Goal: Task Accomplishment & Management: Use online tool/utility

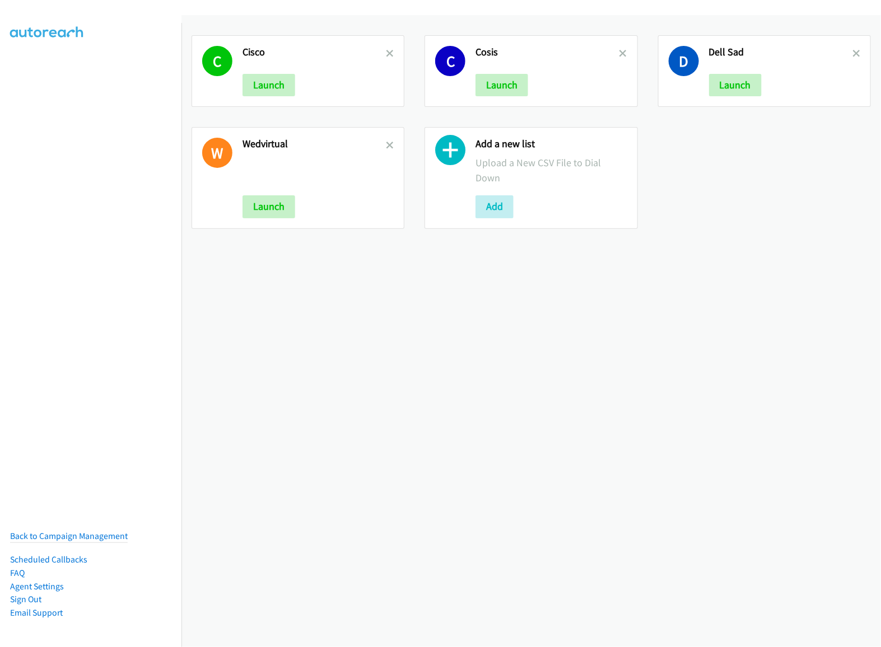
click at [386, 57] on link at bounding box center [390, 53] width 8 height 13
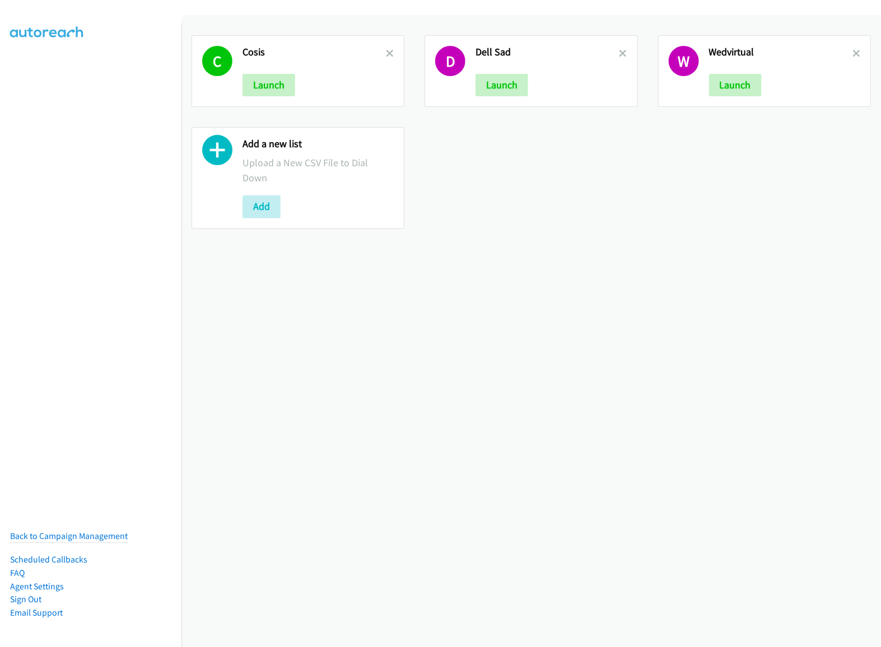
click at [386, 57] on link at bounding box center [390, 53] width 8 height 13
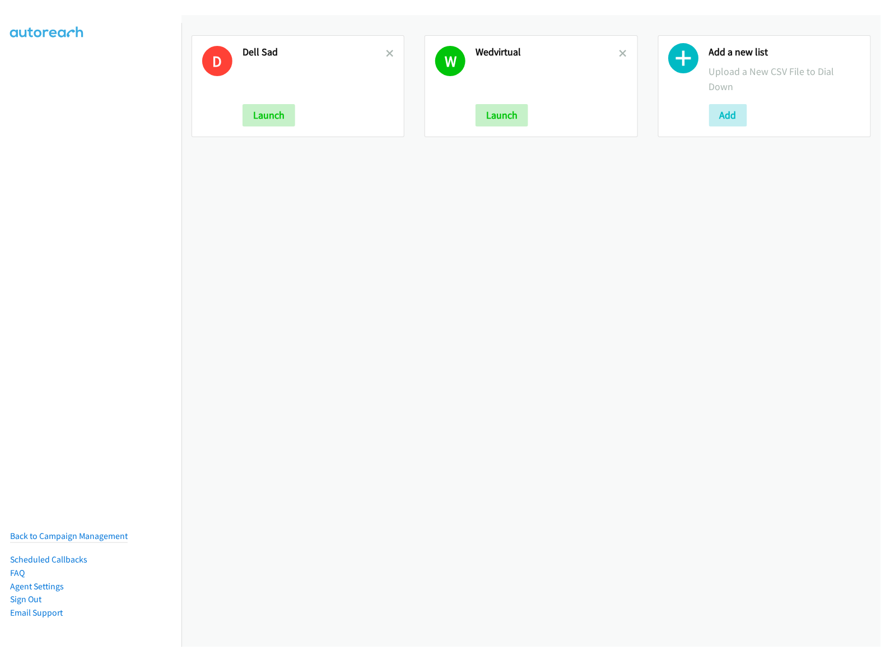
click at [386, 57] on link at bounding box center [390, 53] width 8 height 13
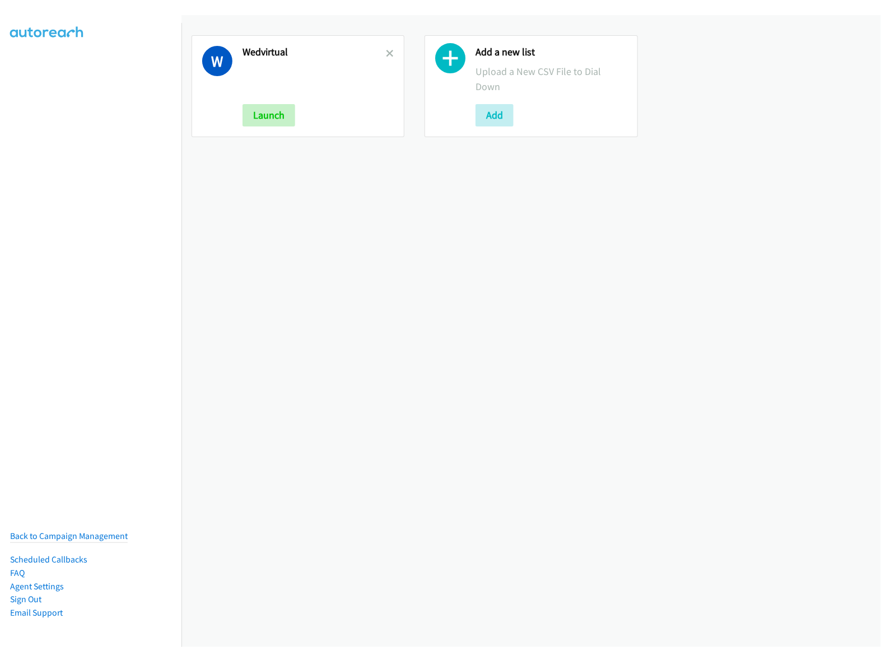
click at [386, 57] on link at bounding box center [390, 53] width 8 height 13
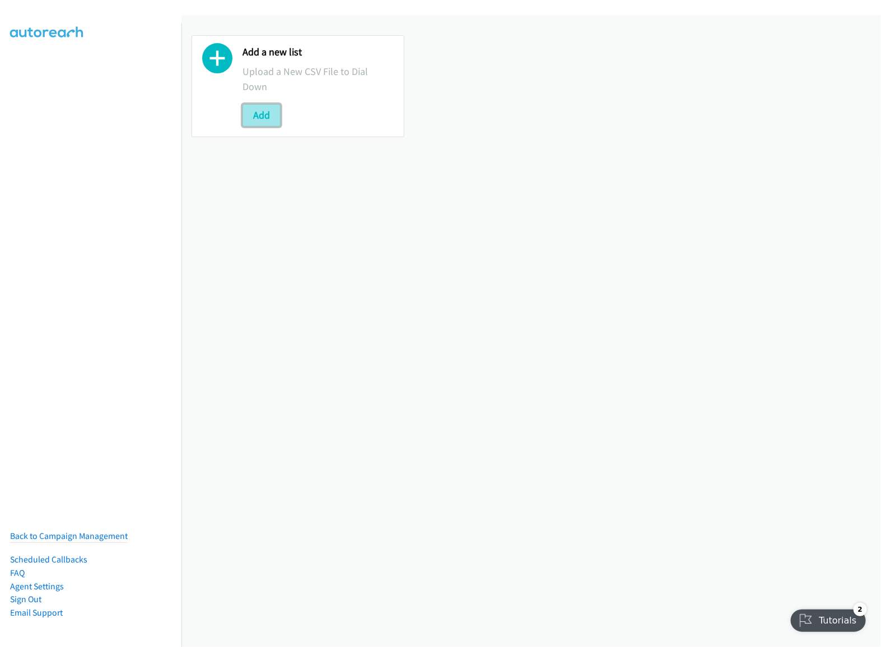
click at [269, 116] on button "Add" at bounding box center [261, 115] width 38 height 22
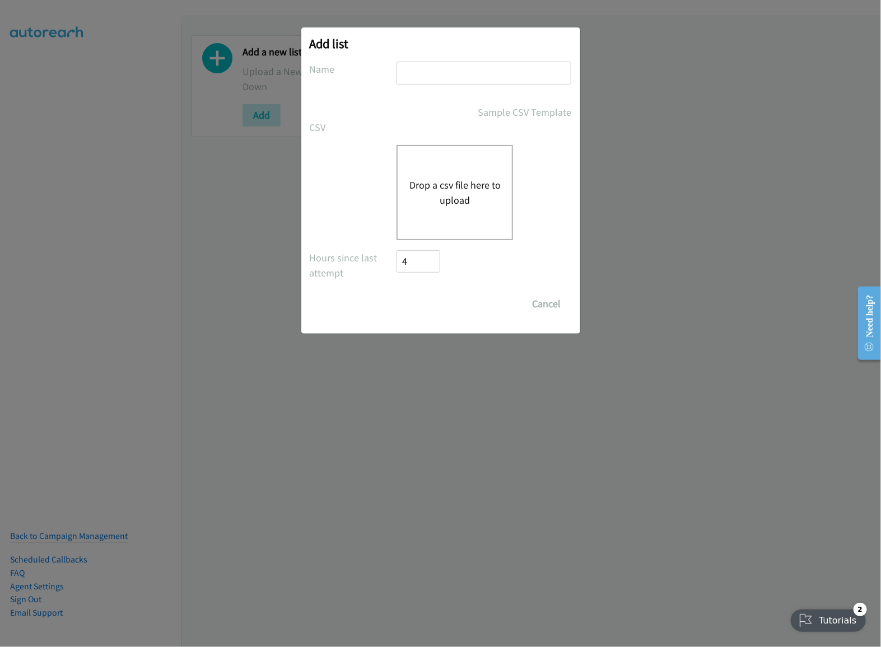
click at [474, 68] on input "text" at bounding box center [483, 73] width 175 height 23
type input "dellnapod"
click at [442, 281] on div "Hours since last attempt 4" at bounding box center [441, 266] width 262 height 33
click at [473, 197] on button "Drop a csv file here to upload" at bounding box center [455, 193] width 92 height 30
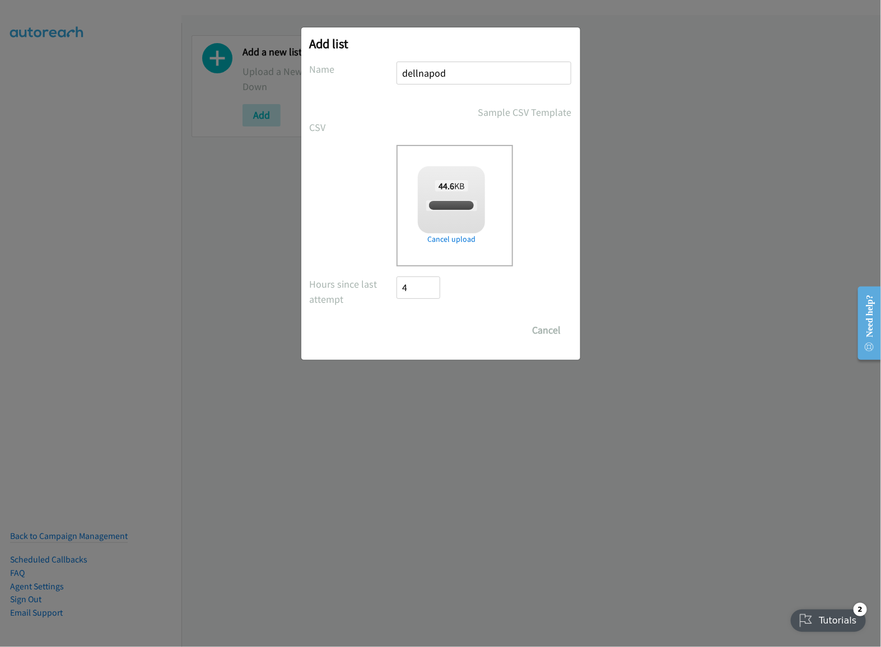
checkbox input "true"
click at [432, 331] on input "Save List" at bounding box center [426, 330] width 59 height 22
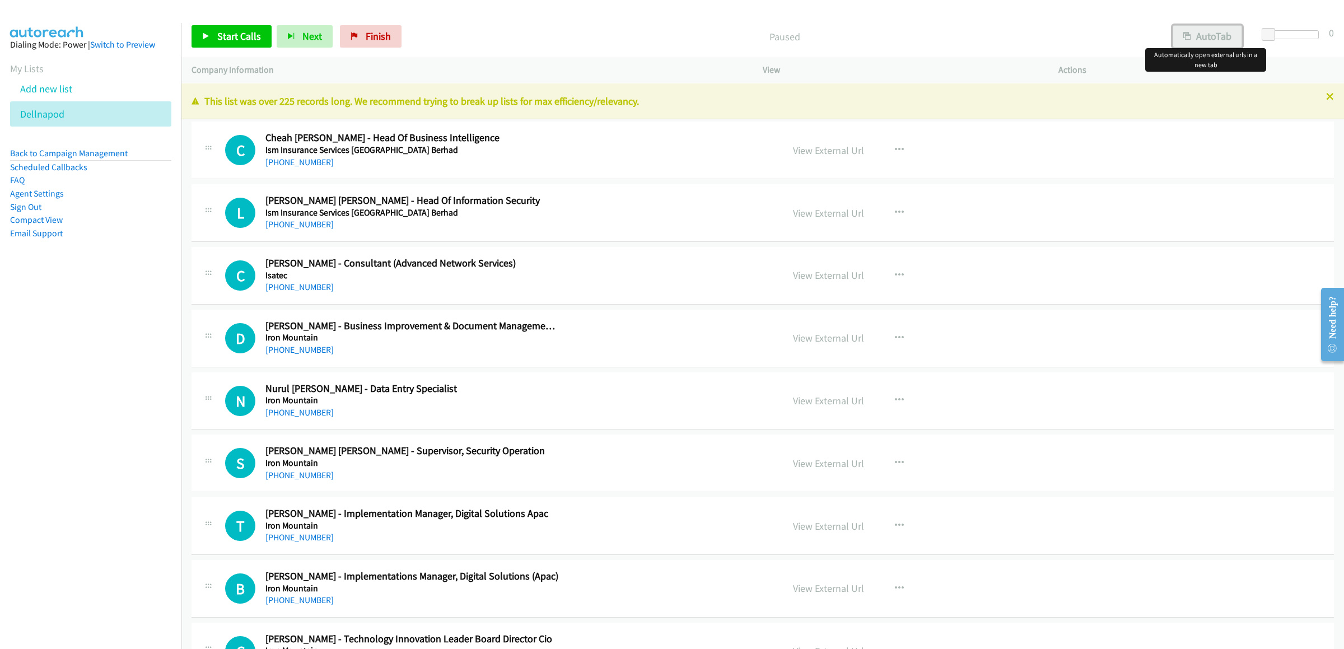
click at [880, 36] on button "AutoTab" at bounding box center [1207, 36] width 69 height 22
click at [242, 32] on span "Start Calls" at bounding box center [239, 36] width 44 height 13
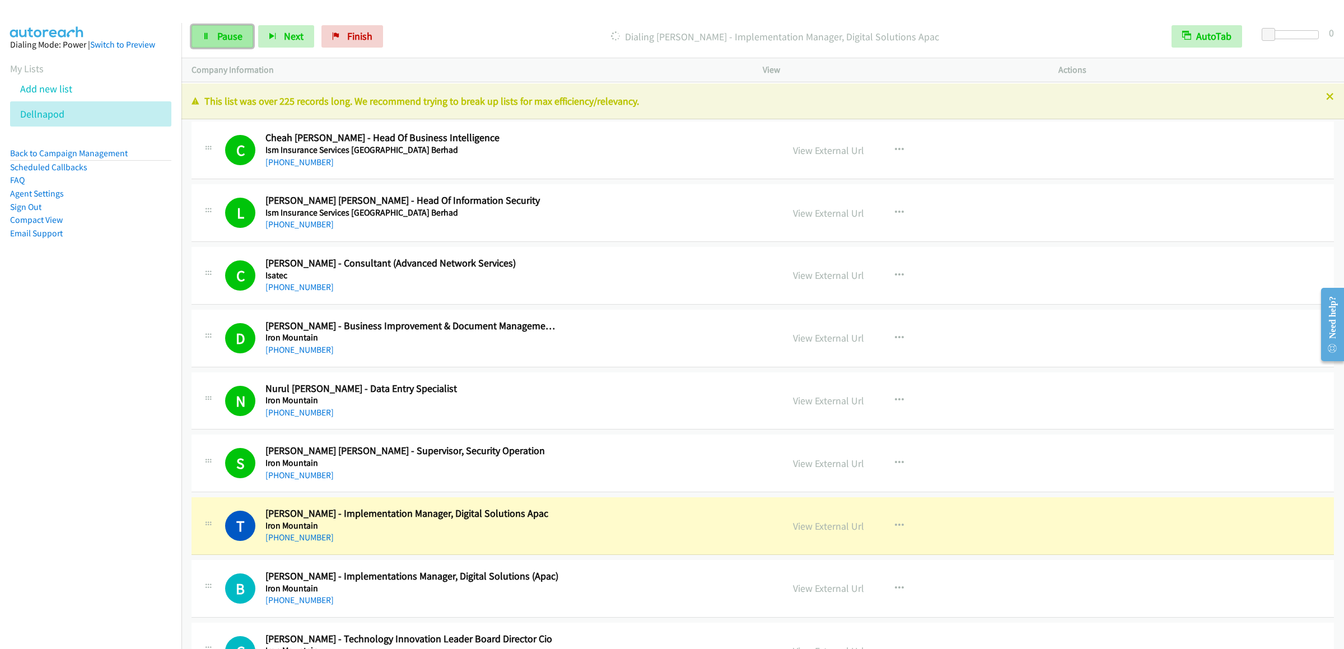
click at [208, 34] on icon at bounding box center [206, 37] width 8 height 8
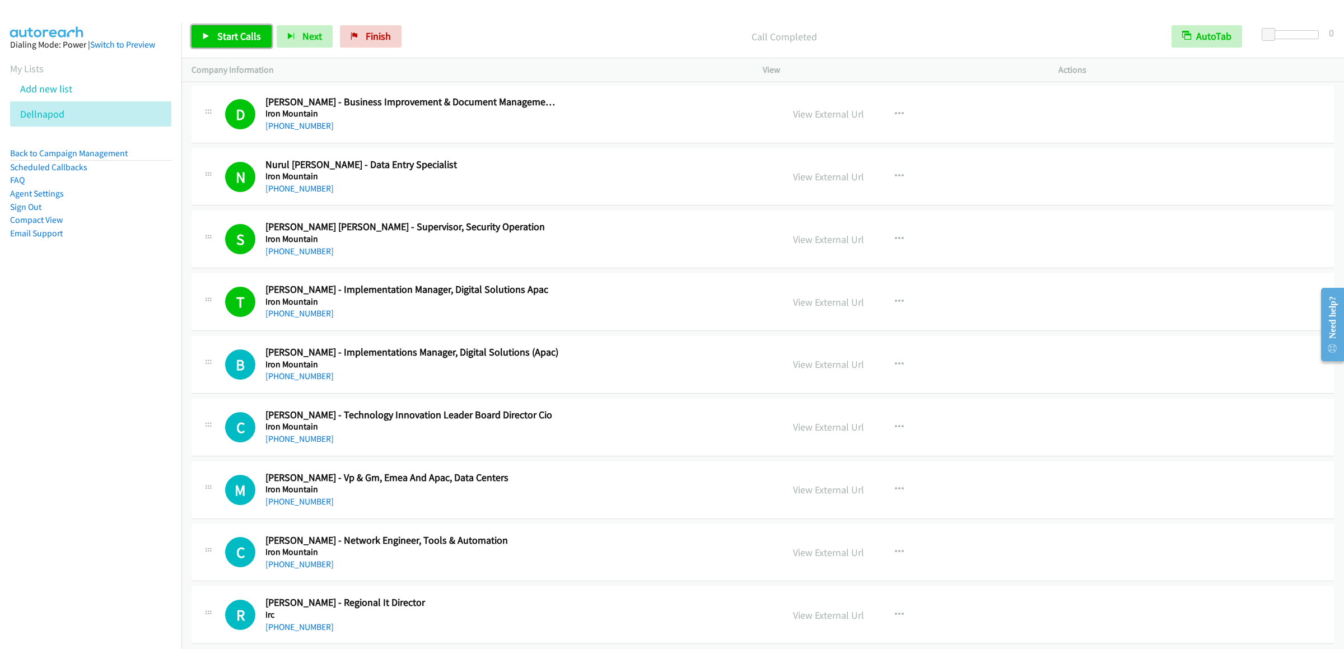
click at [230, 29] on link "Start Calls" at bounding box center [232, 36] width 80 height 22
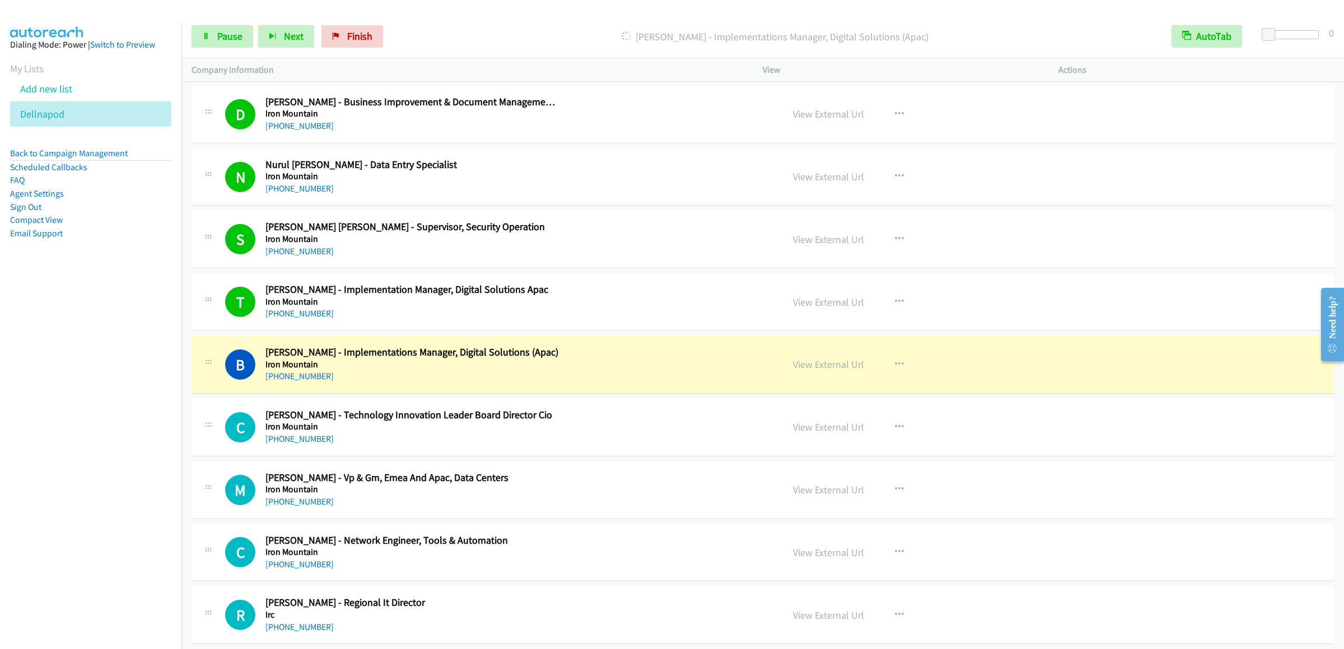
scroll to position [447, 0]
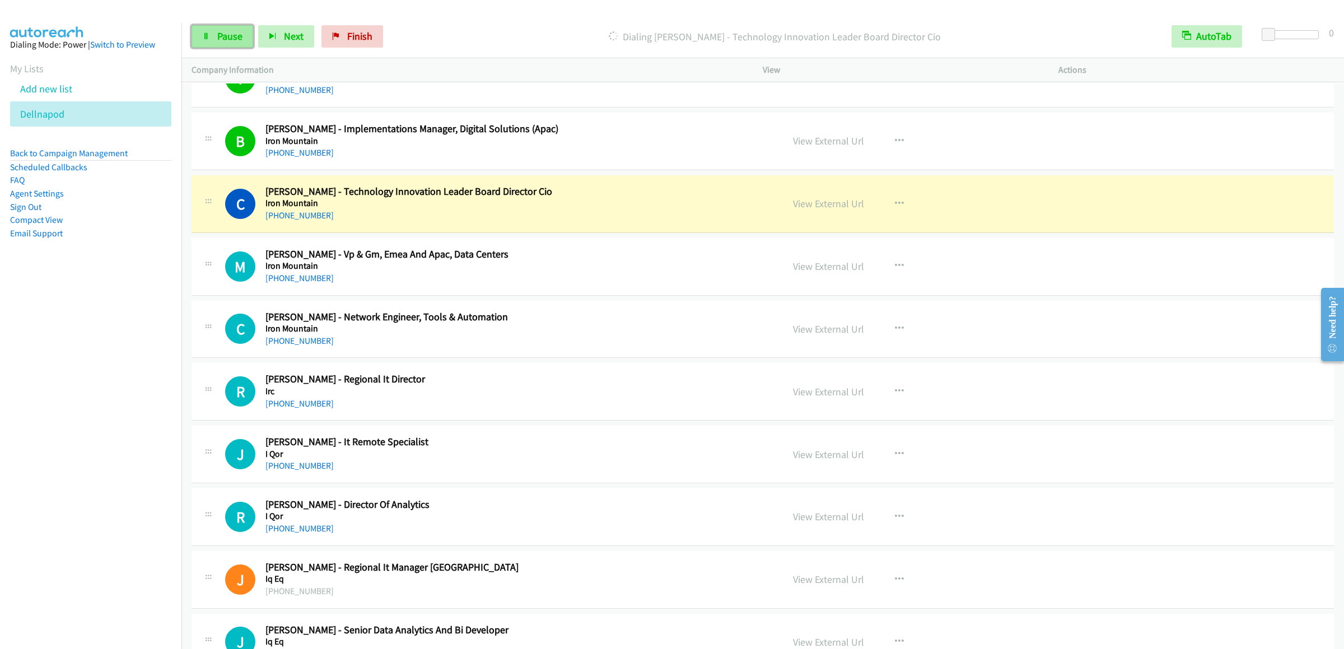
click at [232, 43] on link "Pause" at bounding box center [223, 36] width 62 height 22
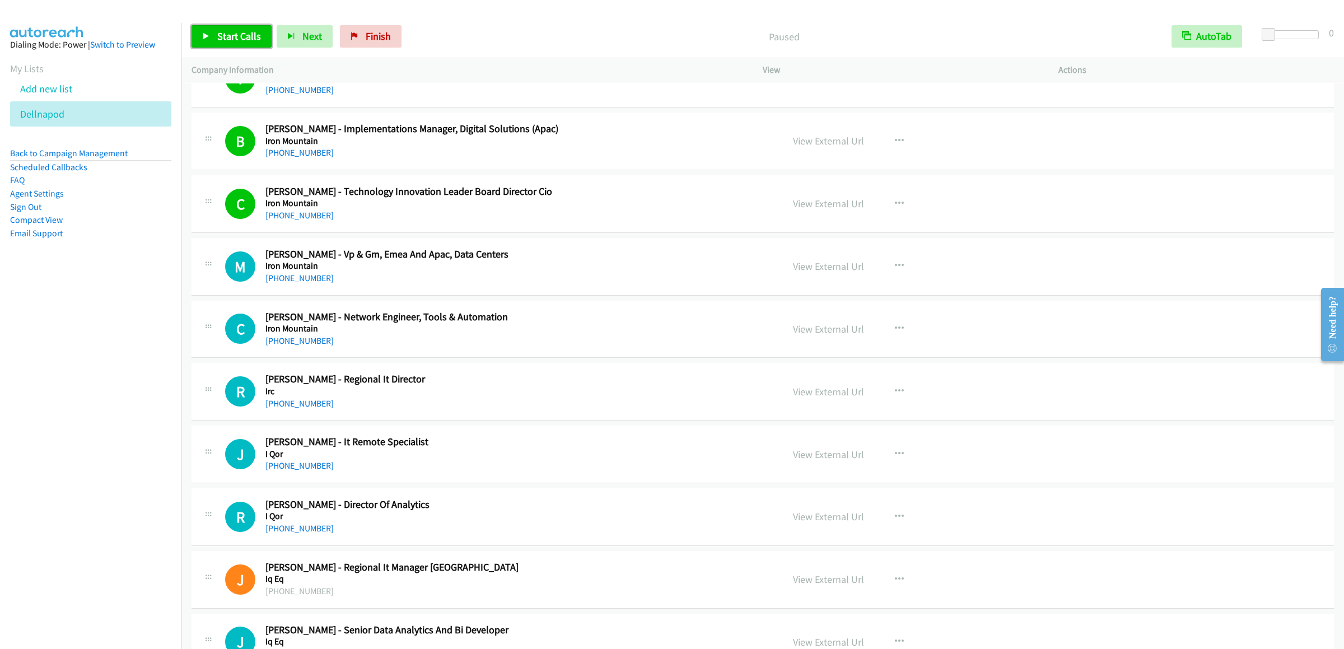
click at [230, 32] on span "Start Calls" at bounding box center [239, 36] width 44 height 13
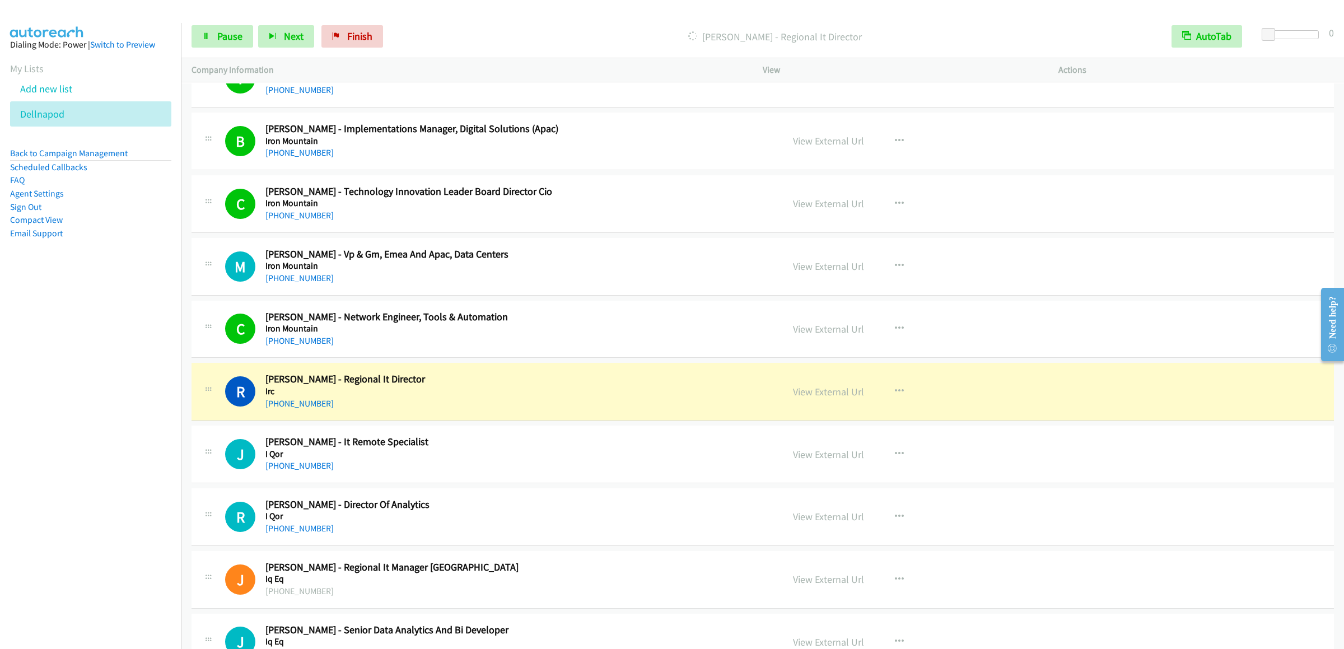
scroll to position [672, 0]
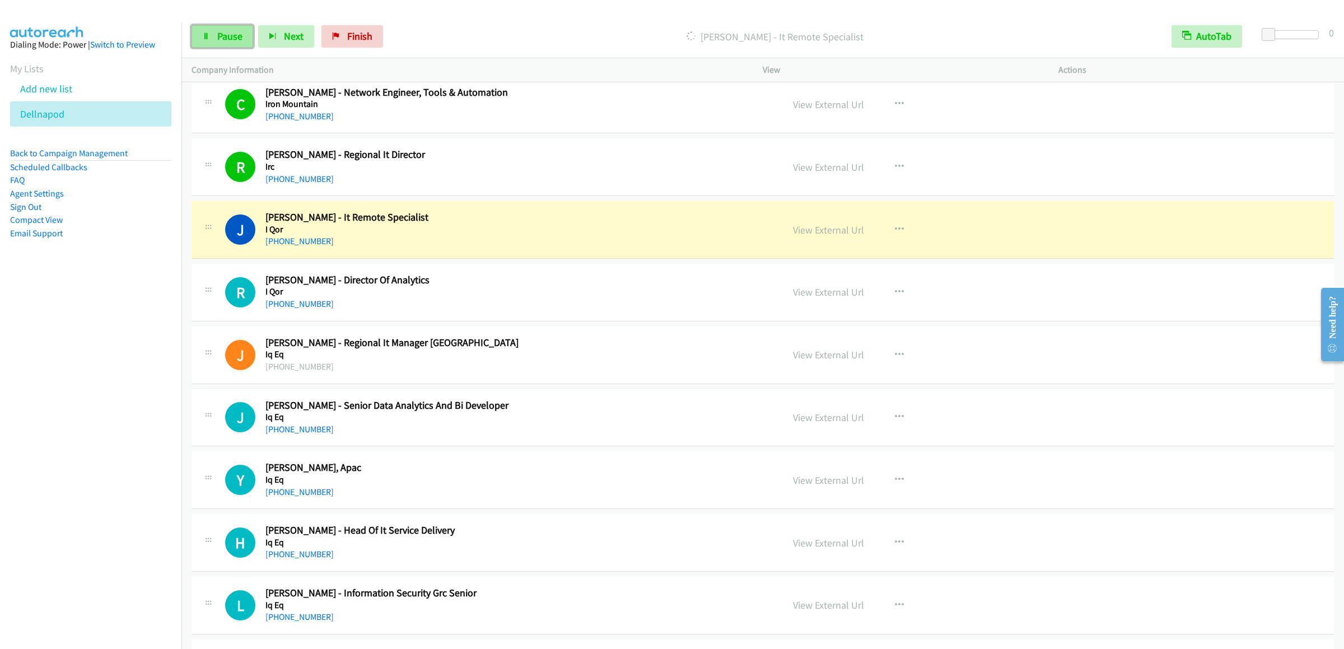
click at [224, 41] on span "Pause" at bounding box center [229, 36] width 25 height 13
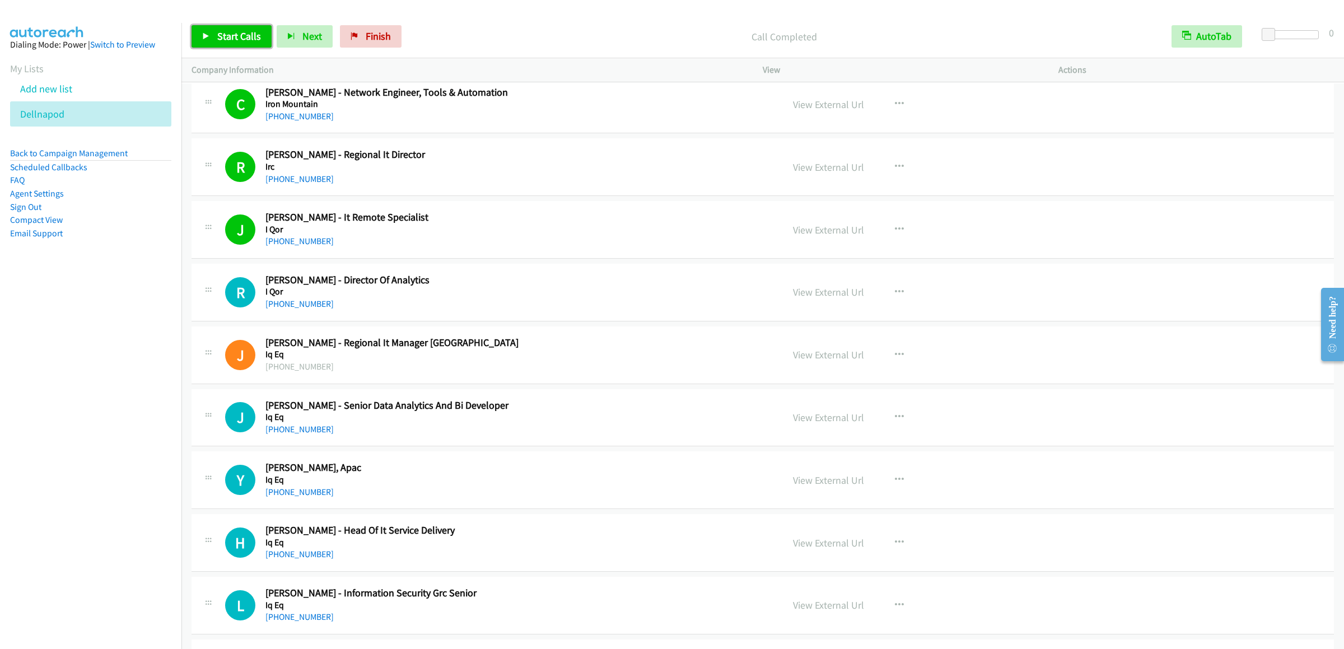
click at [216, 32] on link "Start Calls" at bounding box center [232, 36] width 80 height 22
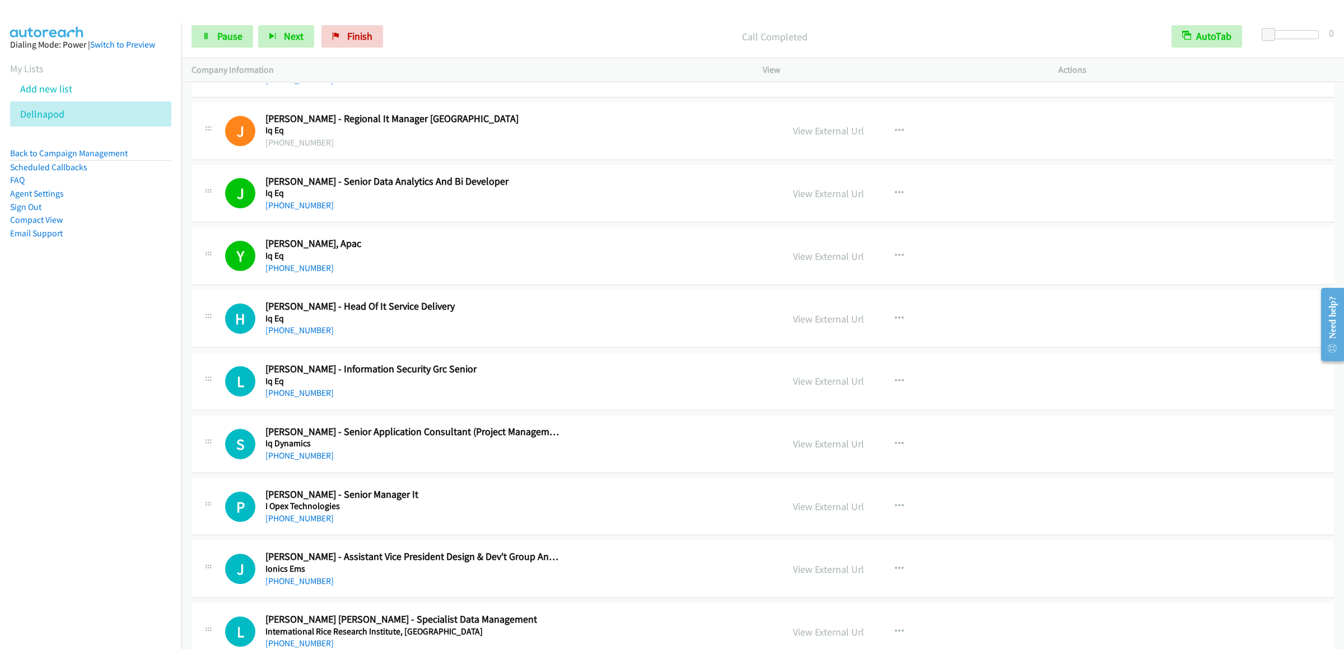
scroll to position [1008, 0]
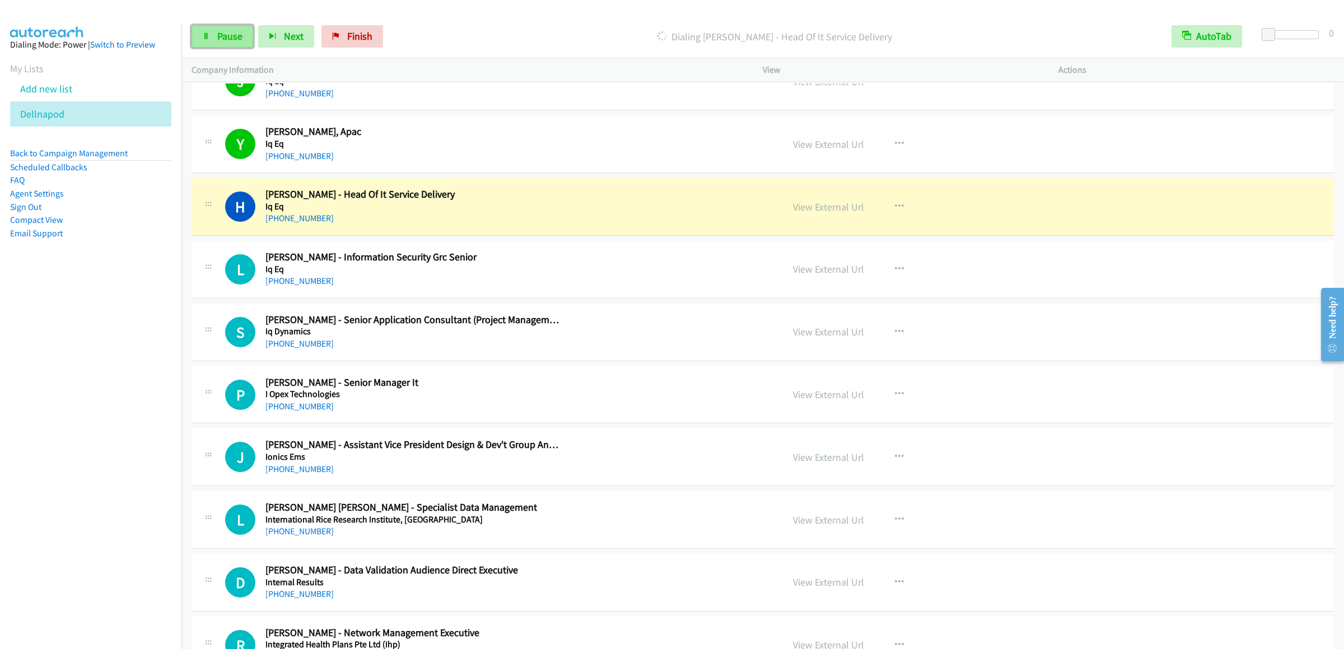
click at [227, 27] on link "Pause" at bounding box center [223, 36] width 62 height 22
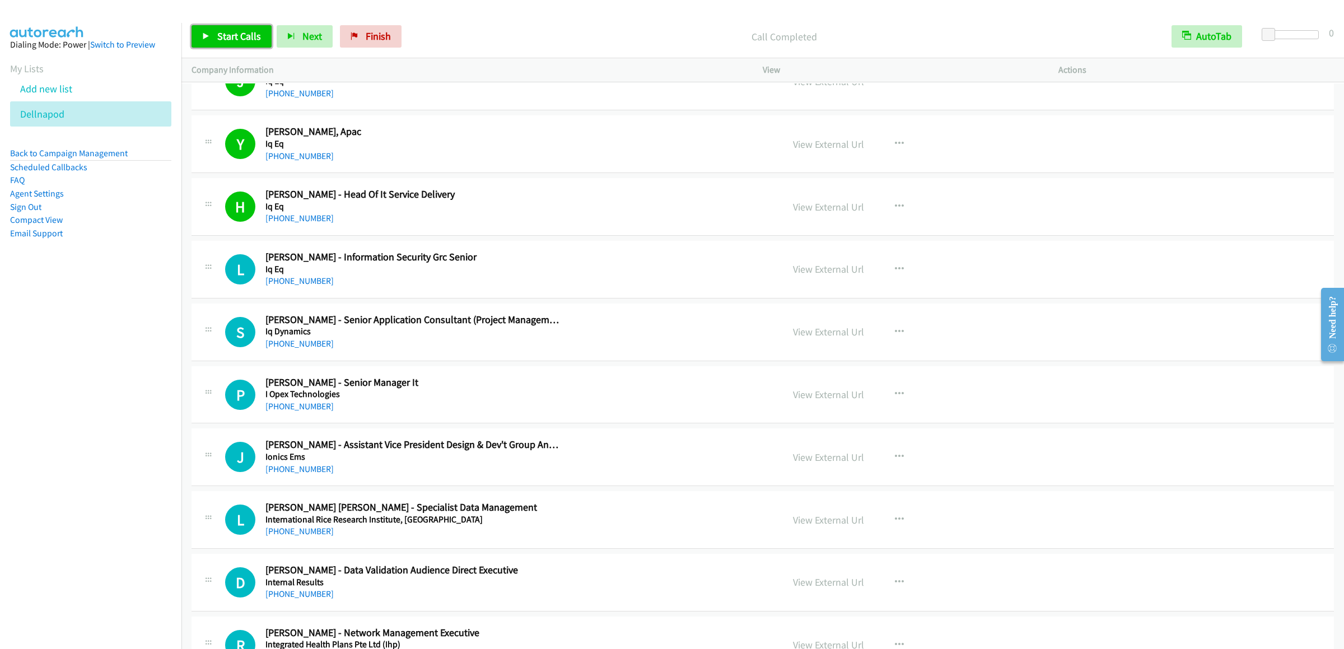
click at [217, 27] on link "Start Calls" at bounding box center [232, 36] width 80 height 22
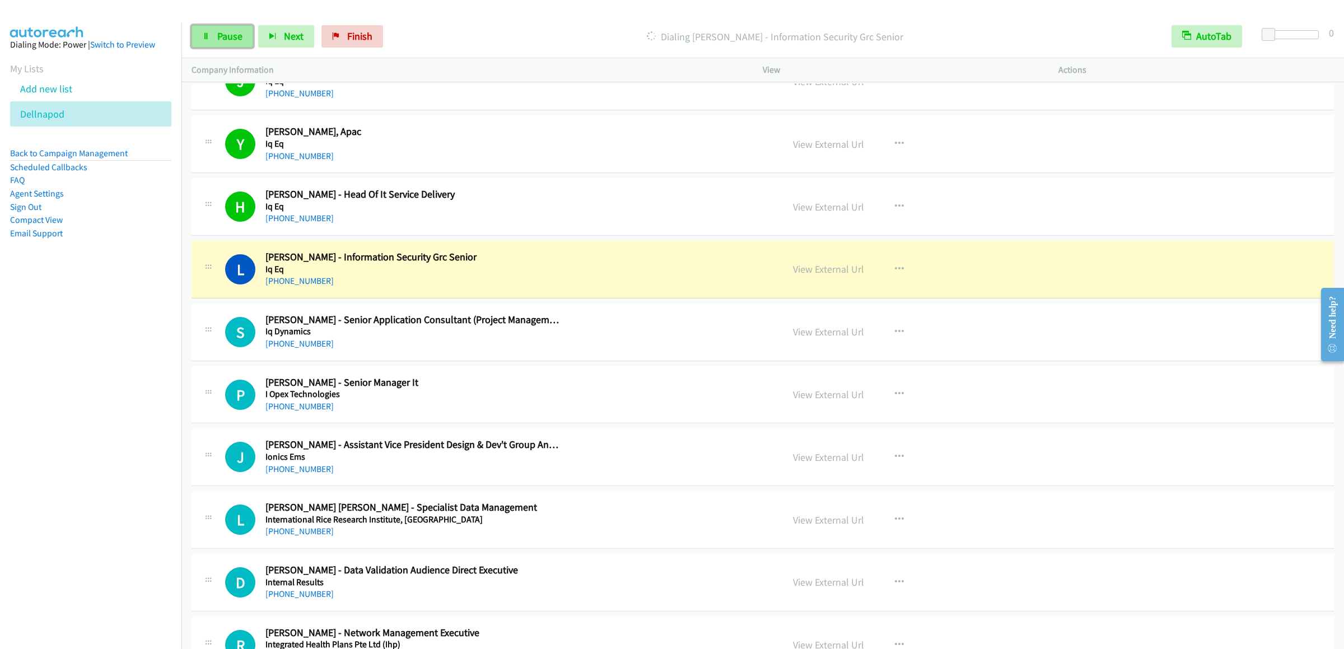
click at [224, 39] on span "Pause" at bounding box center [229, 36] width 25 height 13
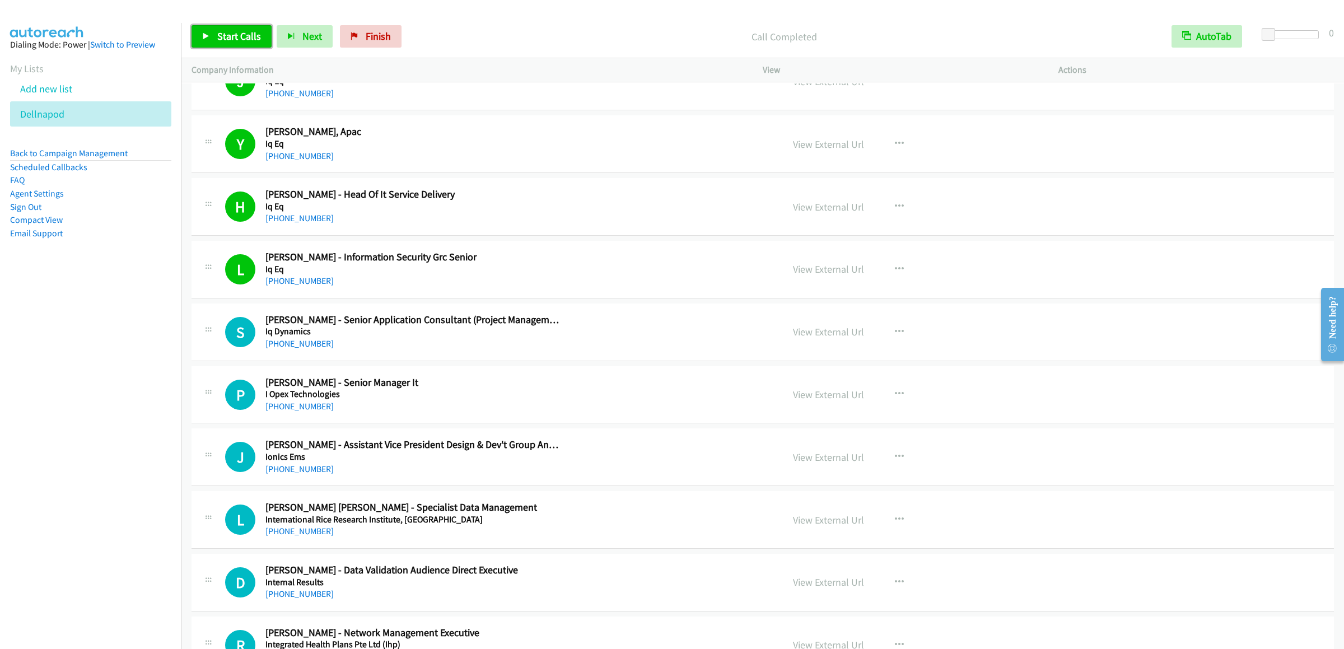
click at [212, 45] on link "Start Calls" at bounding box center [232, 36] width 80 height 22
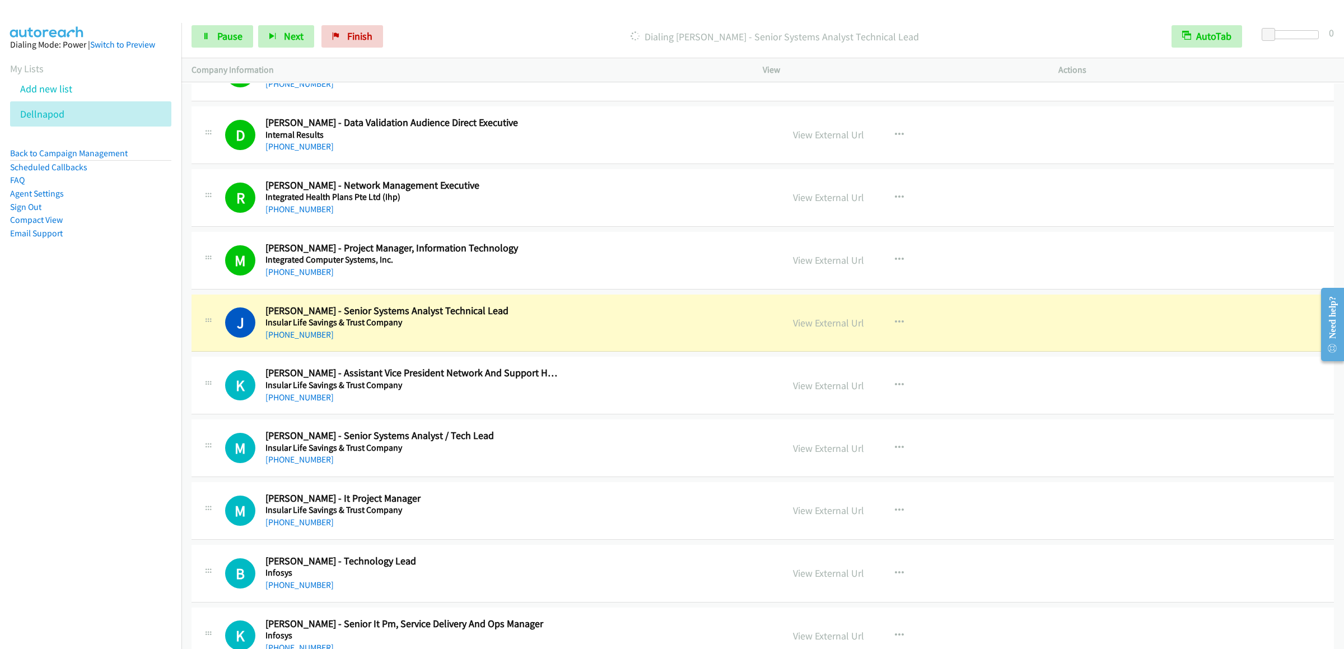
scroll to position [1568, 0]
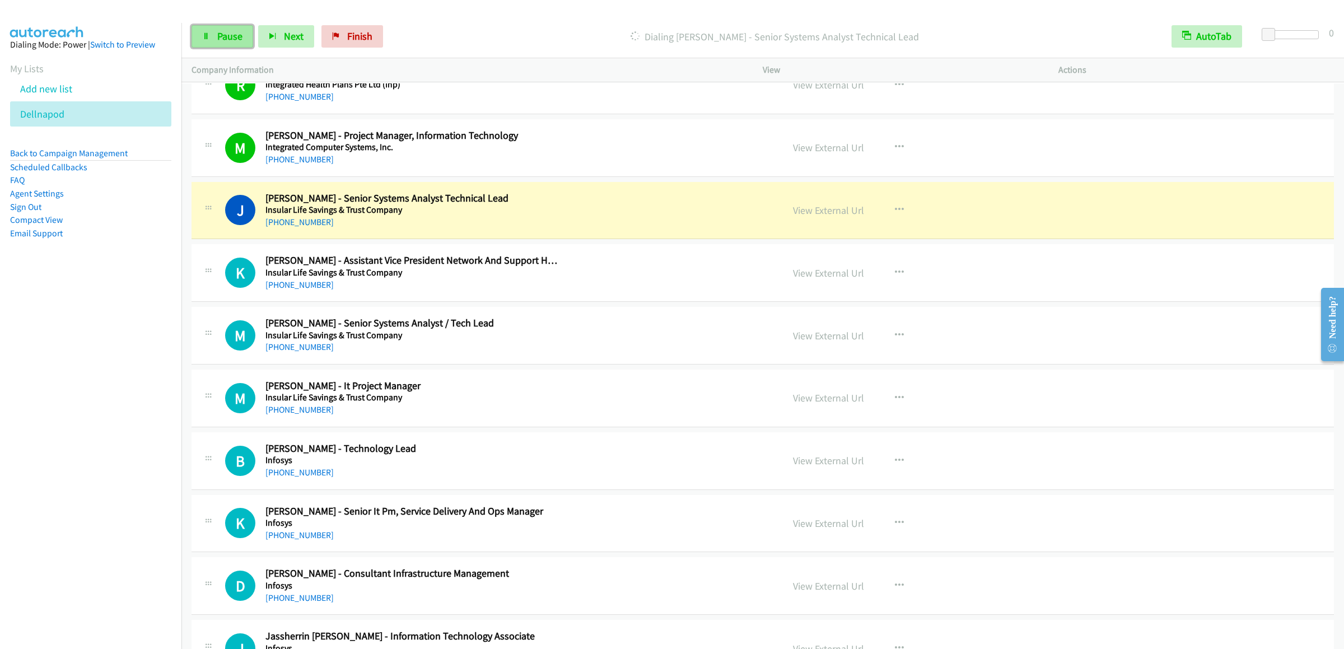
click at [217, 34] on span "Pause" at bounding box center [229, 36] width 25 height 13
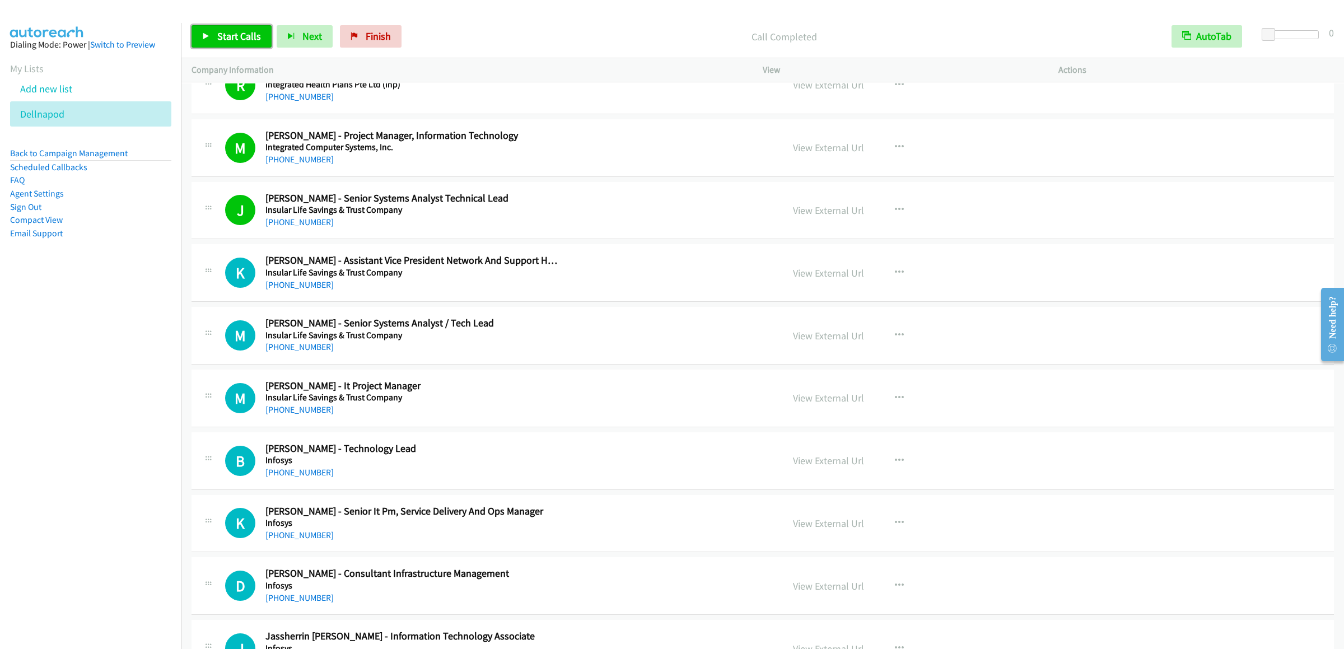
click at [258, 32] on span "Start Calls" at bounding box center [239, 36] width 44 height 13
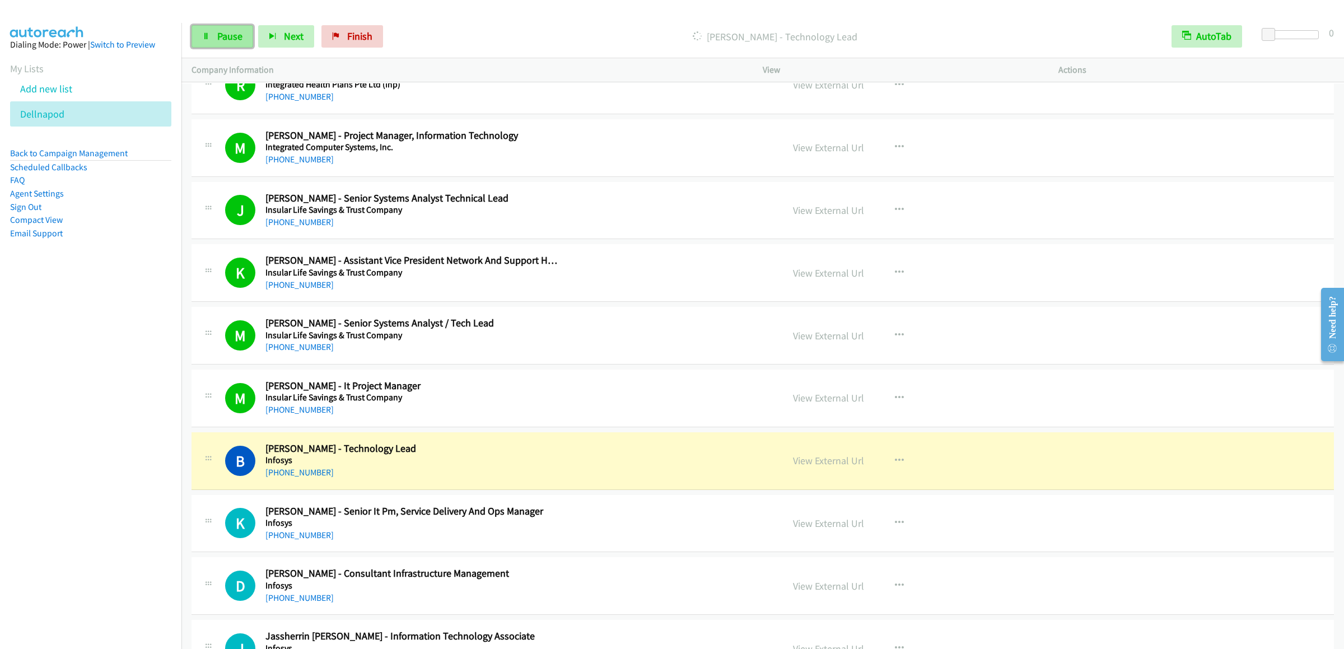
click at [227, 29] on link "Pause" at bounding box center [223, 36] width 62 height 22
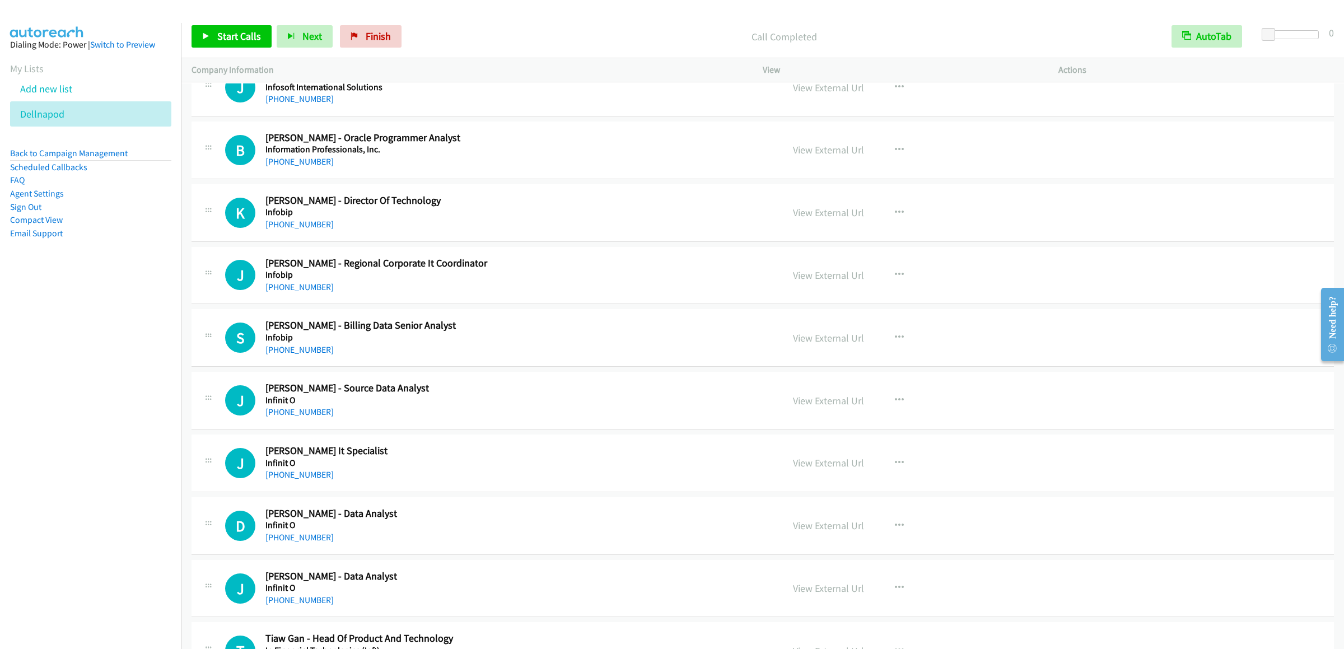
scroll to position [5712, 0]
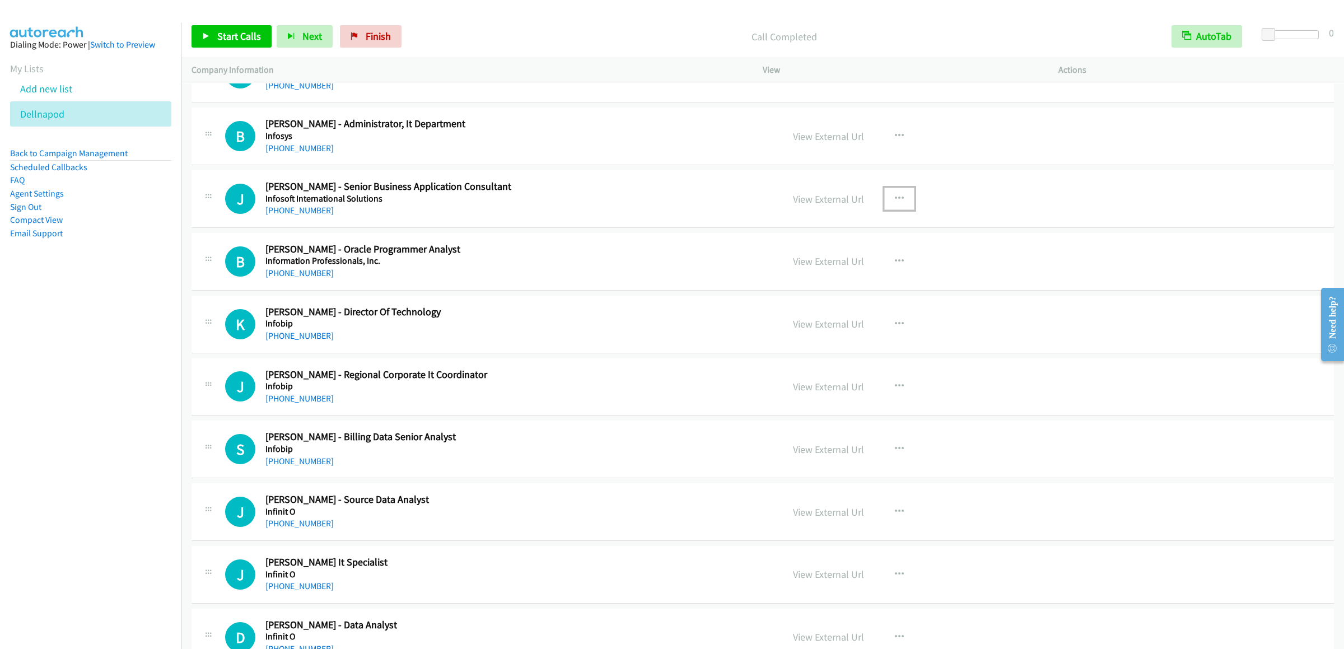
click at [880, 203] on icon "button" at bounding box center [899, 198] width 9 height 9
click at [798, 283] on link "Start Calls Here" at bounding box center [839, 272] width 149 height 22
click at [214, 39] on link "Start Calls" at bounding box center [232, 36] width 80 height 22
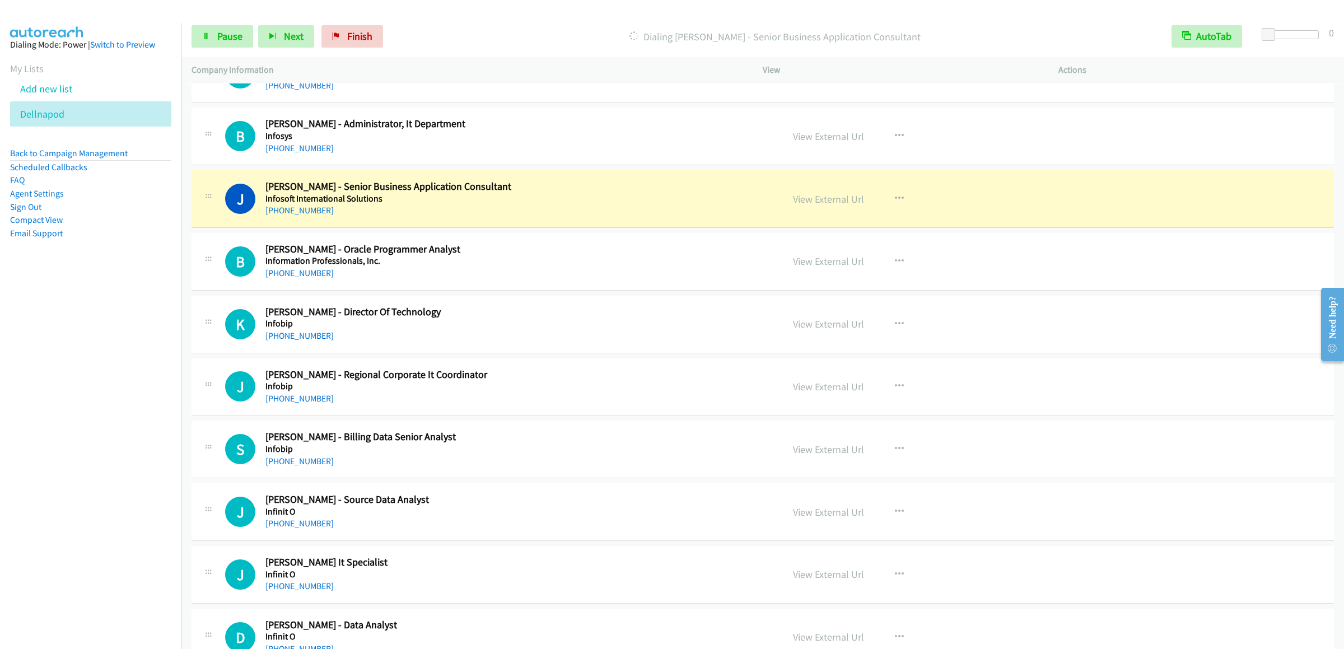
scroll to position [5823, 0]
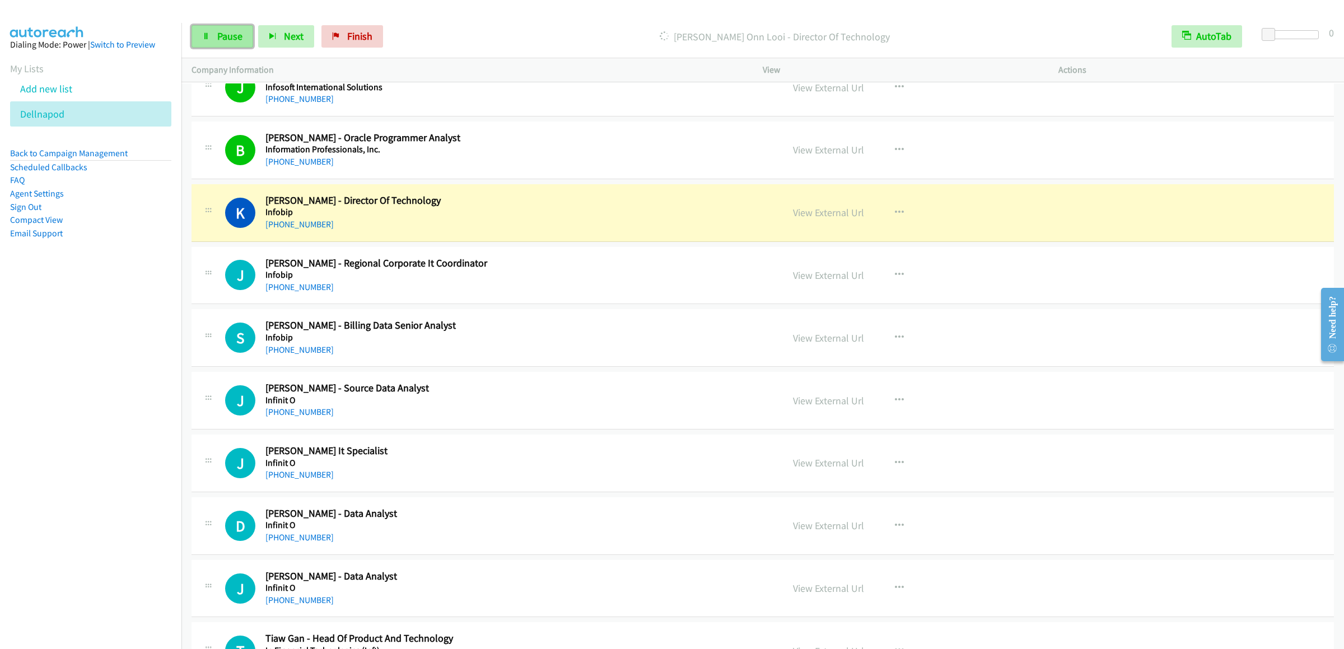
click at [217, 34] on span "Pause" at bounding box center [229, 36] width 25 height 13
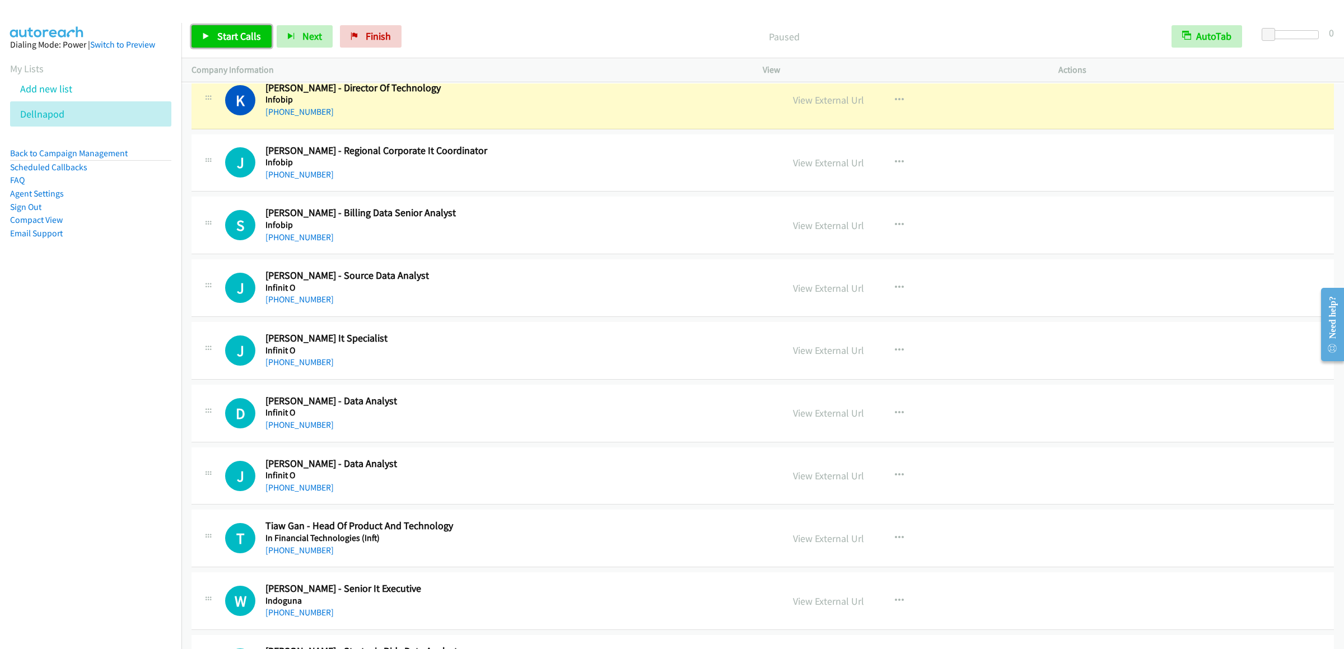
click at [225, 34] on span "Start Calls" at bounding box center [239, 36] width 44 height 13
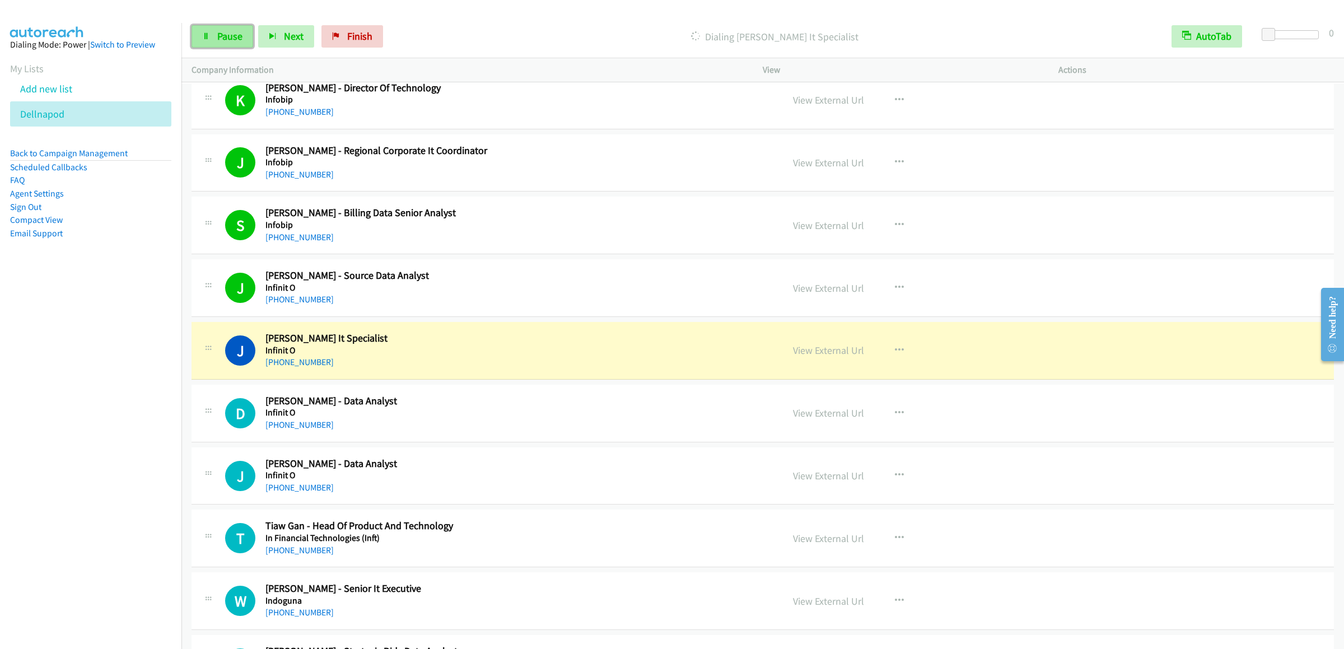
click at [212, 37] on link "Pause" at bounding box center [223, 36] width 62 height 22
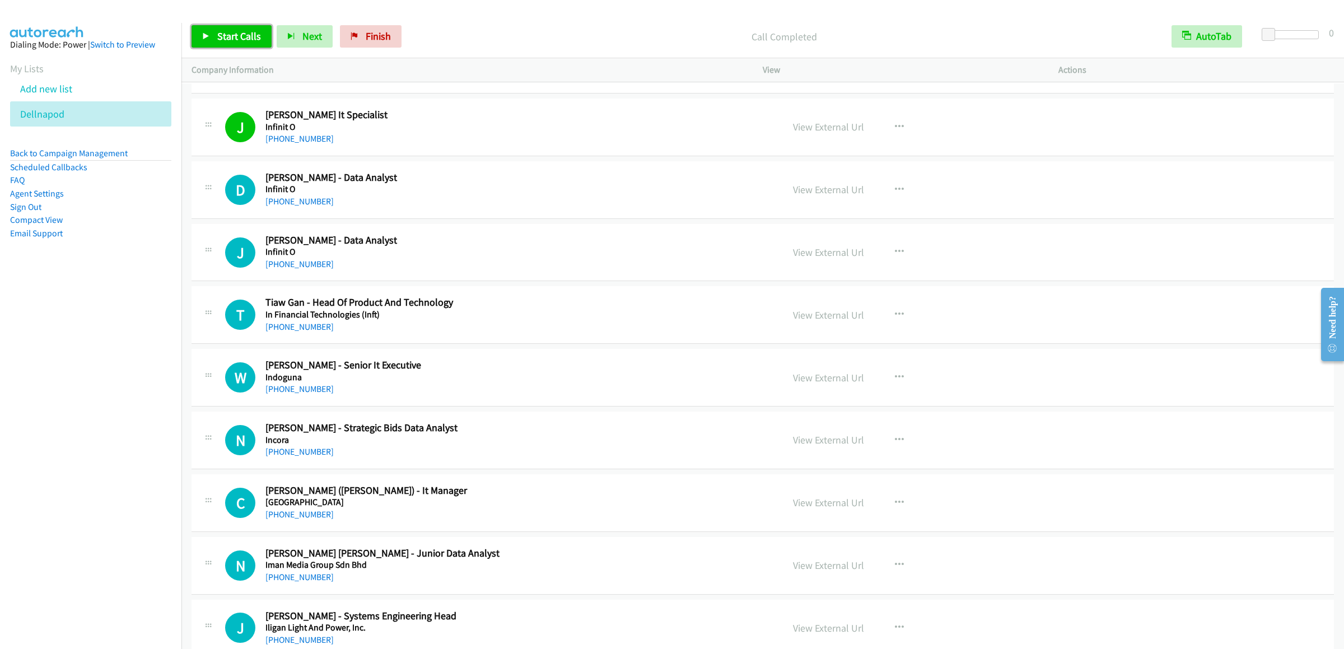
click at [205, 32] on link "Start Calls" at bounding box center [232, 36] width 80 height 22
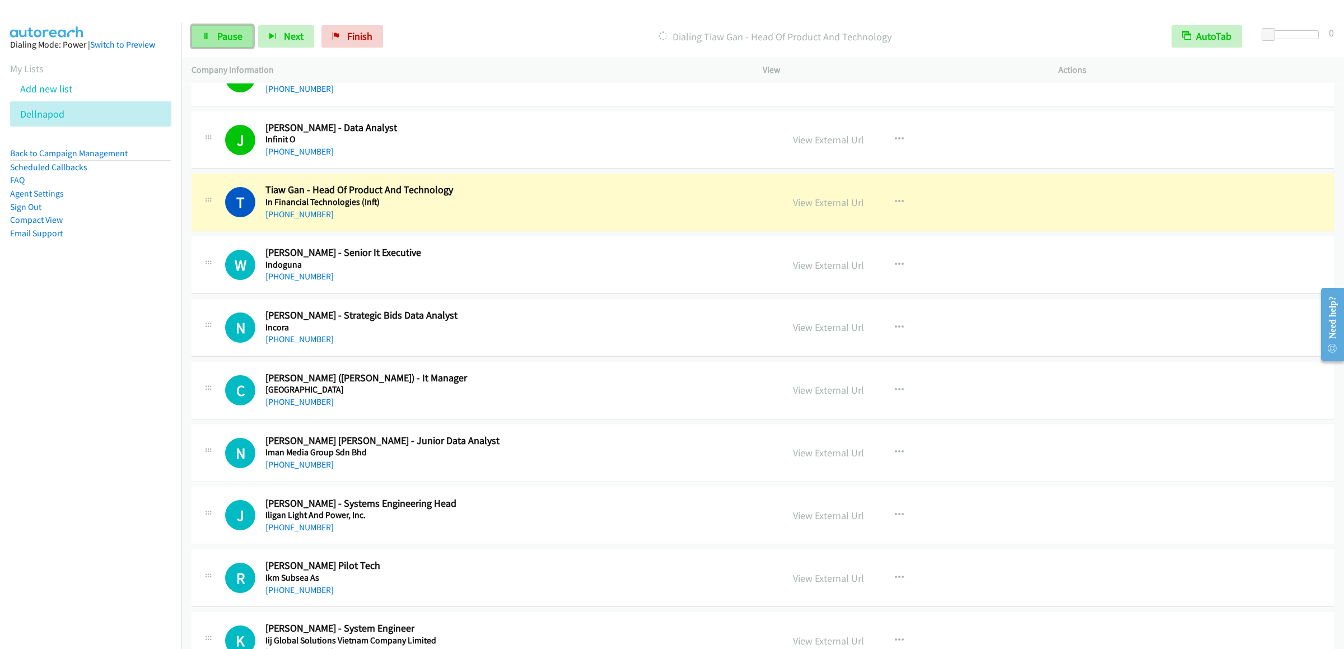
click at [207, 39] on icon at bounding box center [206, 37] width 8 height 8
click at [222, 34] on span "Start Calls" at bounding box center [239, 36] width 44 height 13
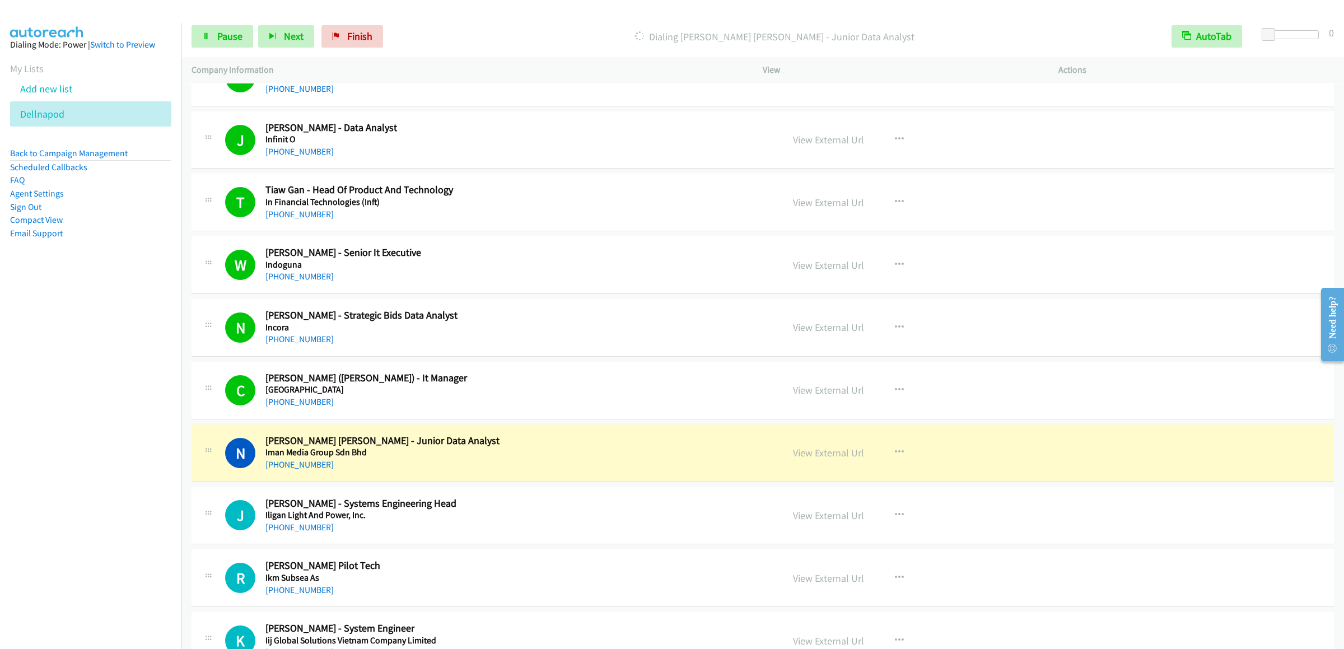
scroll to position [6608, 0]
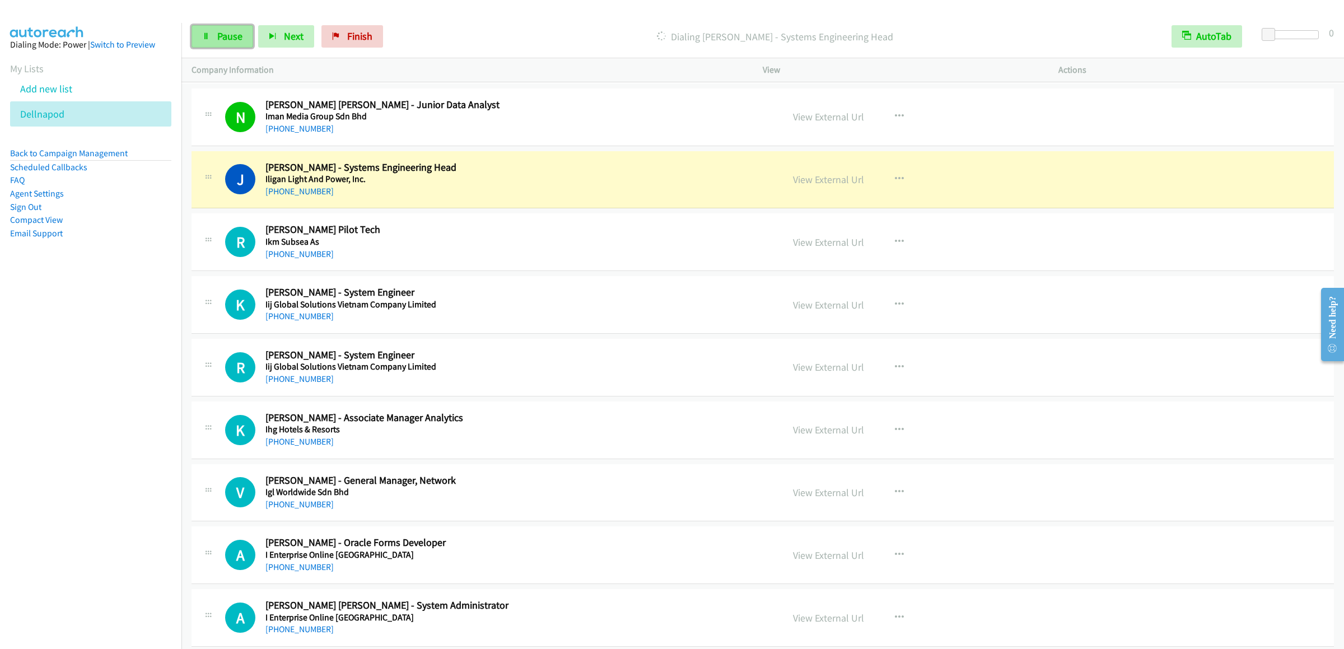
click at [222, 39] on span "Pause" at bounding box center [229, 36] width 25 height 13
click at [254, 31] on span "Start Calls" at bounding box center [239, 36] width 44 height 13
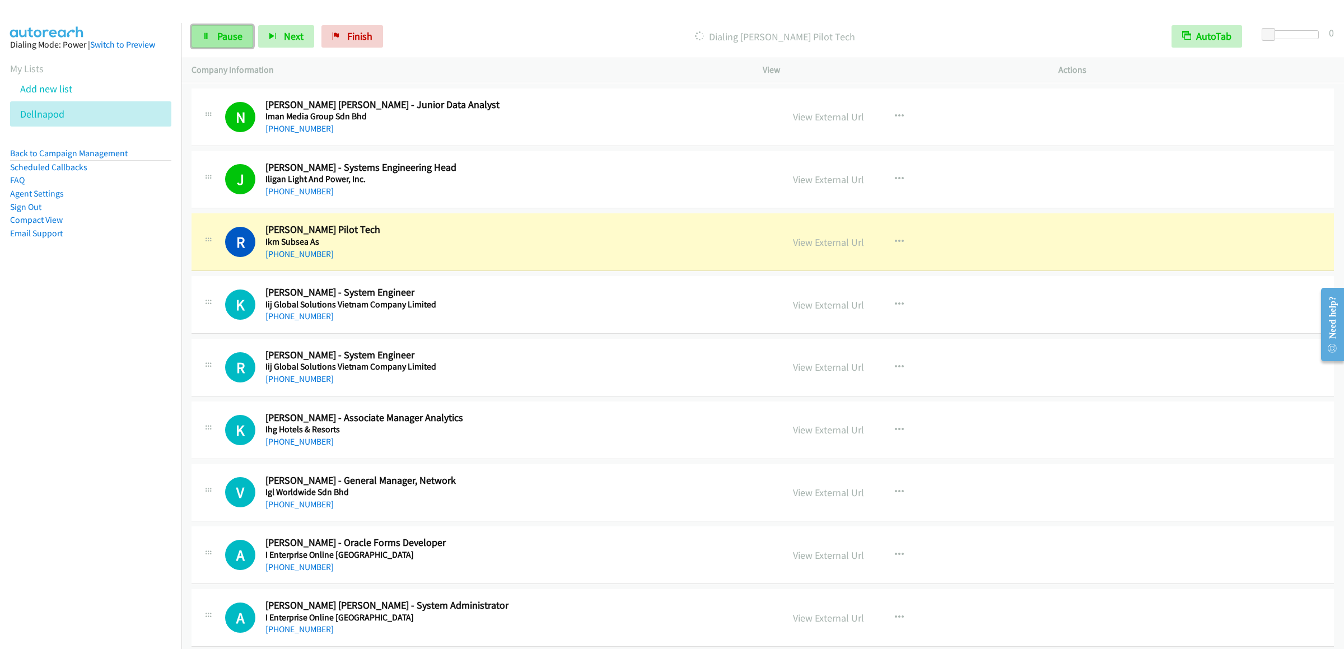
click at [197, 32] on link "Pause" at bounding box center [223, 36] width 62 height 22
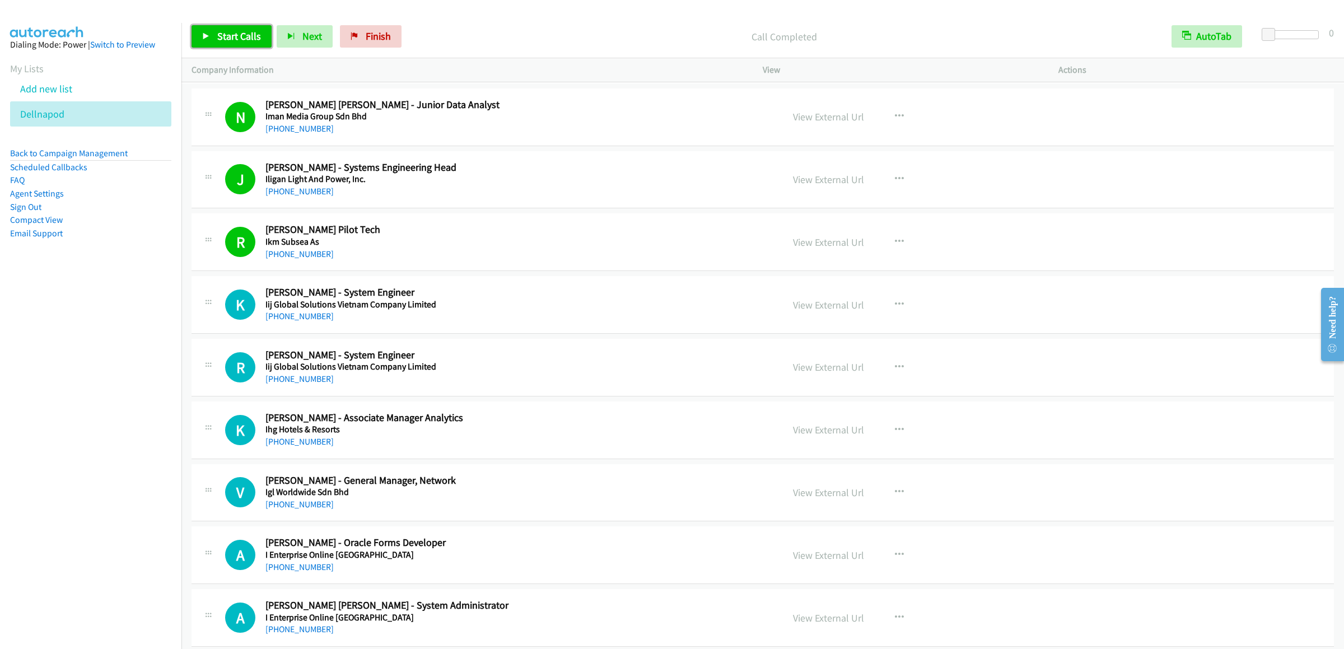
click at [244, 40] on span "Start Calls" at bounding box center [239, 36] width 44 height 13
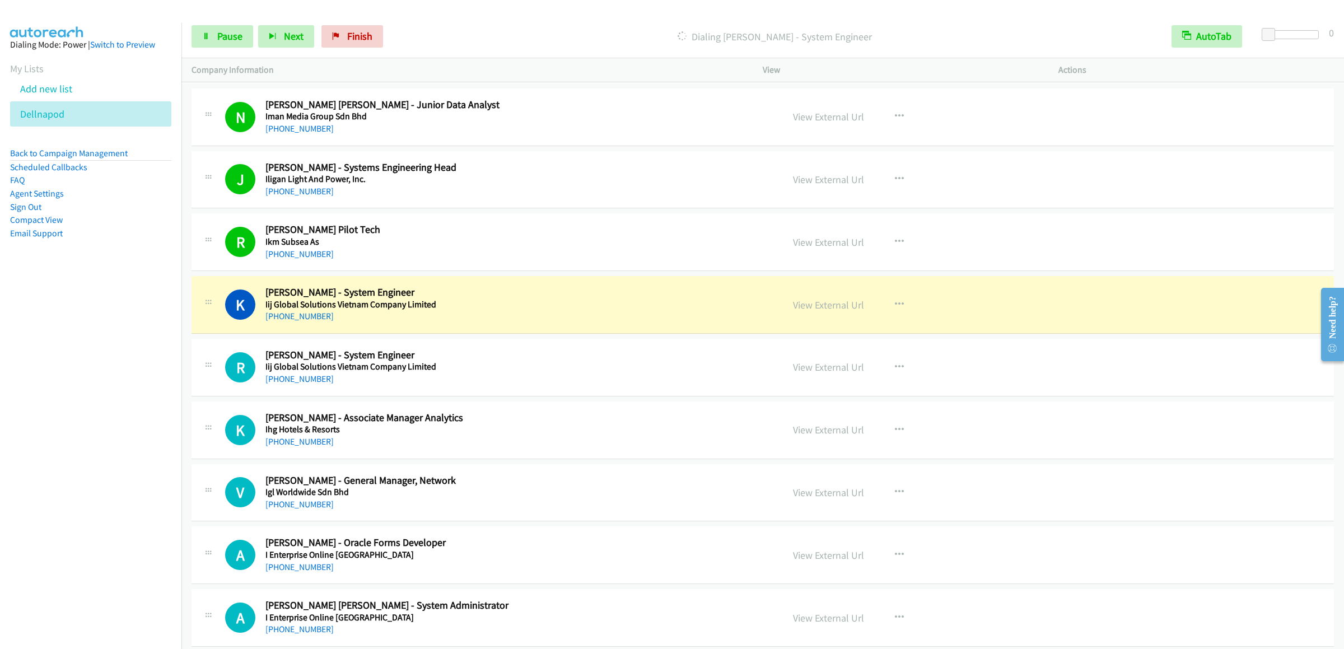
scroll to position [6720, 0]
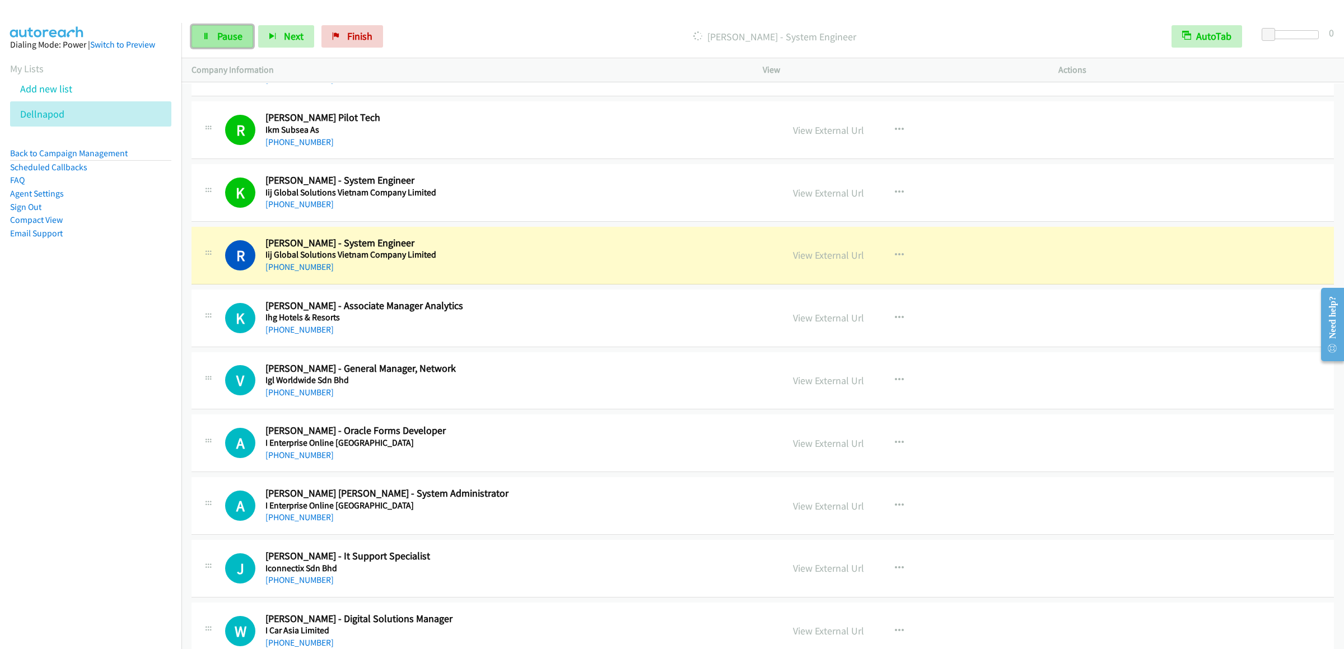
click at [200, 26] on link "Pause" at bounding box center [223, 36] width 62 height 22
click at [216, 40] on link "Start Calls" at bounding box center [232, 36] width 80 height 22
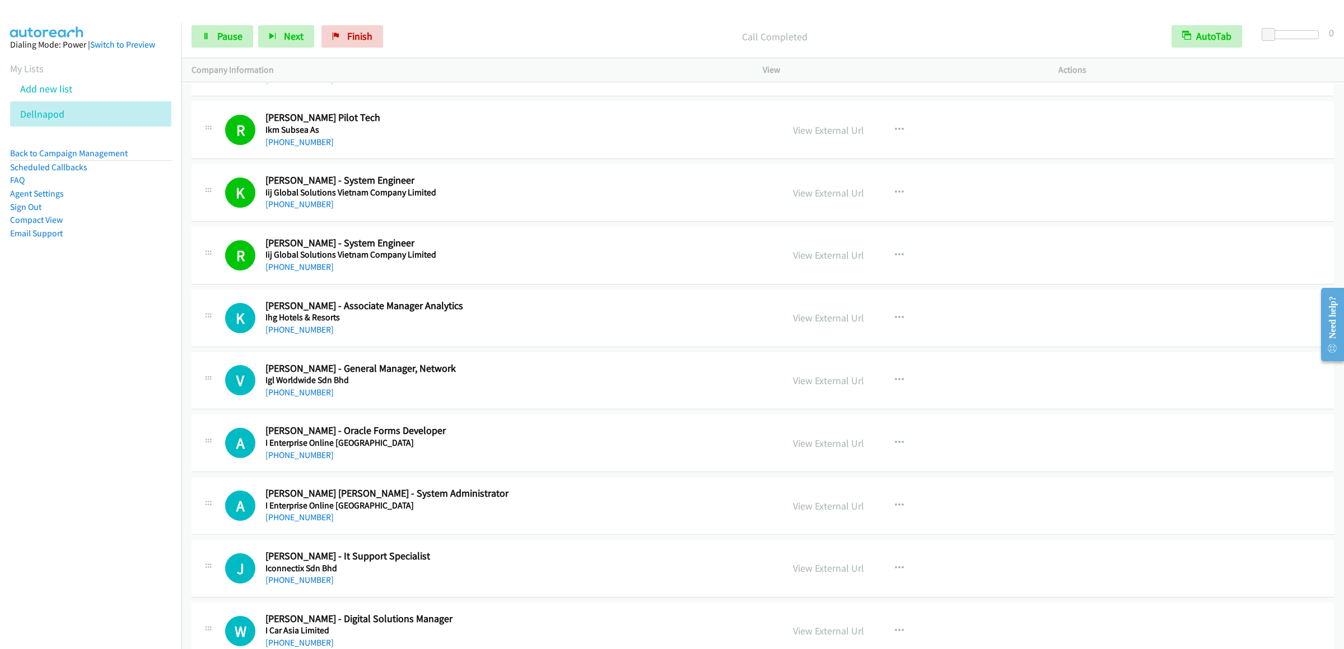
scroll to position [6831, 0]
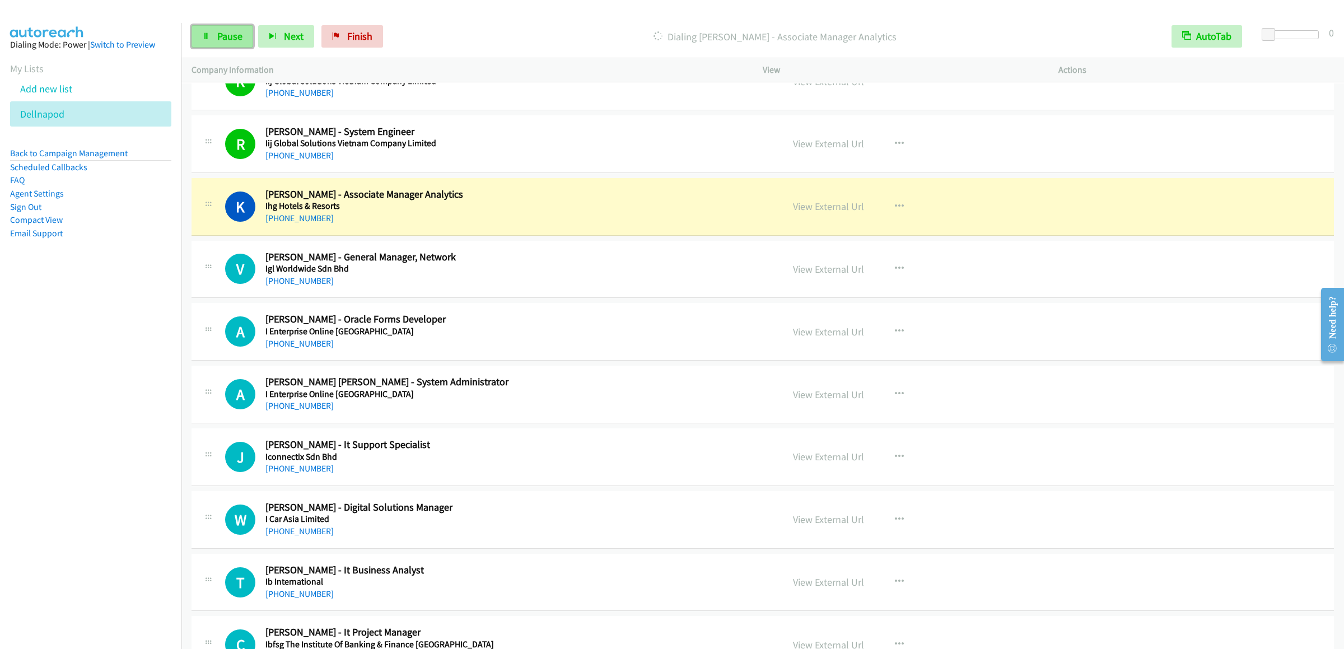
drag, startPoint x: 209, startPoint y: 32, endPoint x: 234, endPoint y: 32, distance: 24.6
click at [209, 32] on link "Pause" at bounding box center [223, 36] width 62 height 22
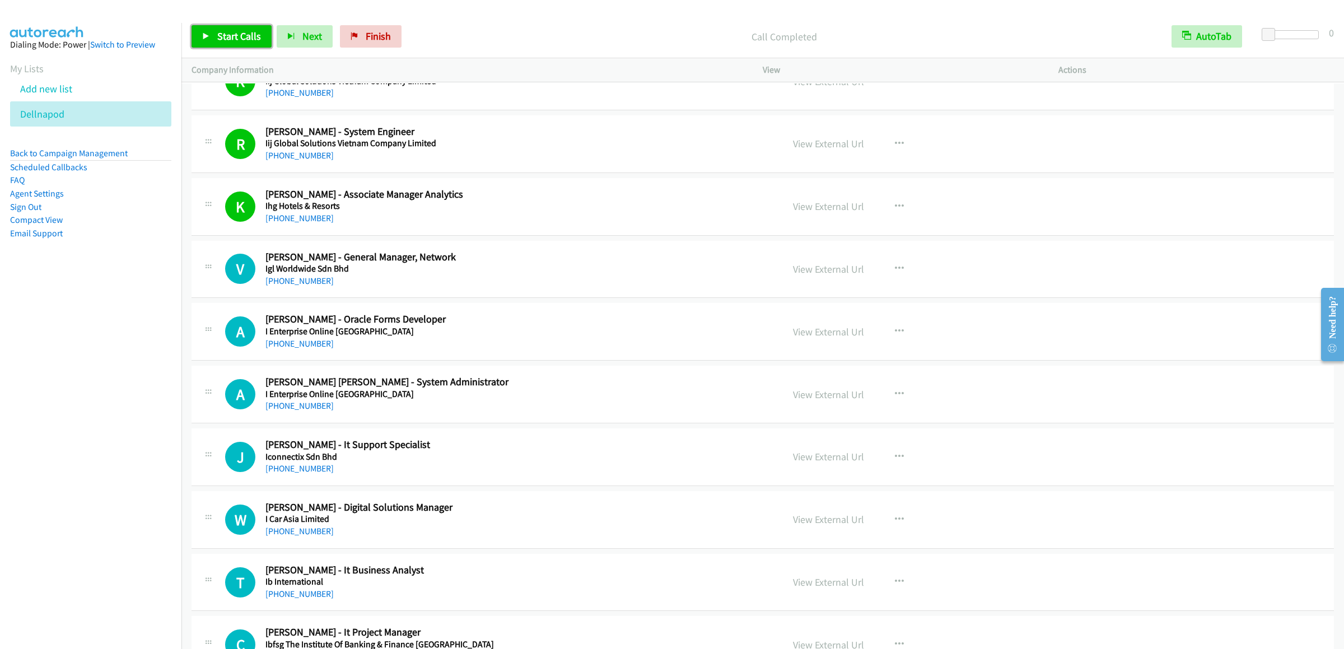
click at [241, 39] on span "Start Calls" at bounding box center [239, 36] width 44 height 13
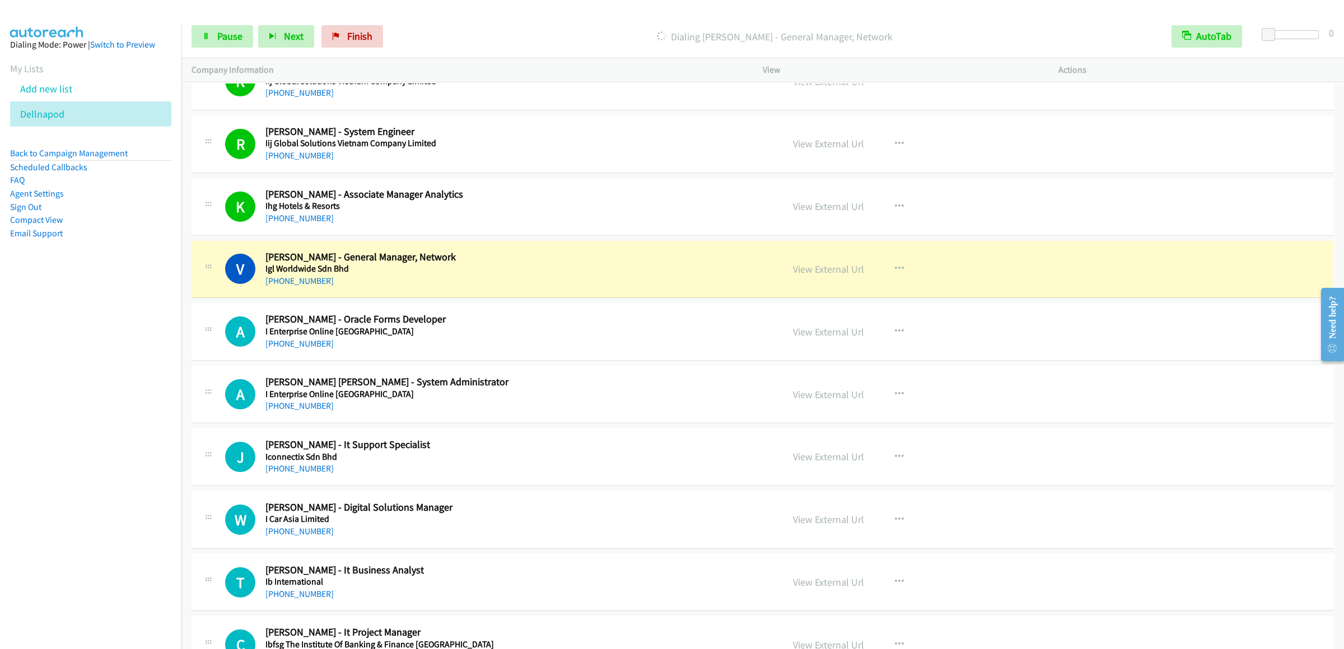
scroll to position [6944, 0]
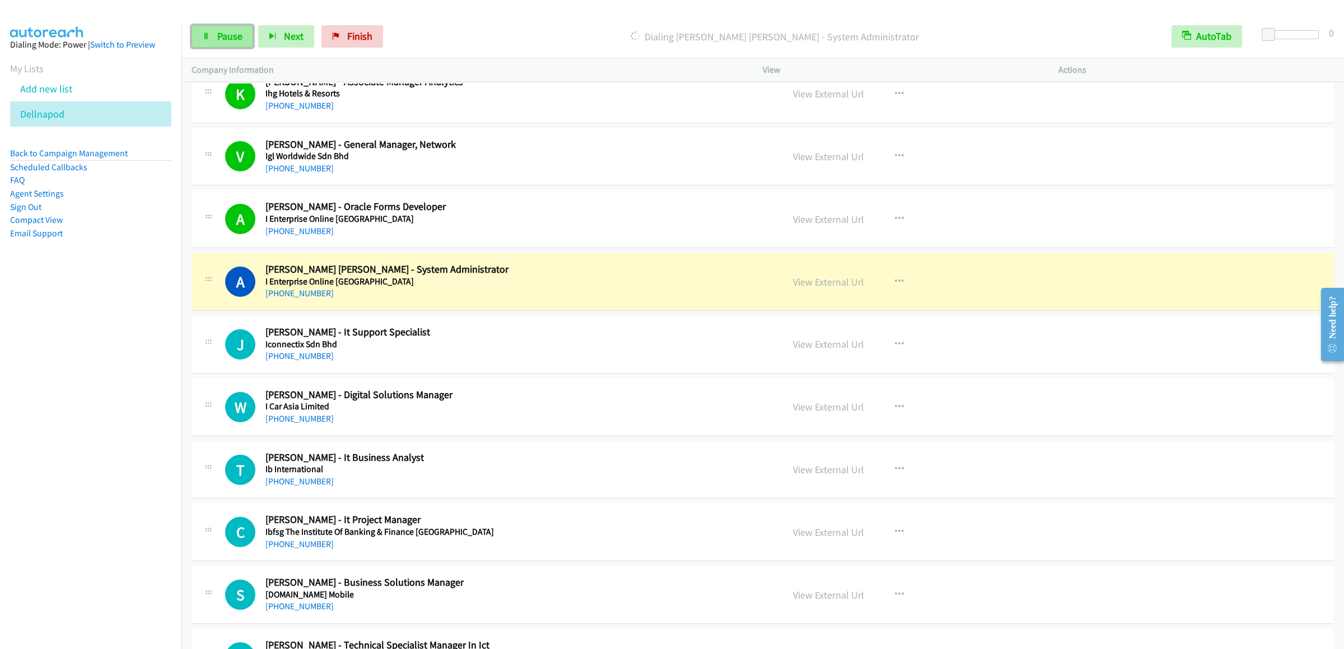
drag, startPoint x: 216, startPoint y: 41, endPoint x: 222, endPoint y: 42, distance: 6.8
click at [216, 41] on link "Pause" at bounding box center [223, 36] width 62 height 22
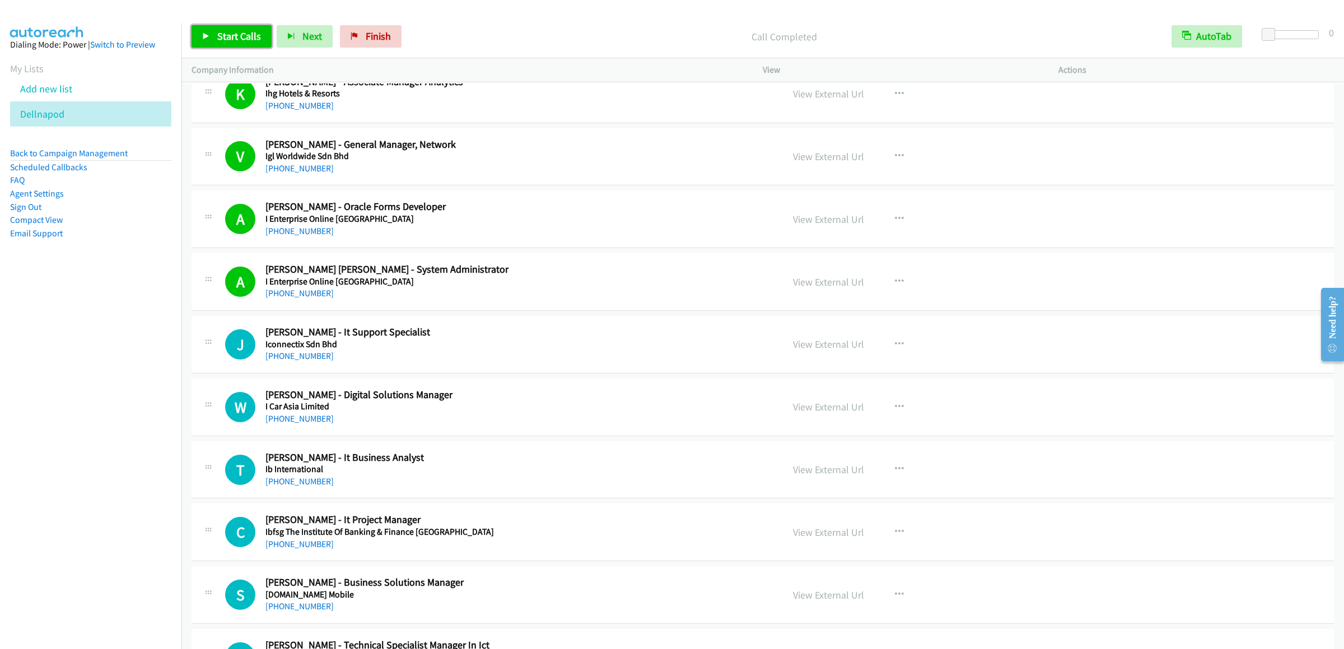
click at [228, 29] on link "Start Calls" at bounding box center [232, 36] width 80 height 22
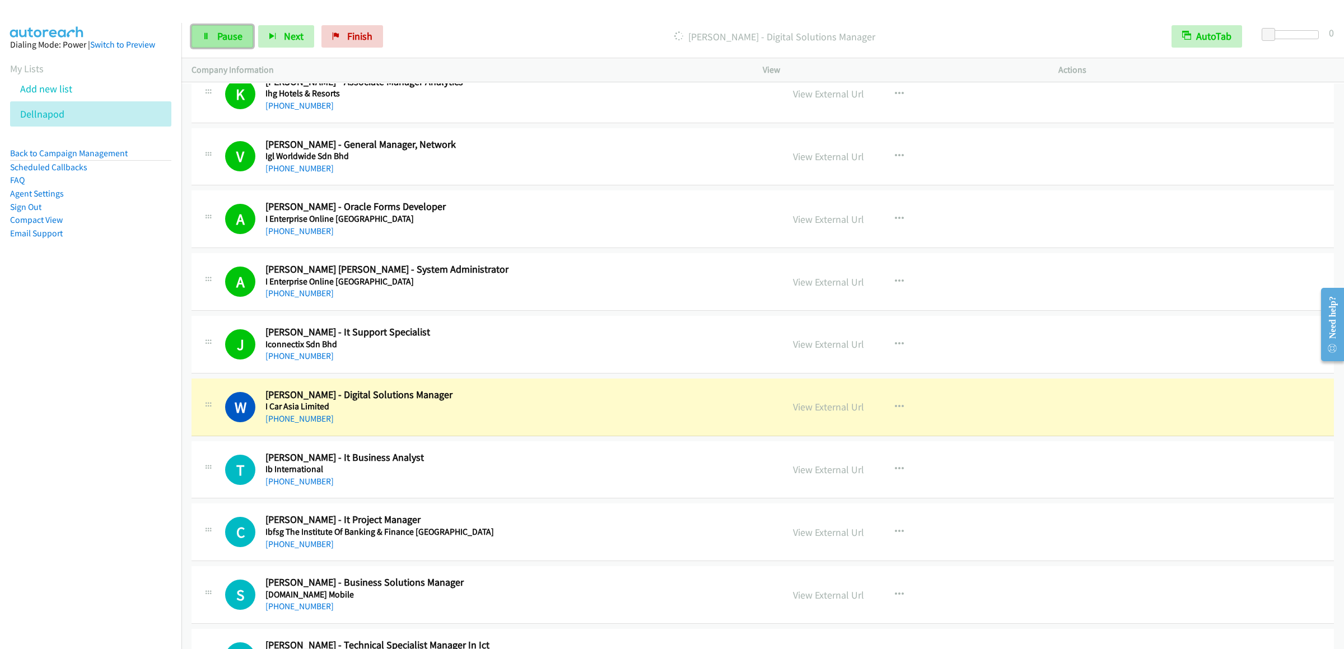
click at [220, 25] on link "Pause" at bounding box center [223, 36] width 62 height 22
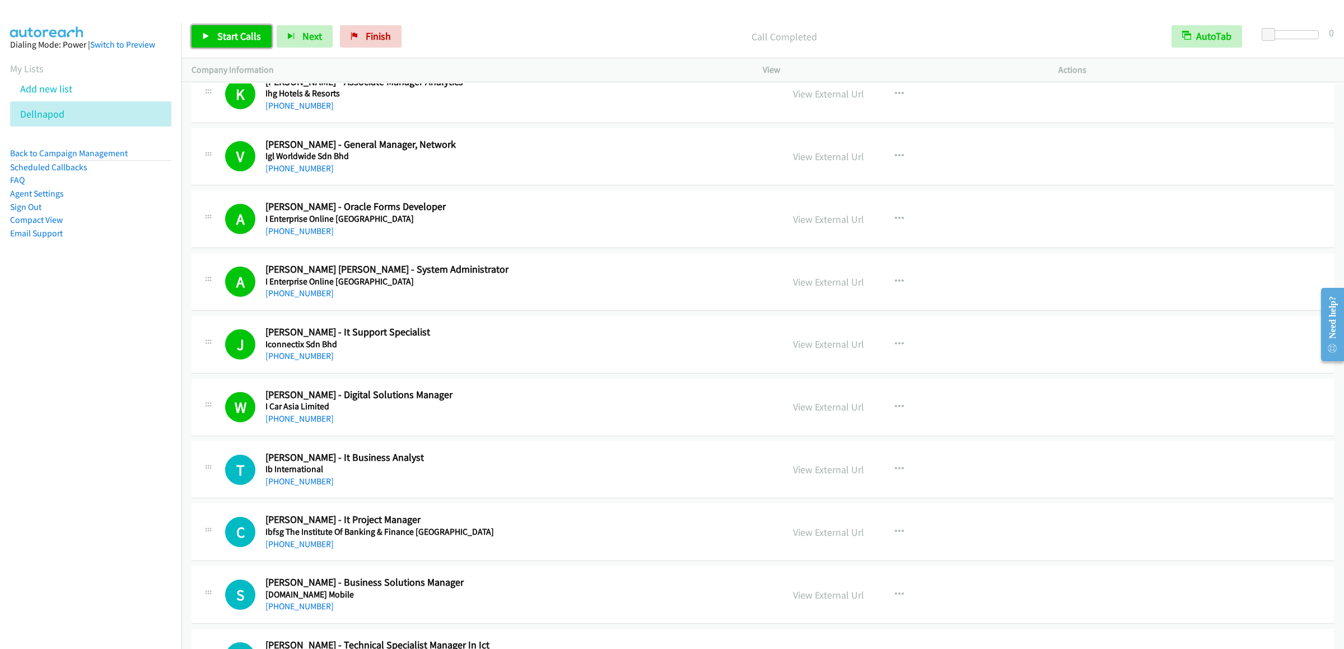
click at [232, 30] on span "Start Calls" at bounding box center [239, 36] width 44 height 13
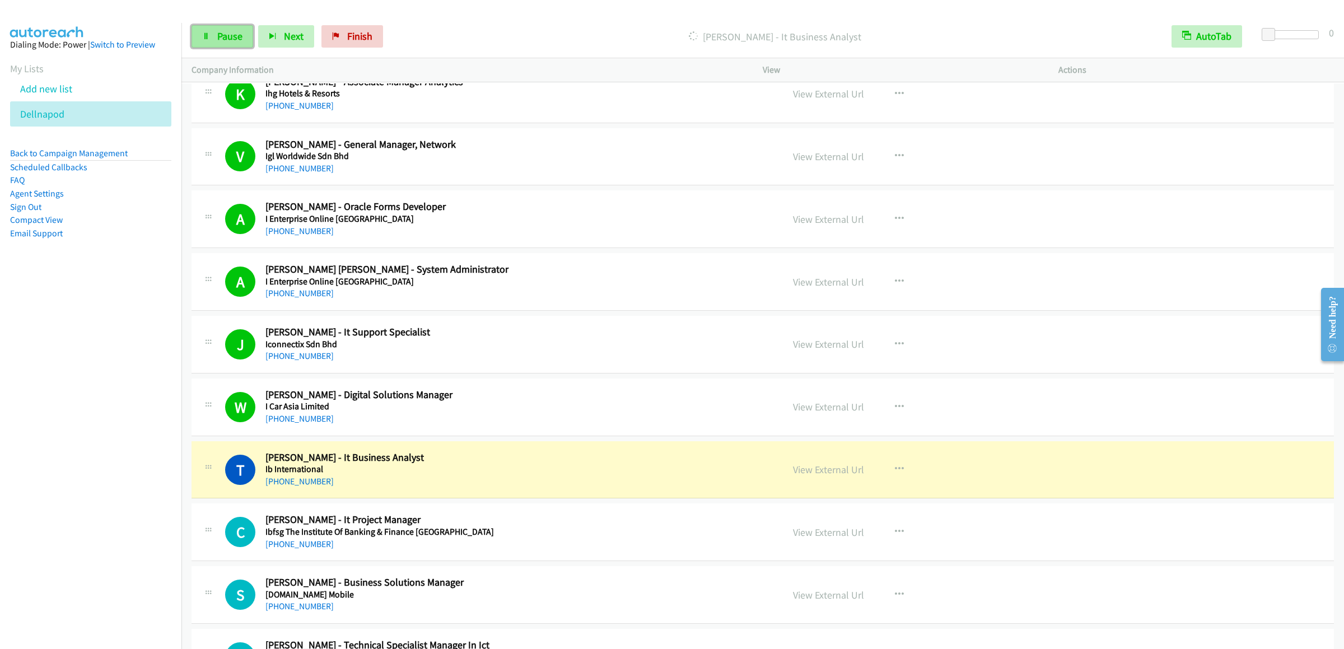
click at [228, 34] on span "Pause" at bounding box center [229, 36] width 25 height 13
click at [212, 51] on div "Start Calls Pause Next Finish Paused AutoTab AutoTab 0" at bounding box center [762, 36] width 1162 height 43
click at [222, 31] on span "Start Calls" at bounding box center [239, 36] width 44 height 13
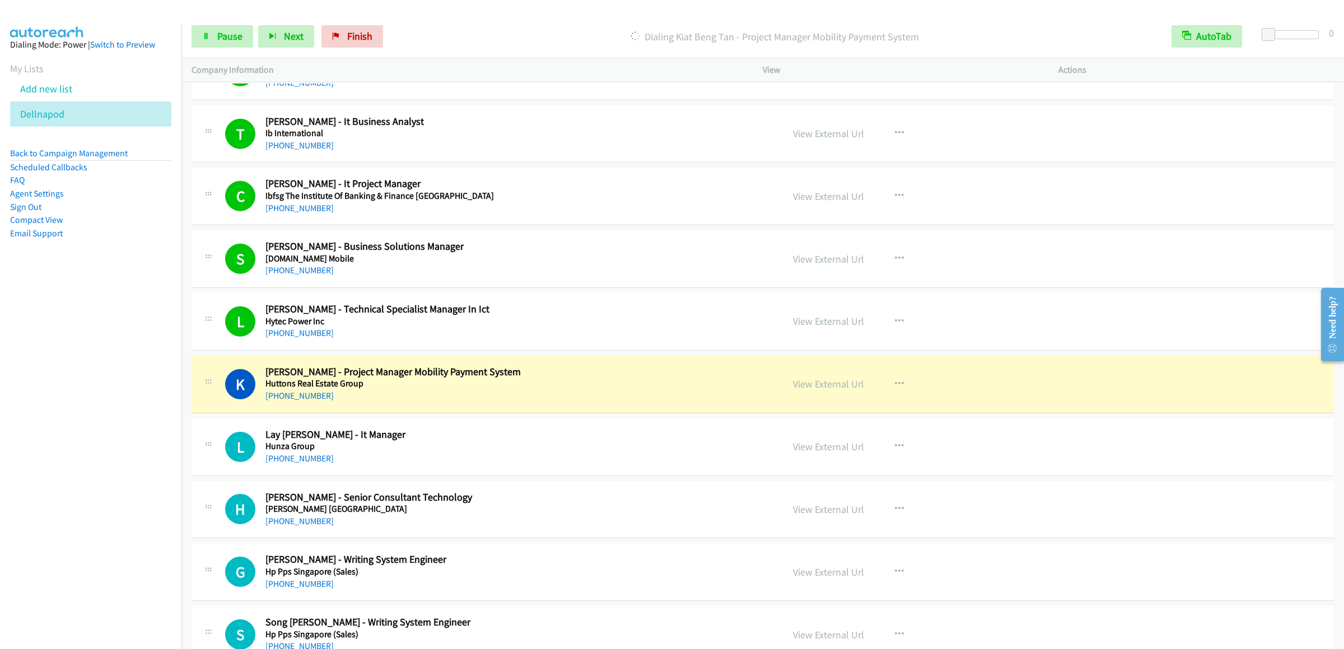
scroll to position [7503, 0]
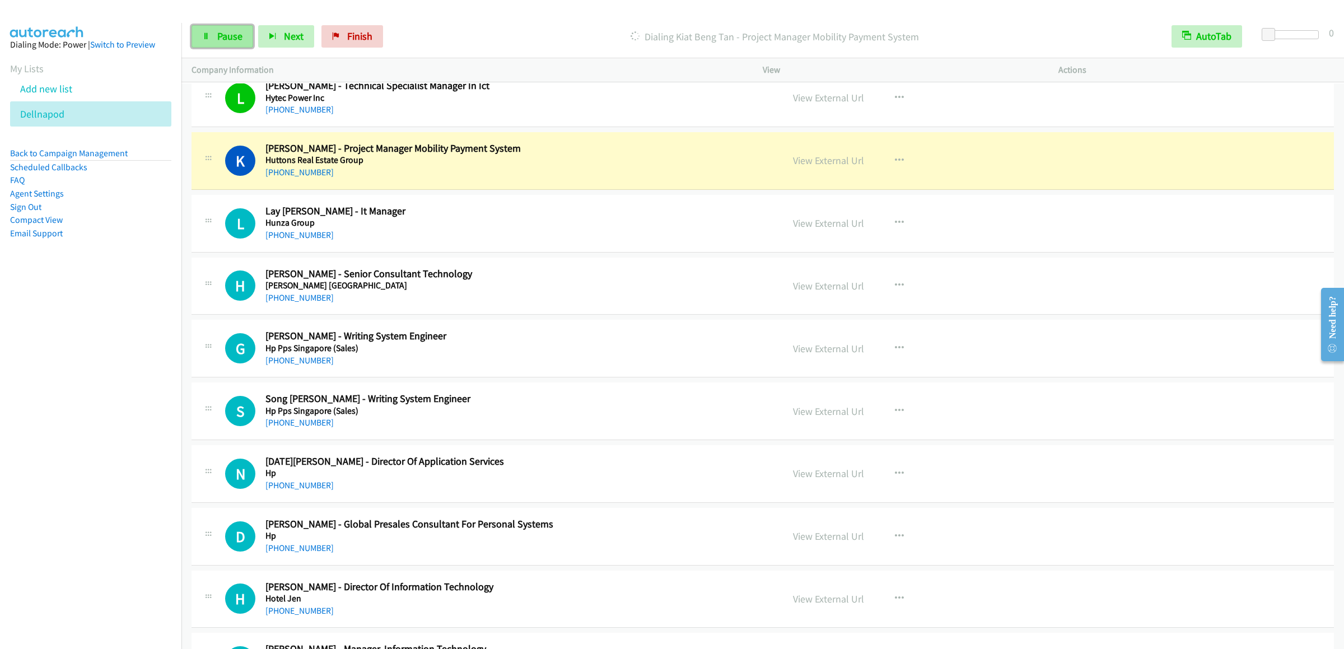
click at [217, 30] on span "Pause" at bounding box center [229, 36] width 25 height 13
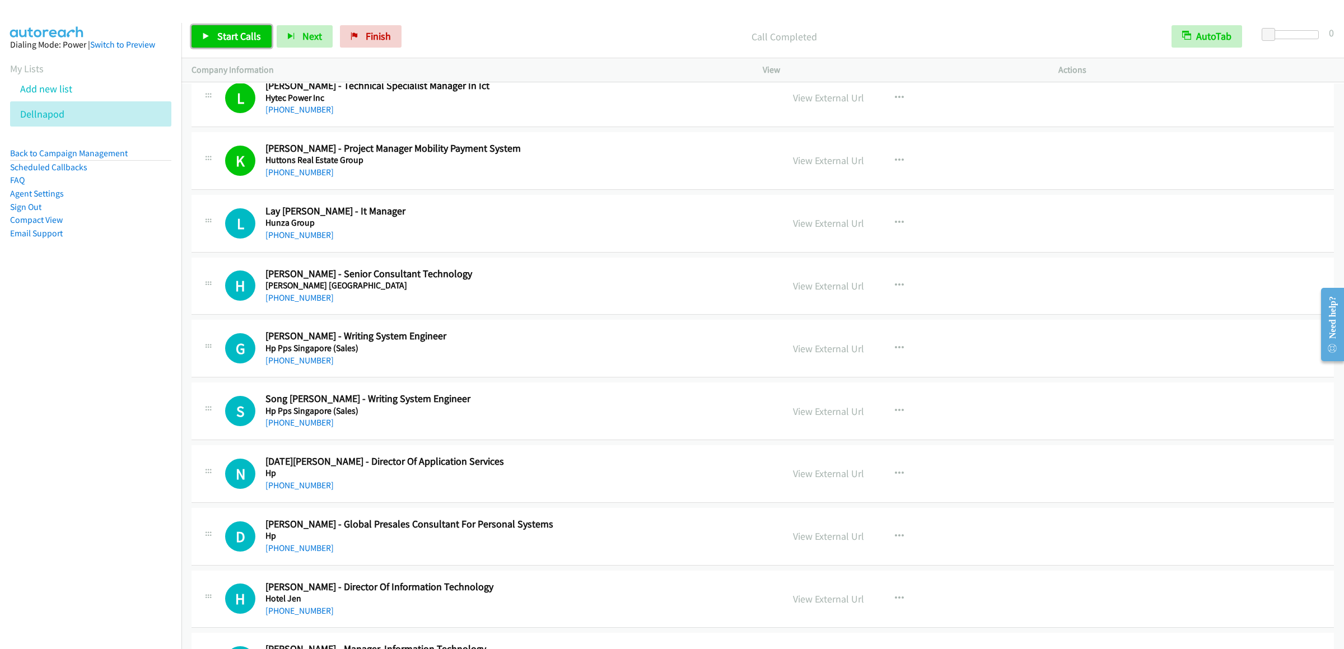
click at [234, 34] on span "Start Calls" at bounding box center [239, 36] width 44 height 13
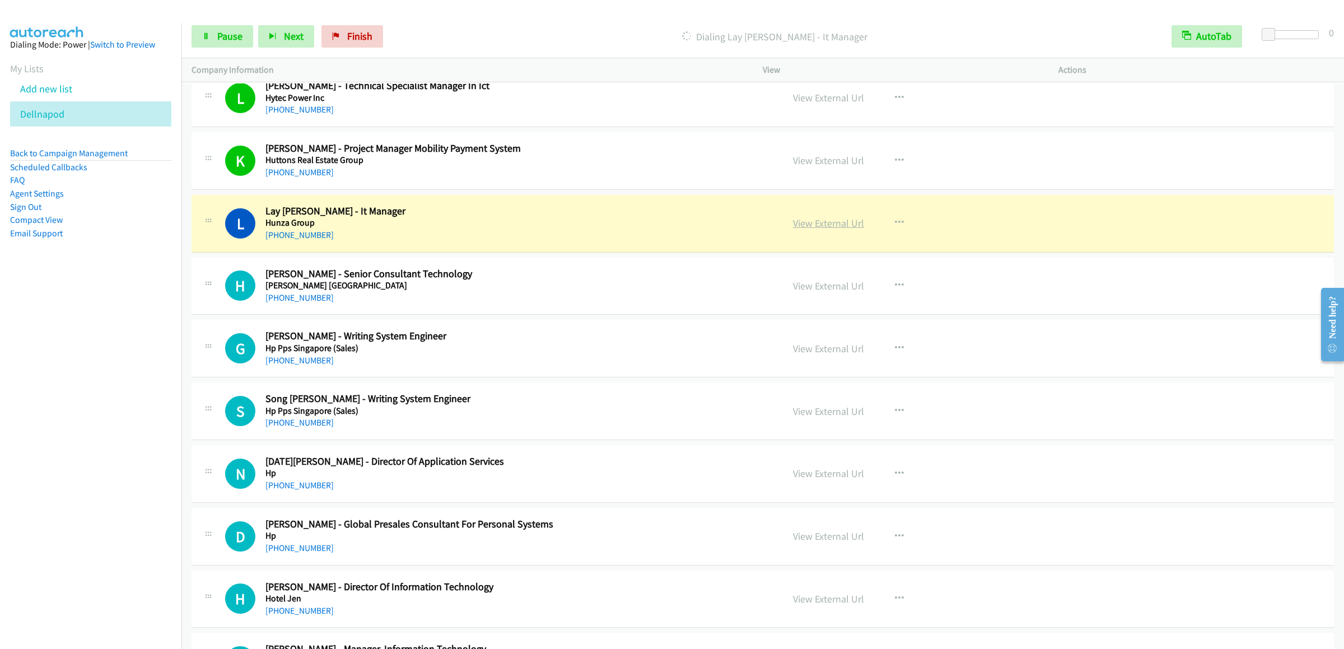
scroll to position [7616, 0]
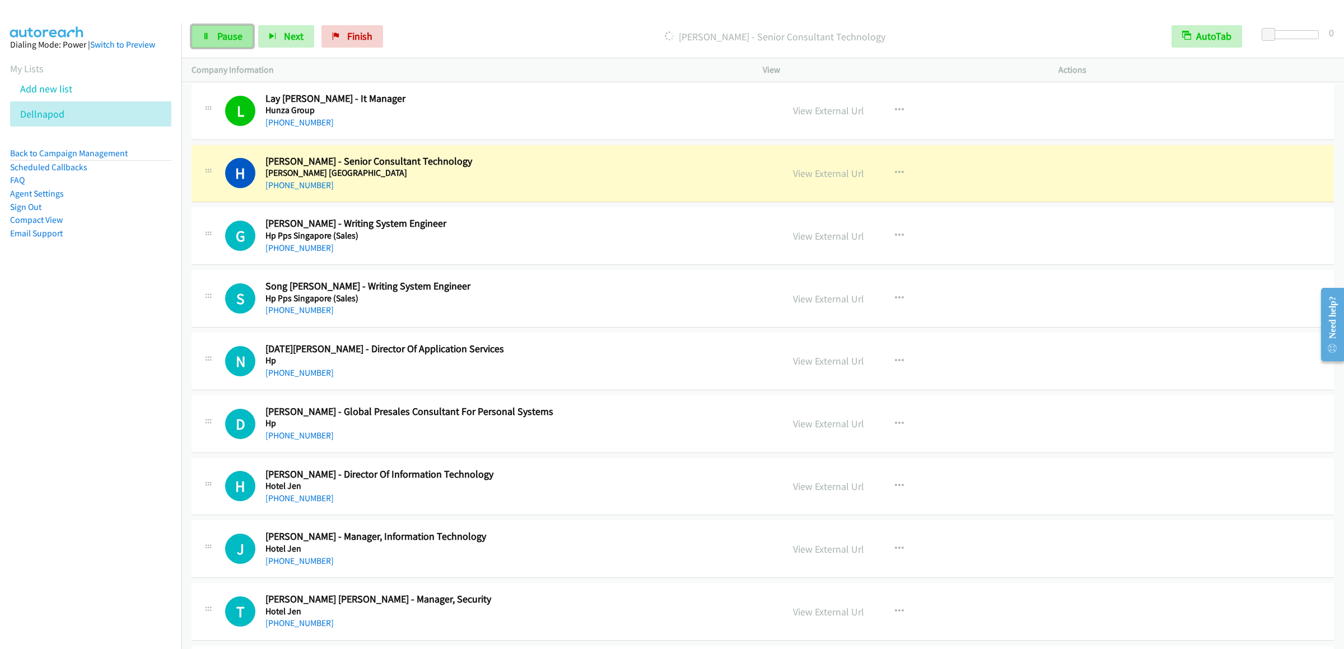
click at [237, 34] on span "Pause" at bounding box center [229, 36] width 25 height 13
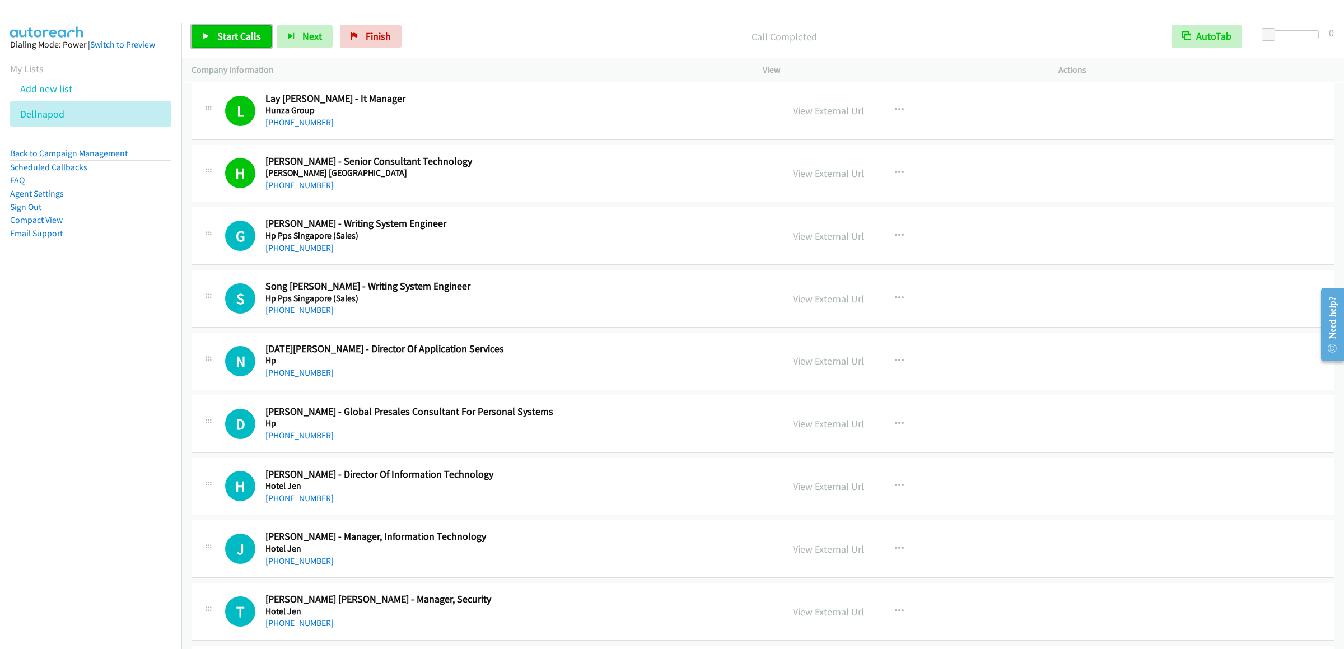
click at [234, 34] on span "Start Calls" at bounding box center [239, 36] width 44 height 13
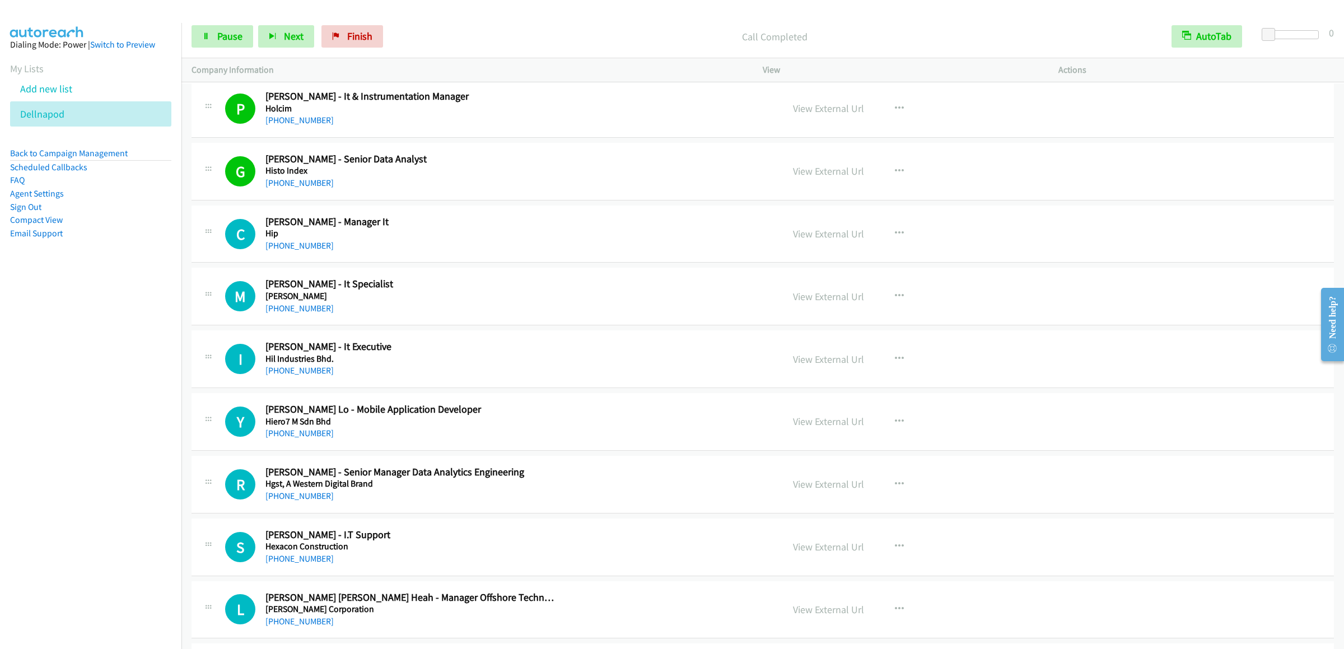
scroll to position [9071, 0]
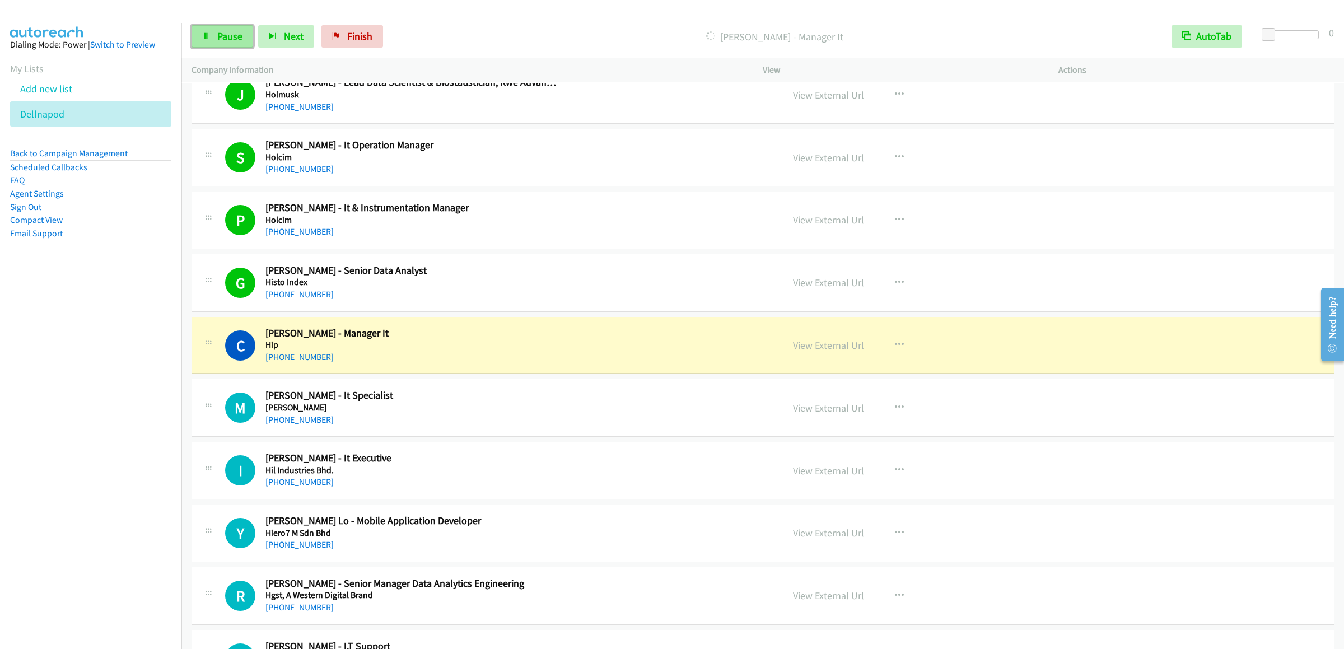
click at [200, 40] on link "Pause" at bounding box center [223, 36] width 62 height 22
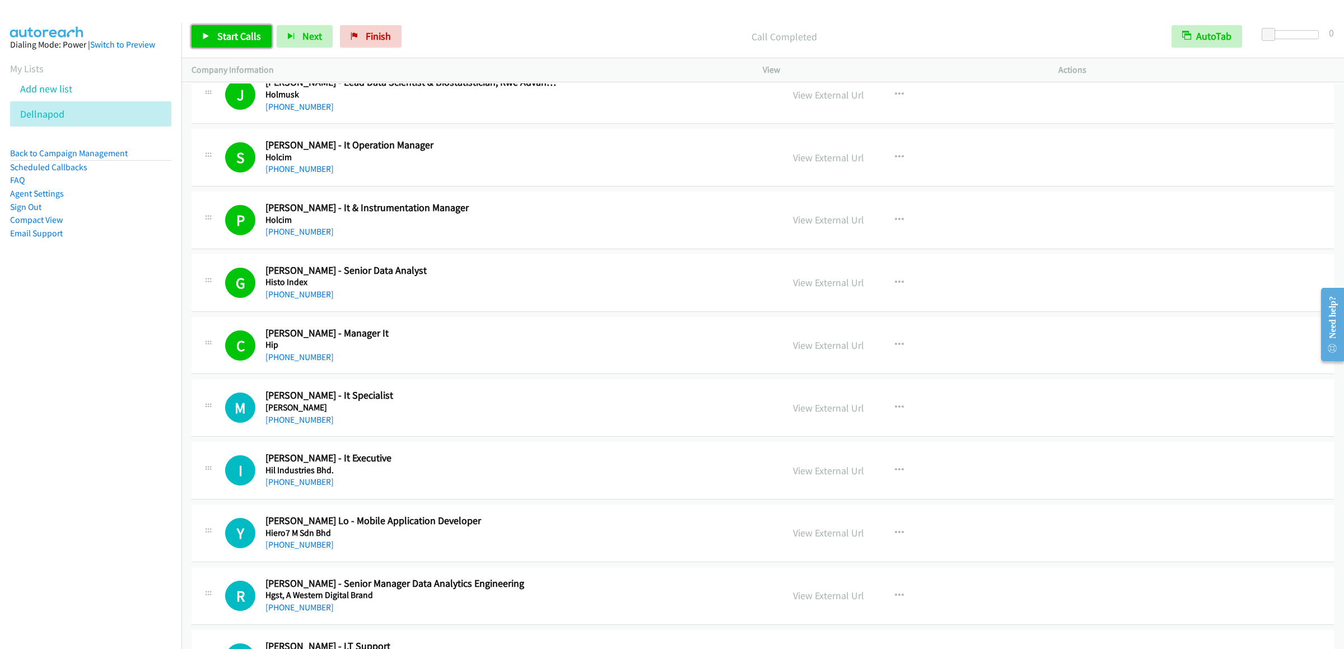
click at [230, 45] on link "Start Calls" at bounding box center [232, 36] width 80 height 22
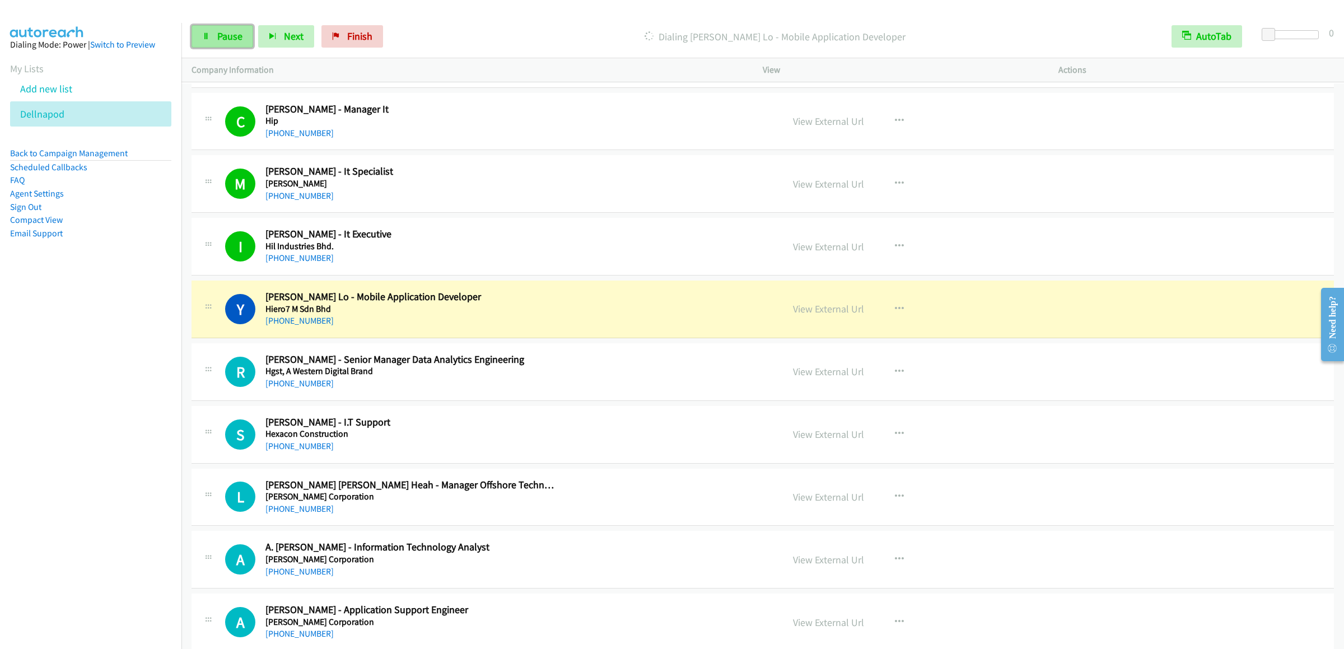
click at [225, 42] on span "Pause" at bounding box center [229, 36] width 25 height 13
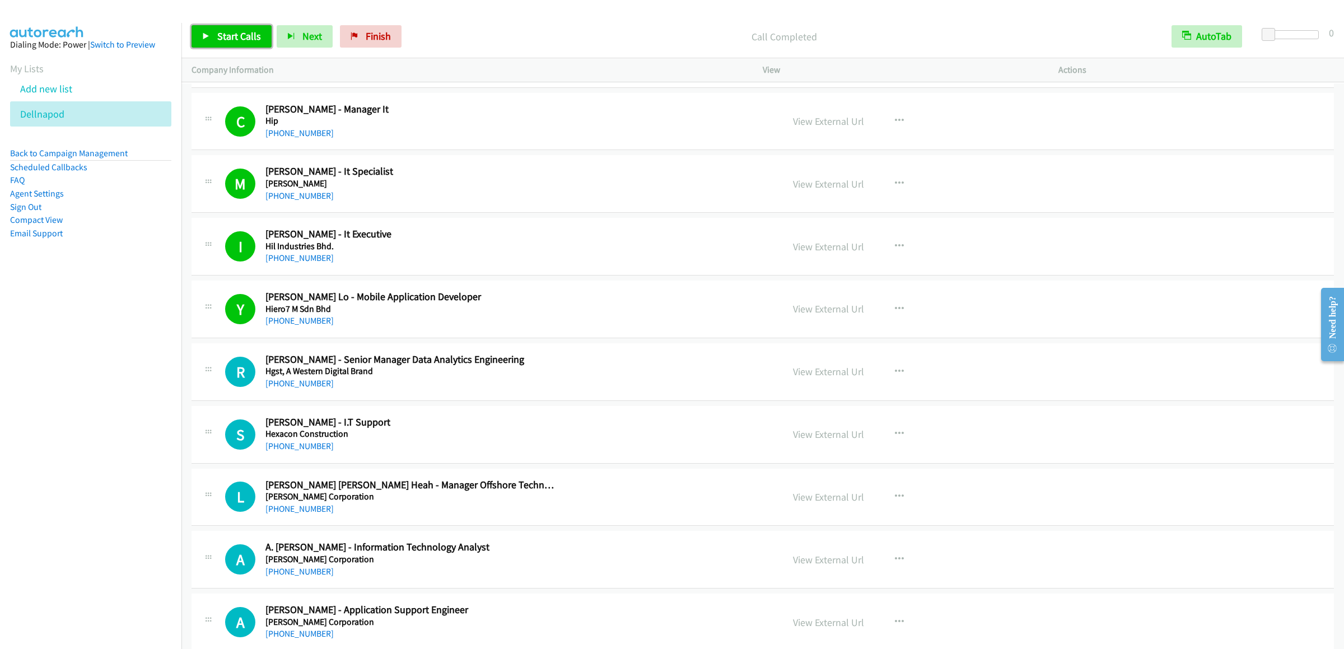
click at [234, 27] on link "Start Calls" at bounding box center [232, 36] width 80 height 22
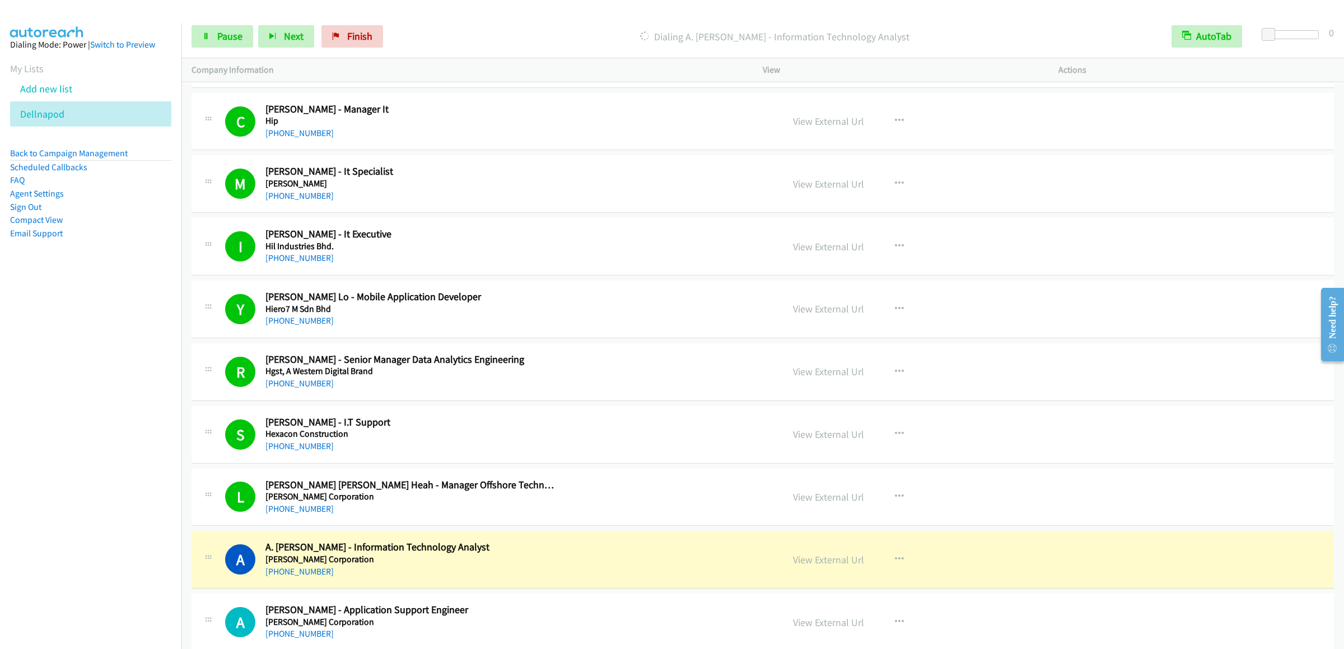
scroll to position [9743, 0]
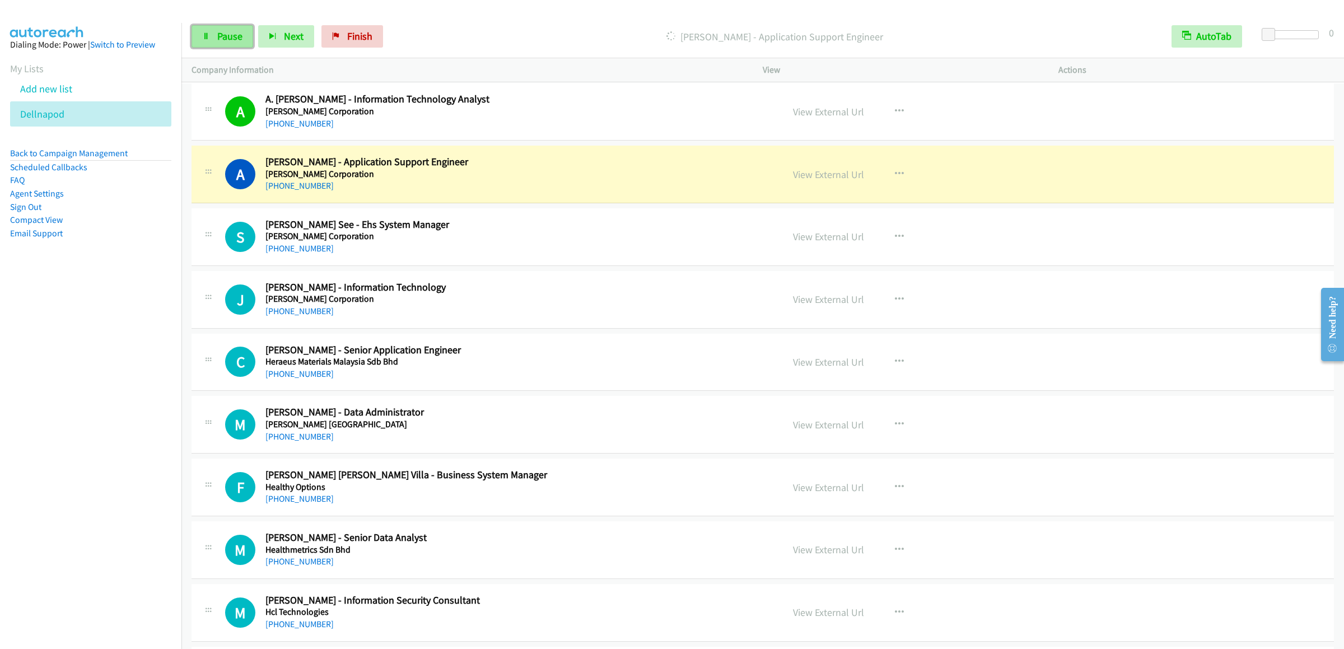
click at [231, 44] on link "Pause" at bounding box center [223, 36] width 62 height 22
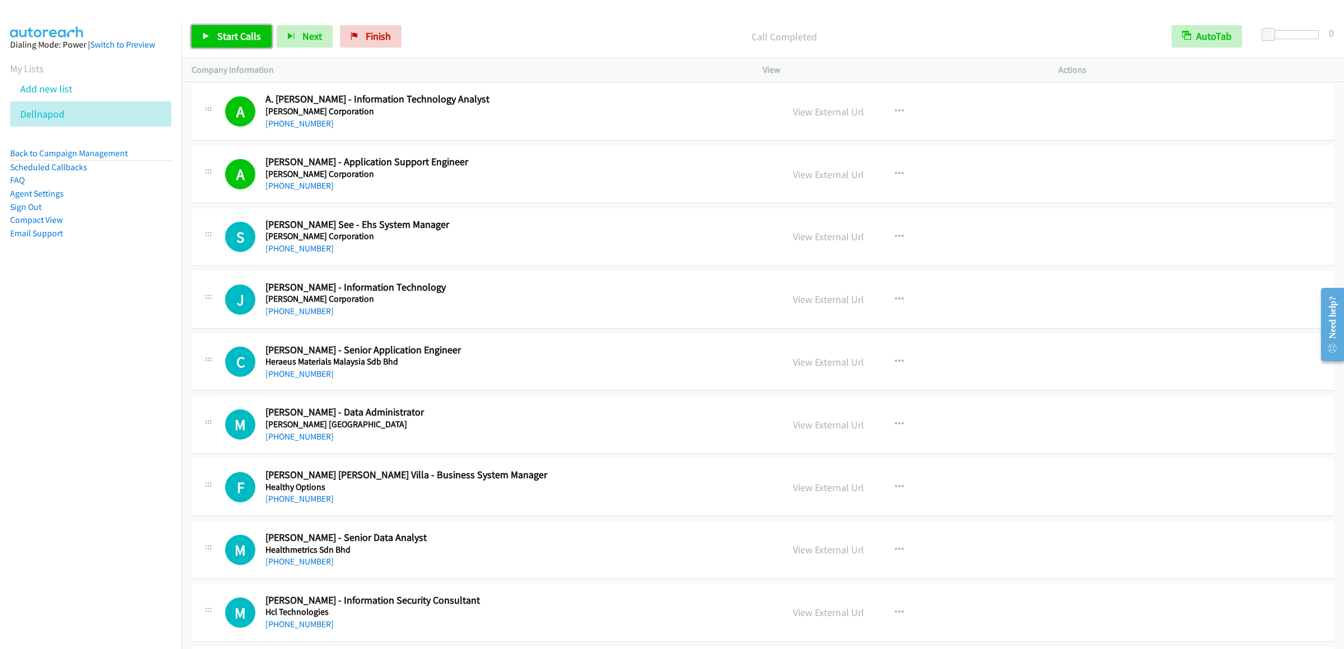
click at [227, 35] on span "Start Calls" at bounding box center [239, 36] width 44 height 13
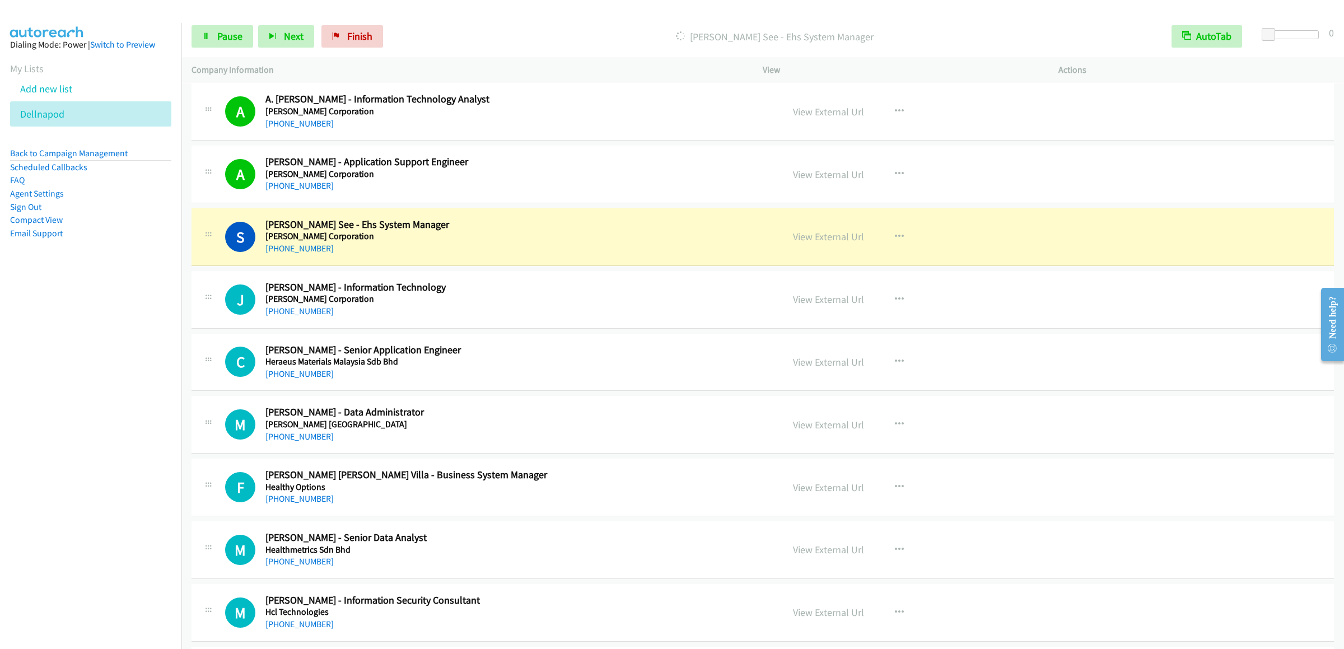
scroll to position [9855, 0]
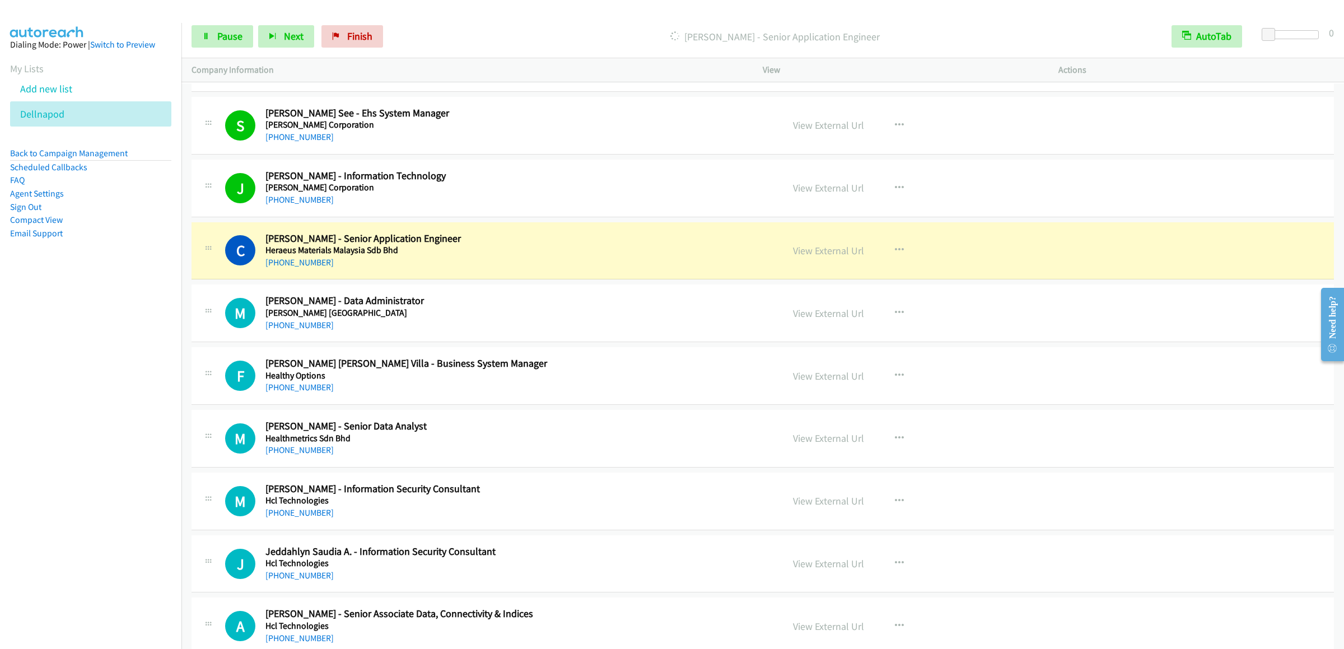
click at [184, 29] on div "Start Calls Pause Next Finish [PERSON_NAME] - Senior Application Engineer AutoT…" at bounding box center [762, 36] width 1162 height 43
click at [195, 29] on link "Pause" at bounding box center [223, 36] width 62 height 22
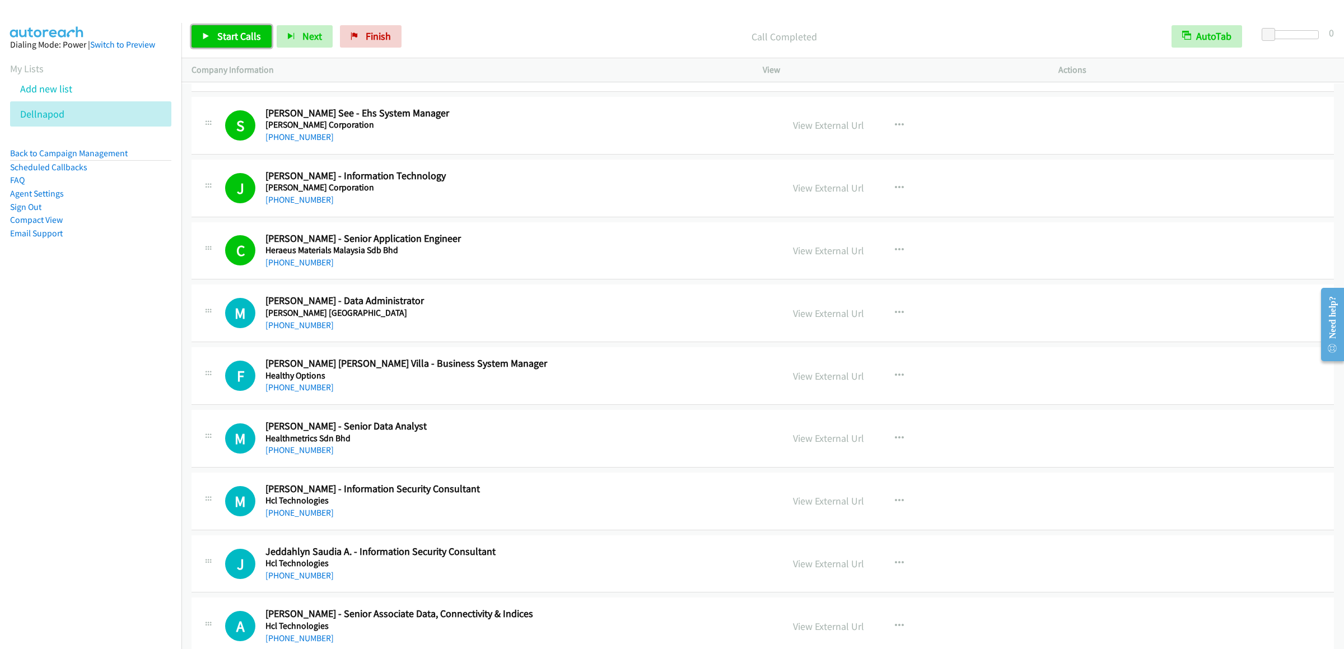
click at [225, 38] on span "Start Calls" at bounding box center [239, 36] width 44 height 13
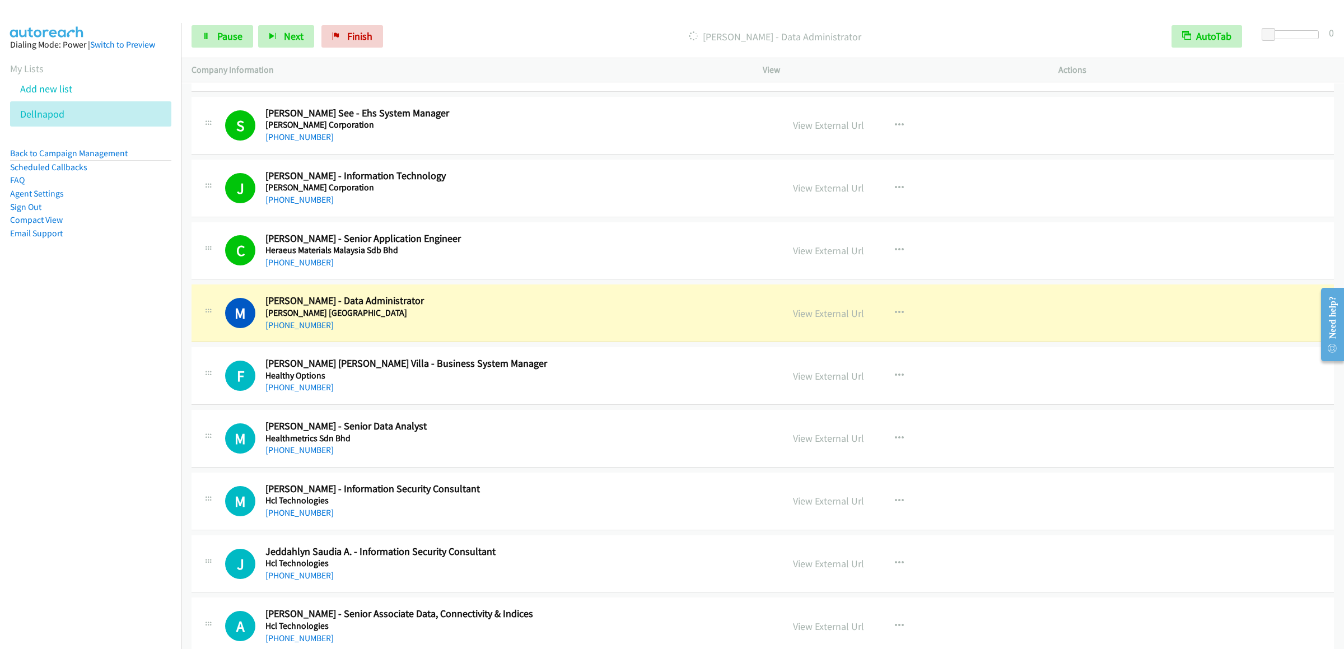
scroll to position [10079, 0]
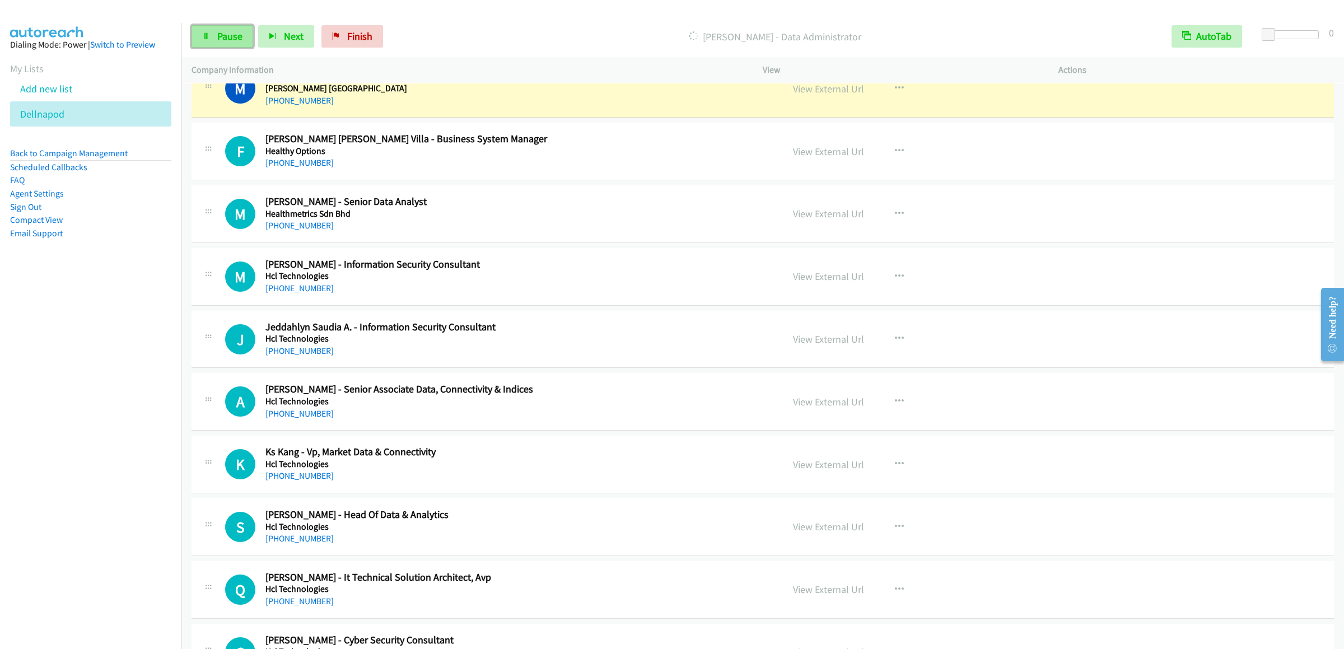
click at [225, 29] on link "Pause" at bounding box center [223, 36] width 62 height 22
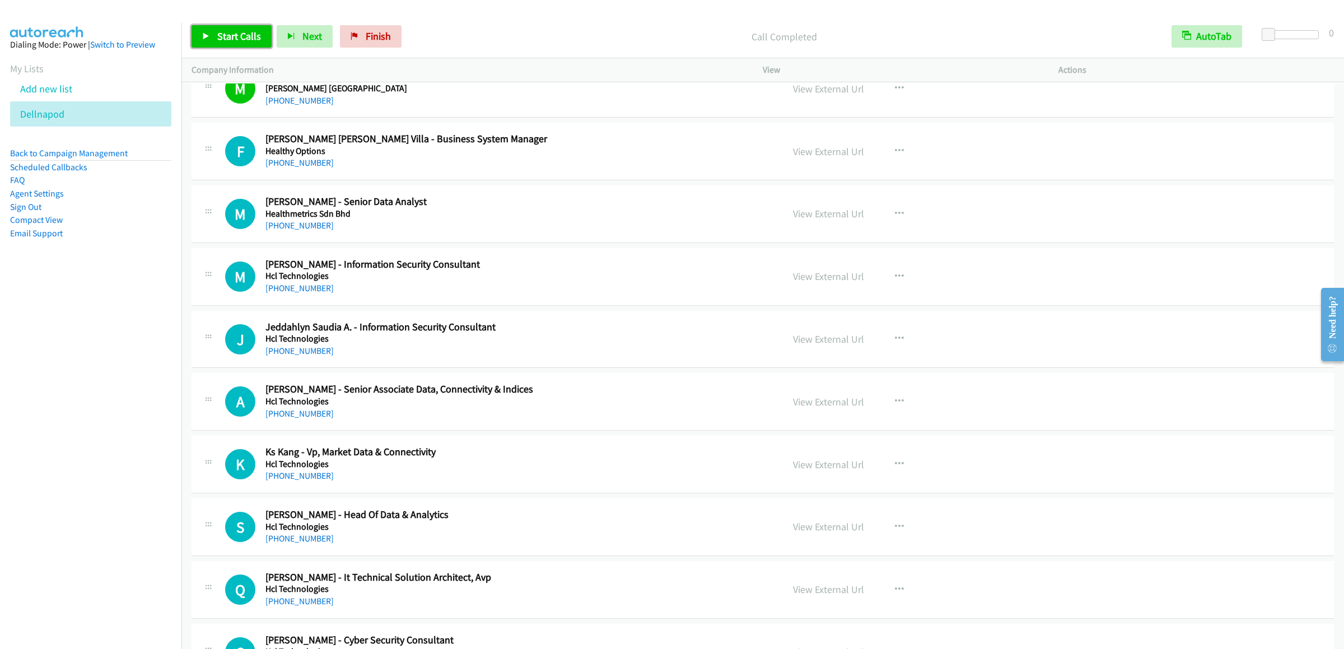
click at [216, 36] on link "Start Calls" at bounding box center [232, 36] width 80 height 22
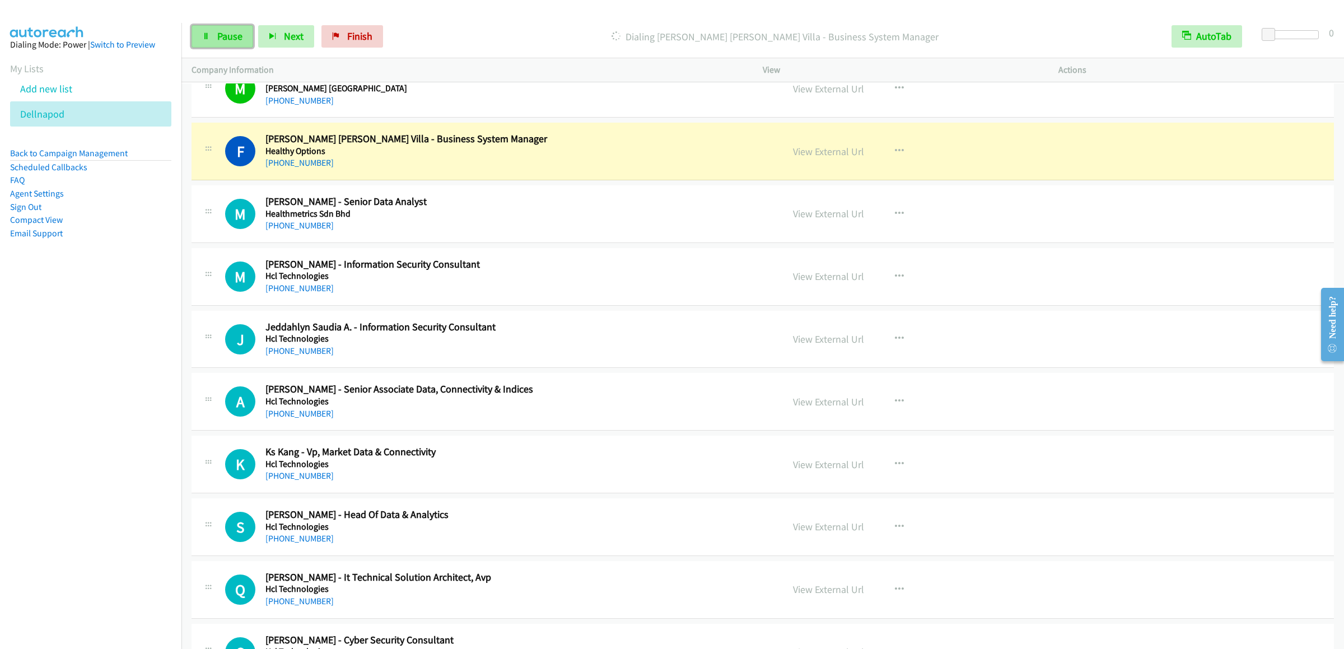
click at [214, 27] on link "Pause" at bounding box center [223, 36] width 62 height 22
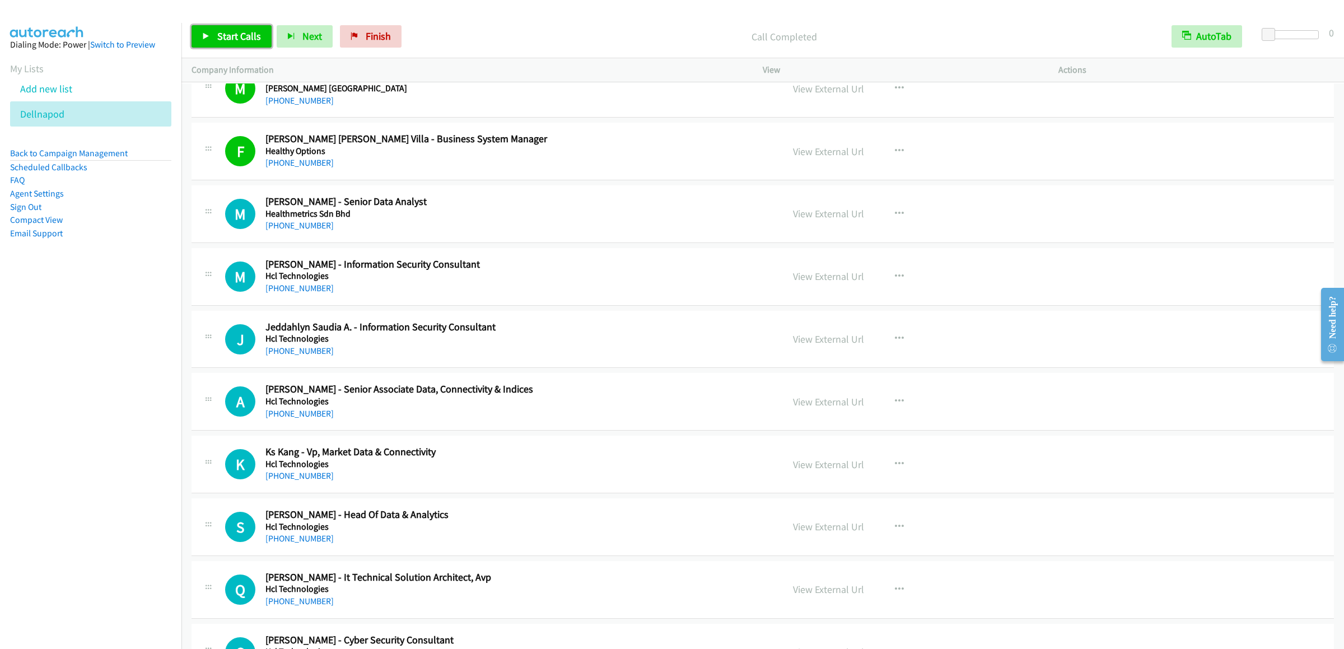
click at [237, 46] on link "Start Calls" at bounding box center [232, 36] width 80 height 22
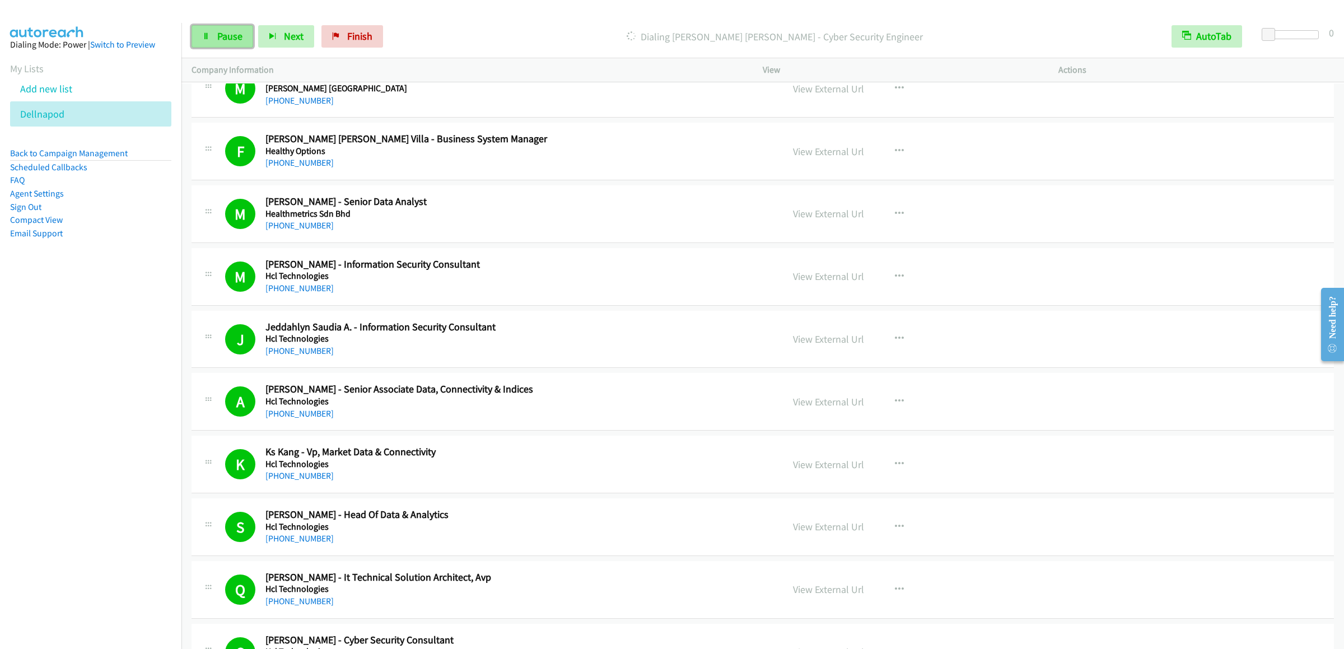
click at [212, 38] on link "Pause" at bounding box center [223, 36] width 62 height 22
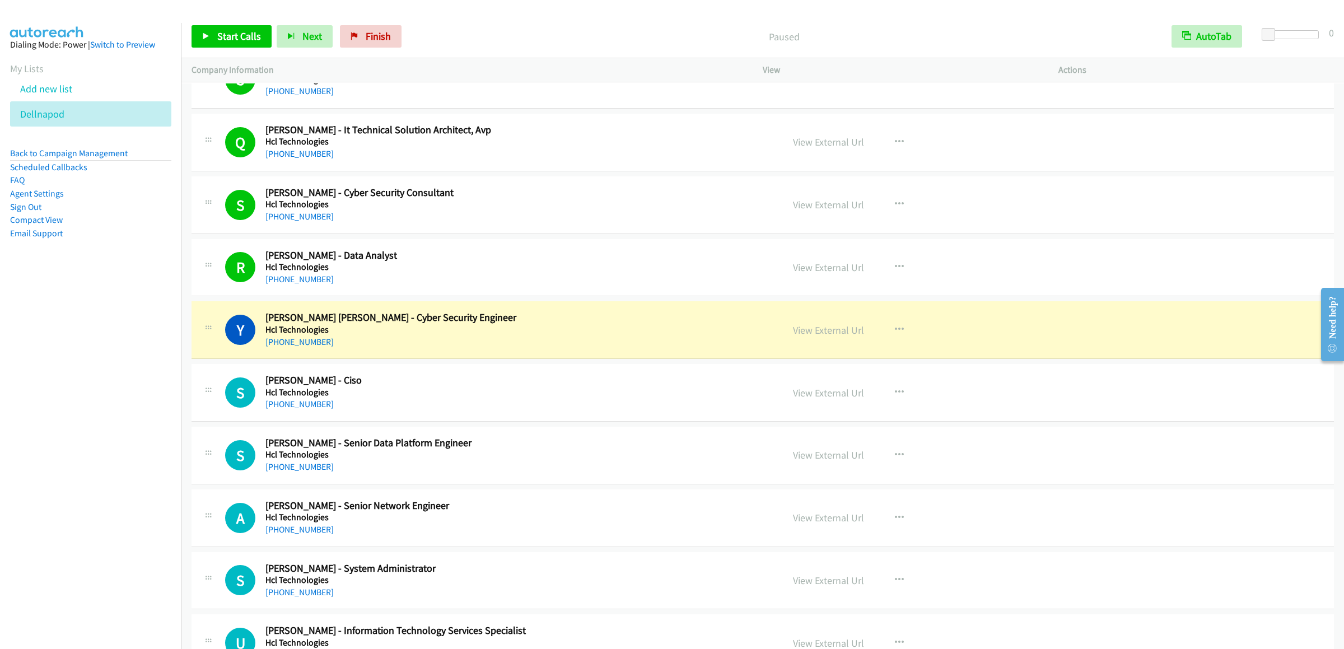
scroll to position [10751, 0]
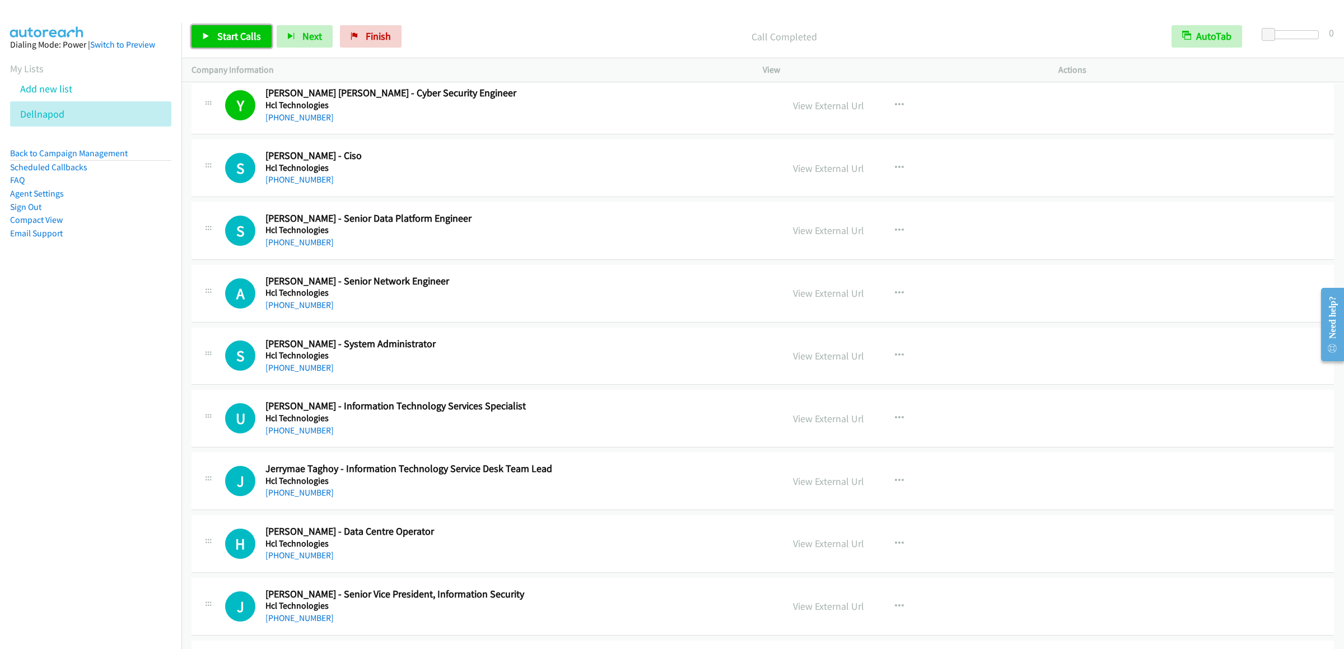
click at [224, 41] on span "Start Calls" at bounding box center [239, 36] width 44 height 13
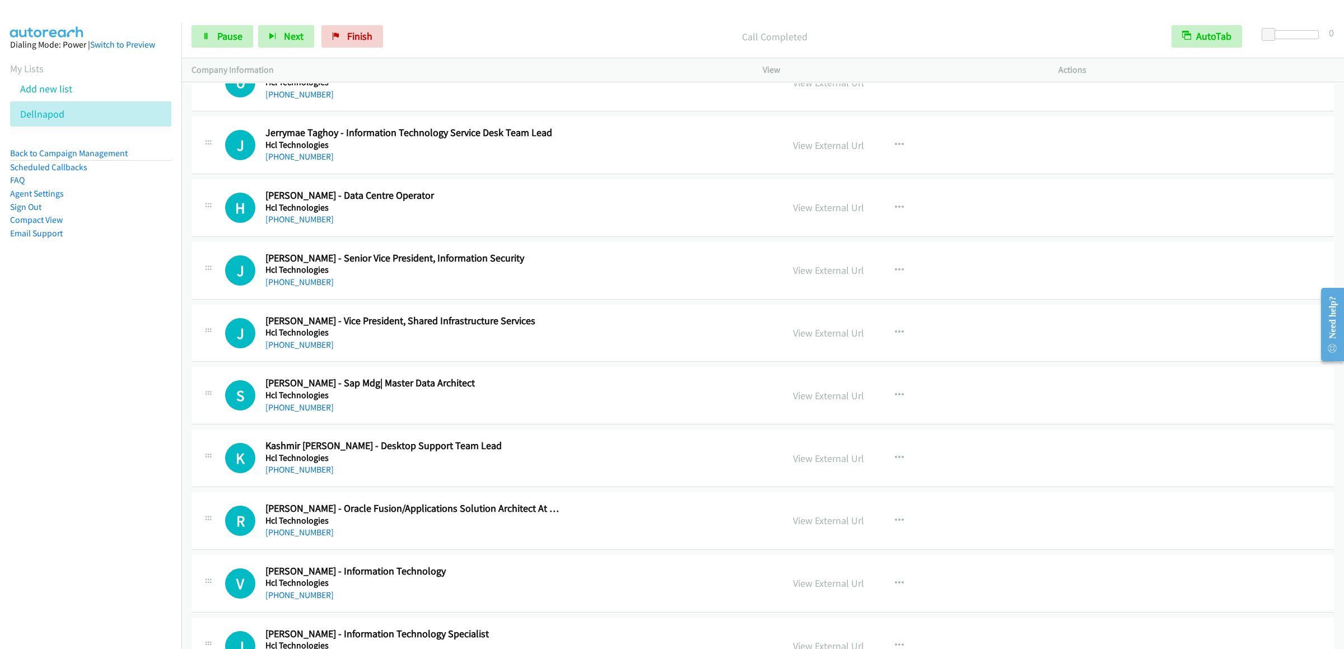
scroll to position [10975, 0]
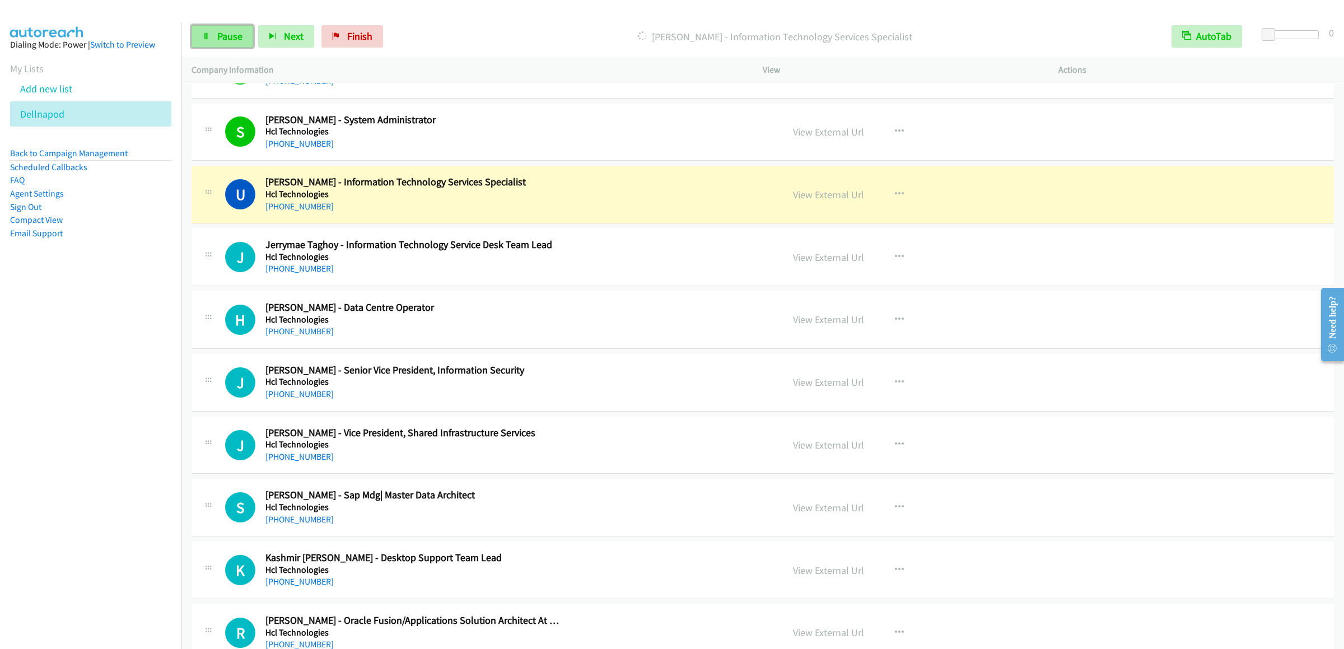
click at [235, 42] on span "Pause" at bounding box center [229, 36] width 25 height 13
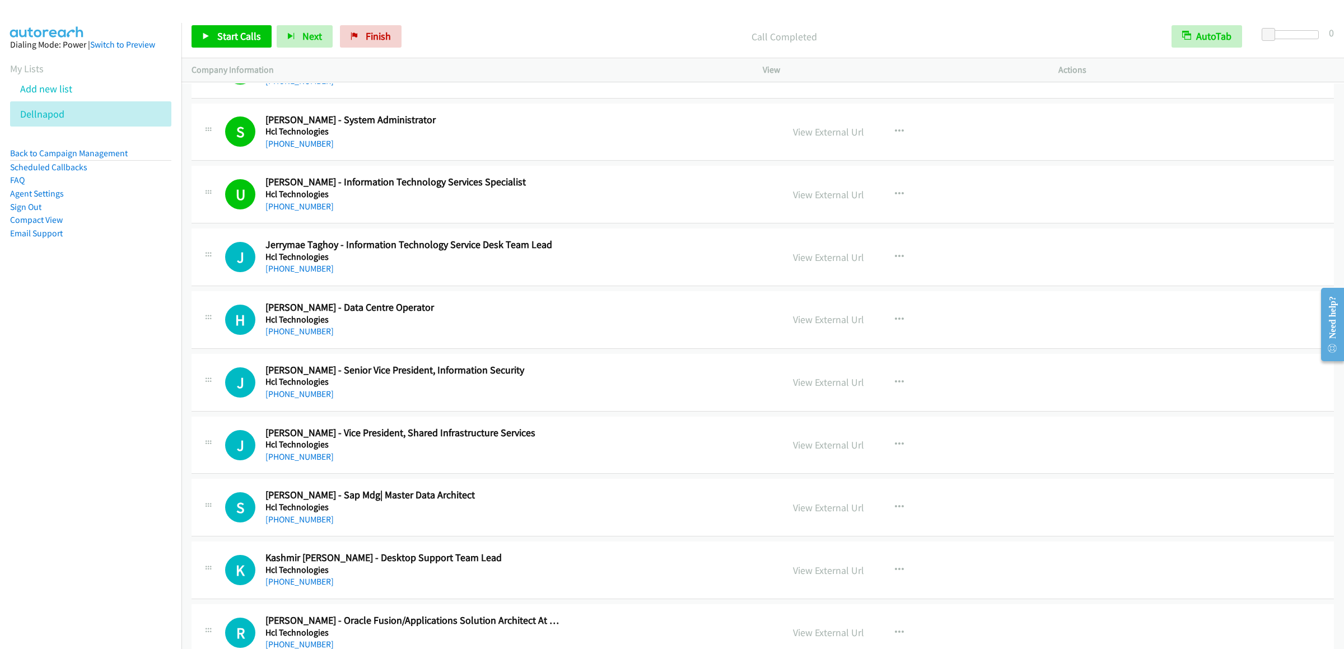
click at [246, 16] on div "Start Calls Pause Next Finish Call Completed AutoTab AutoTab 0" at bounding box center [762, 36] width 1162 height 43
click at [245, 39] on span "Start Calls" at bounding box center [239, 36] width 44 height 13
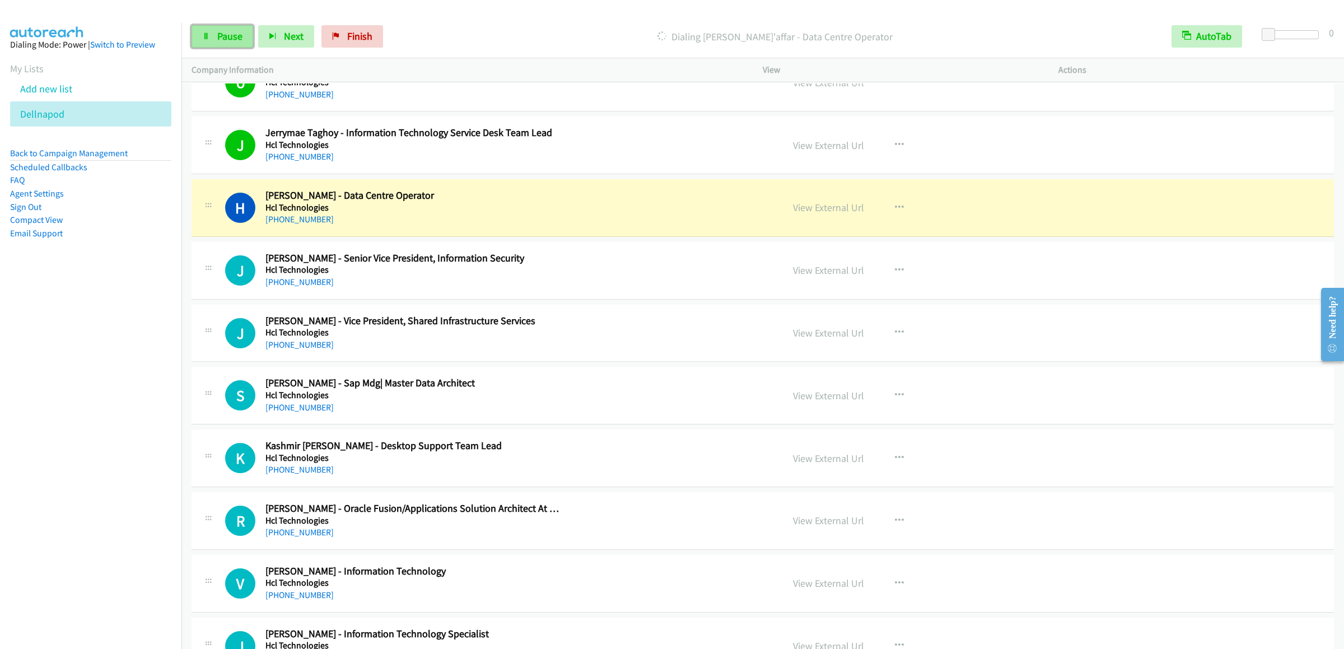
click at [204, 38] on icon at bounding box center [206, 37] width 8 height 8
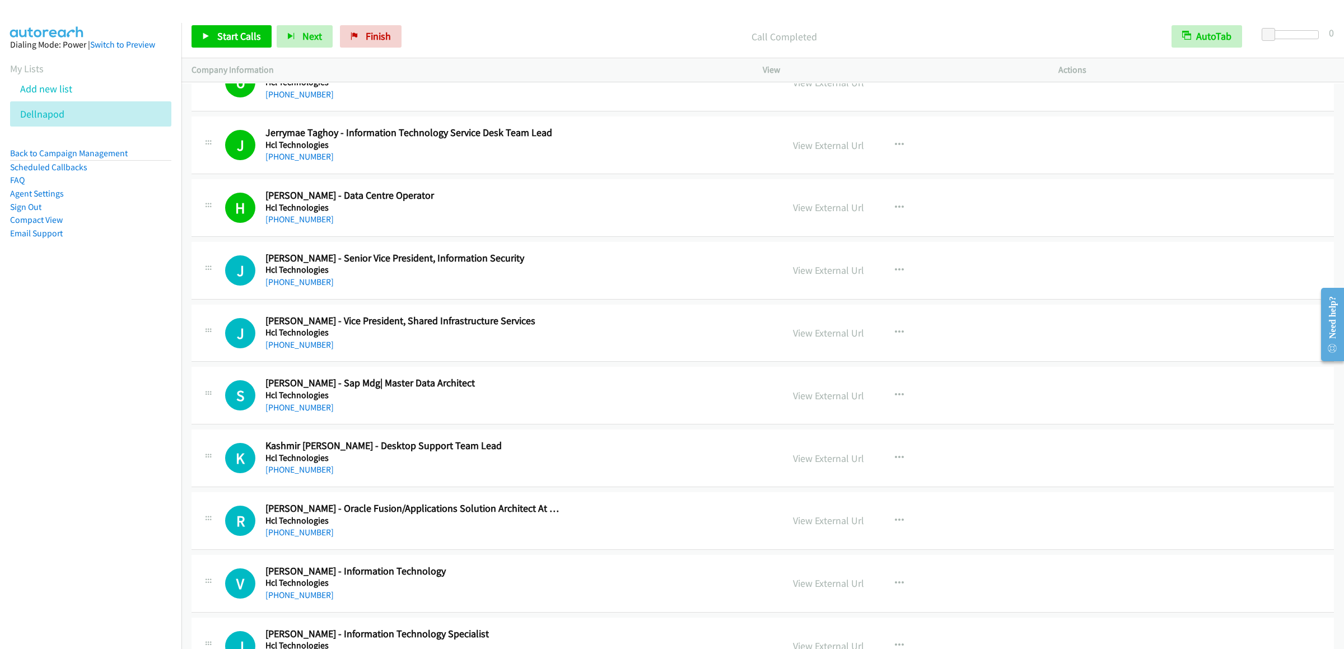
click at [222, 57] on div "Start Calls Pause Next Finish Call Completed AutoTab AutoTab 0" at bounding box center [762, 36] width 1162 height 43
click at [230, 43] on link "Start Calls" at bounding box center [232, 36] width 80 height 22
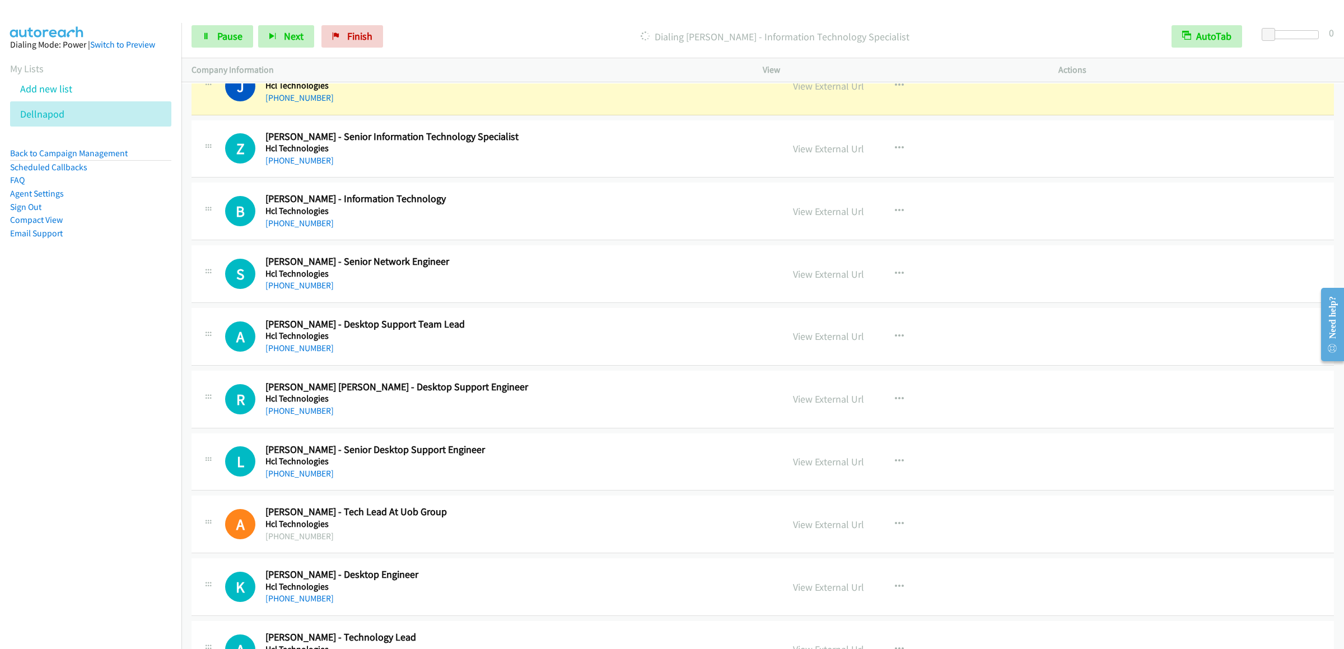
scroll to position [11535, 0]
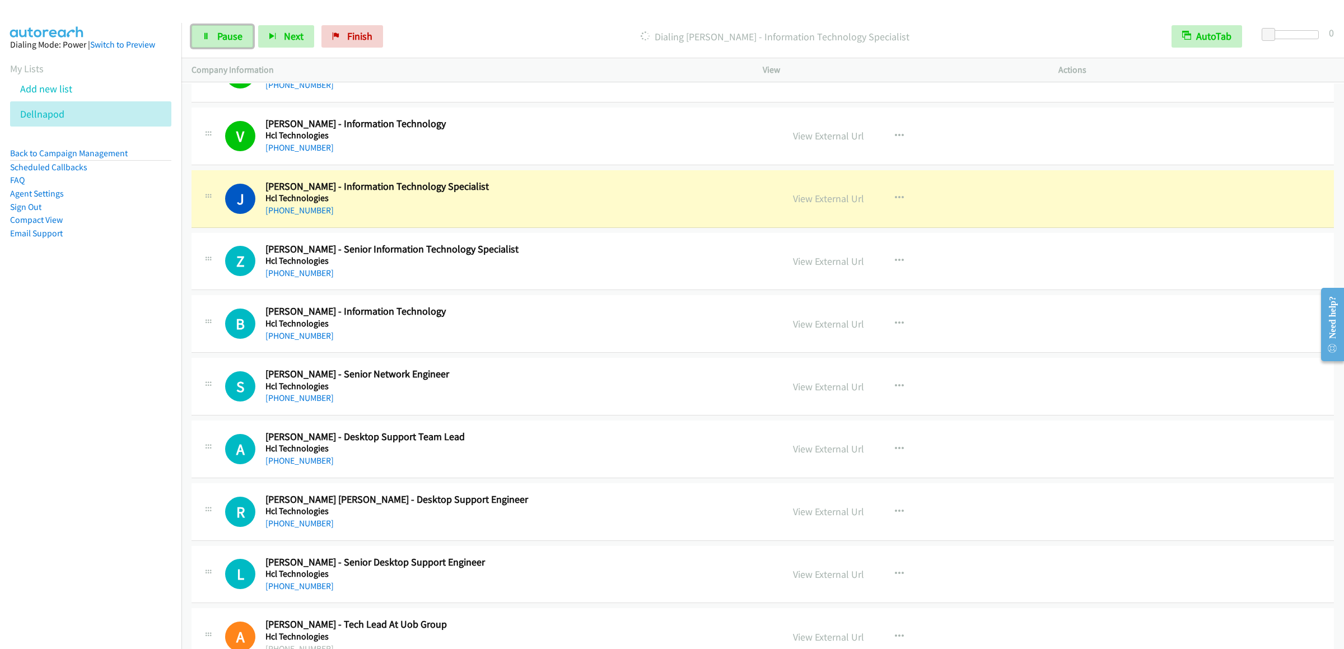
drag, startPoint x: 218, startPoint y: 42, endPoint x: 780, endPoint y: 80, distance: 562.9
click at [218, 42] on span "Pause" at bounding box center [229, 36] width 25 height 13
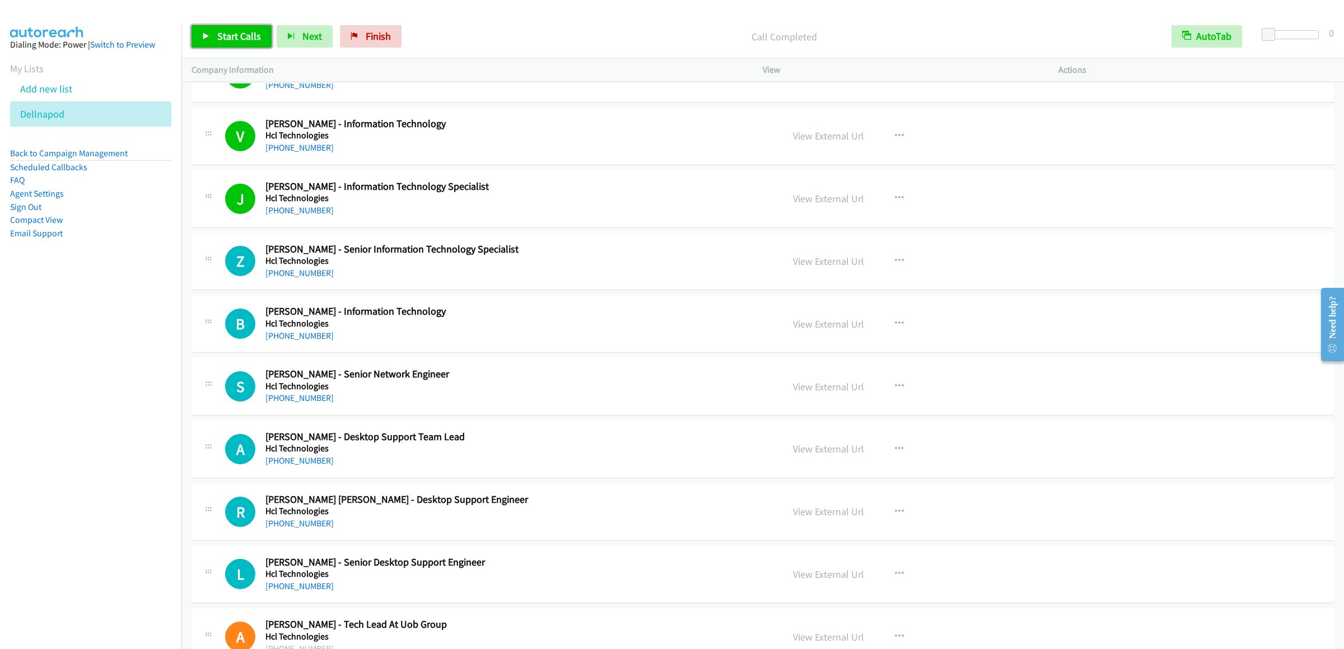
click at [240, 43] on link "Start Calls" at bounding box center [232, 36] width 80 height 22
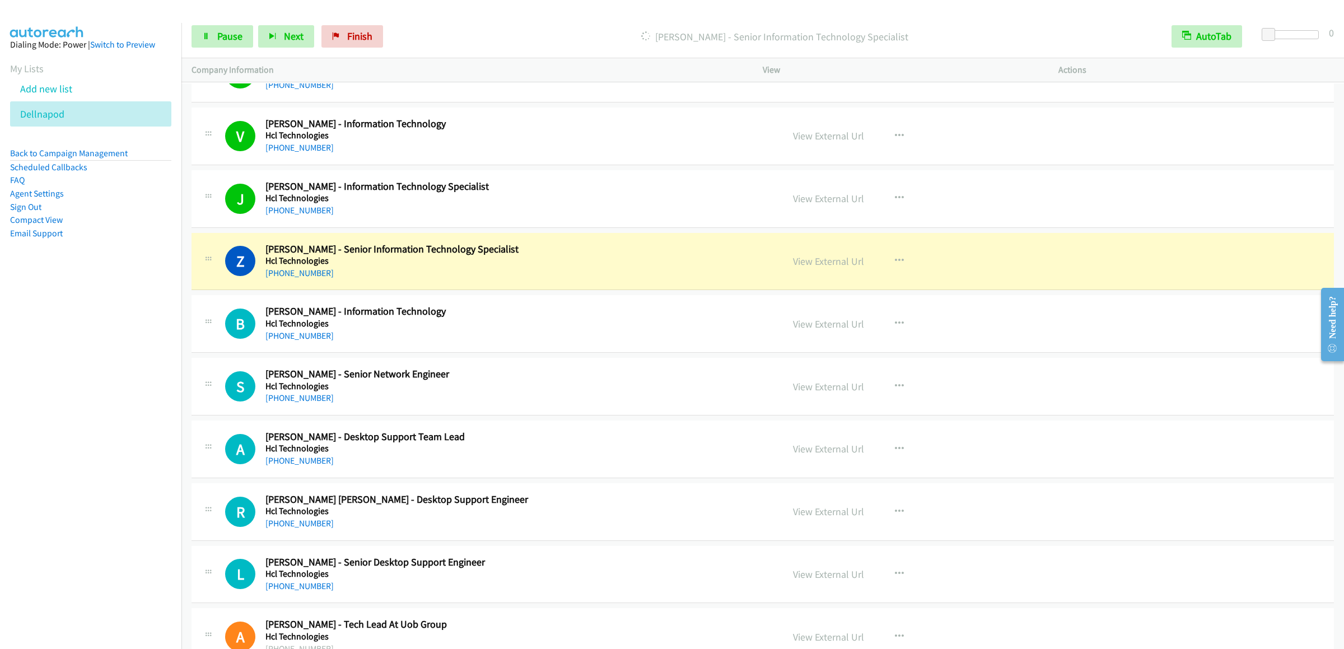
scroll to position [11647, 0]
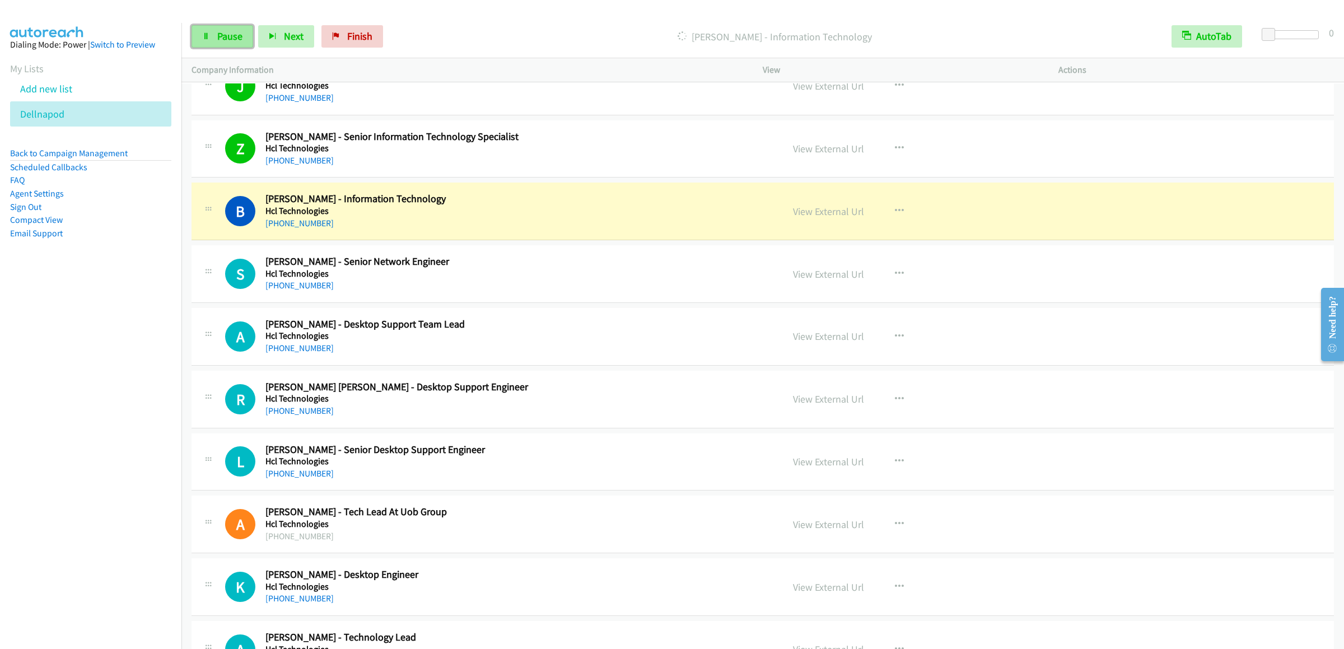
click at [214, 34] on link "Pause" at bounding box center [223, 36] width 62 height 22
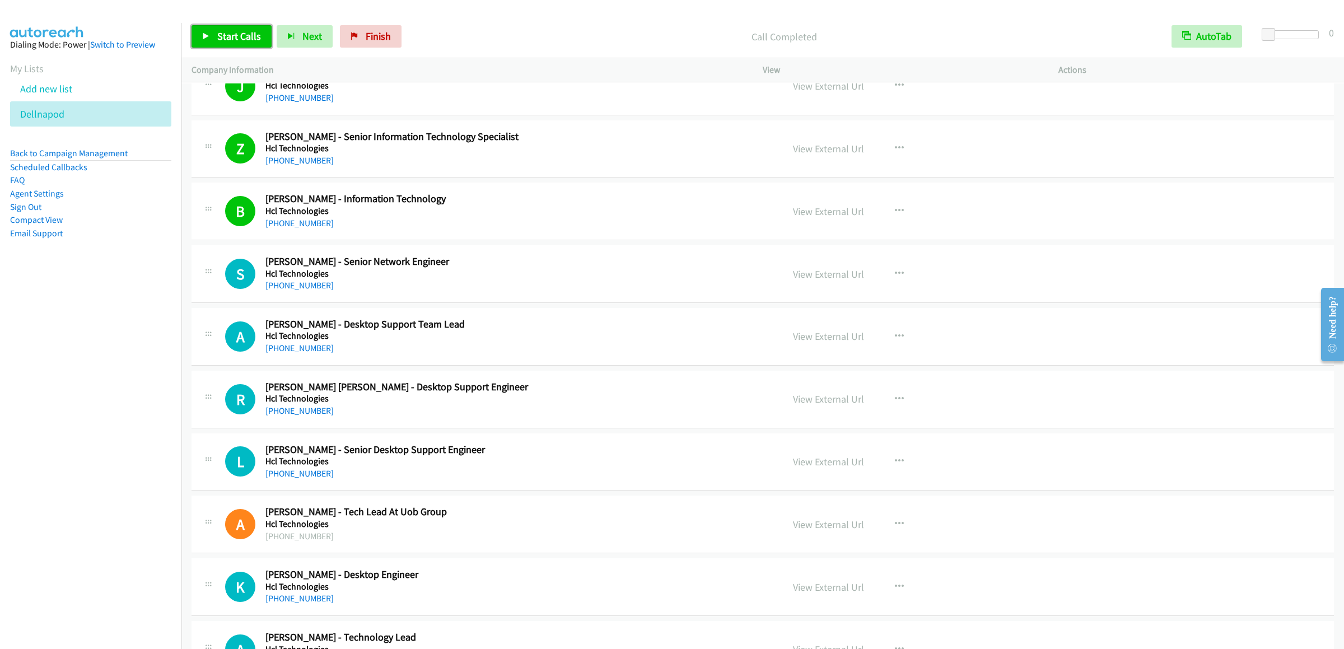
click at [228, 29] on link "Start Calls" at bounding box center [232, 36] width 80 height 22
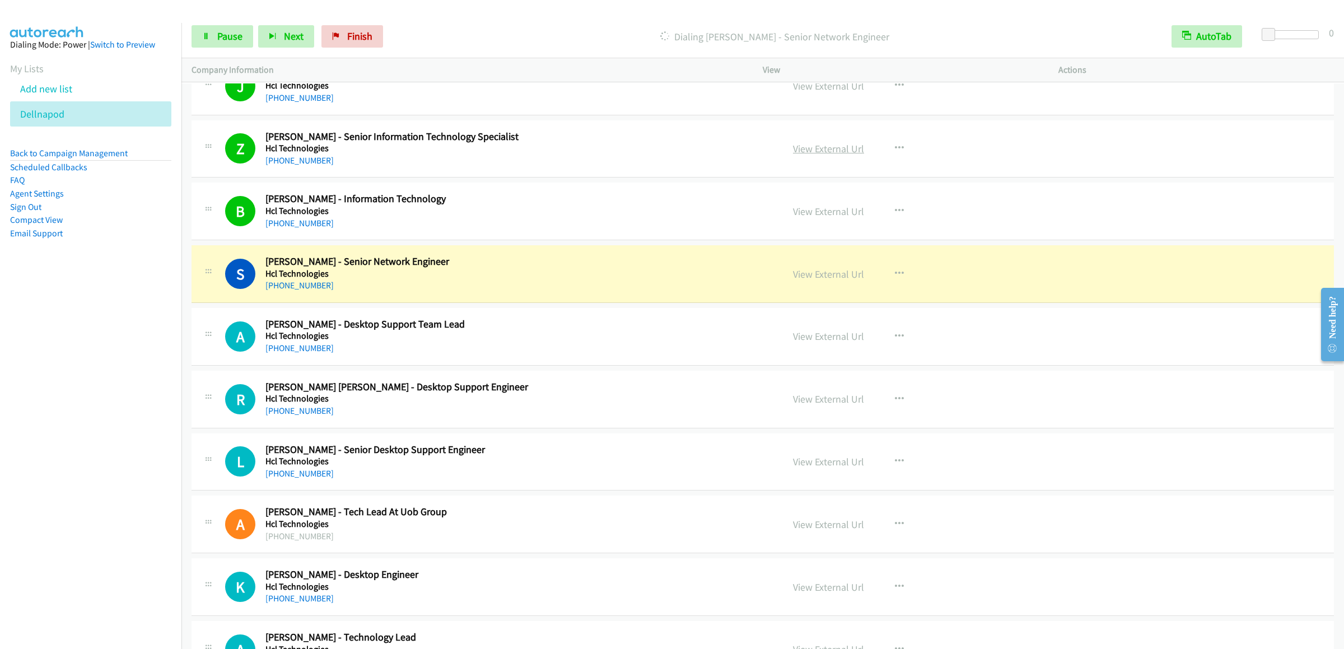
scroll to position [11759, 0]
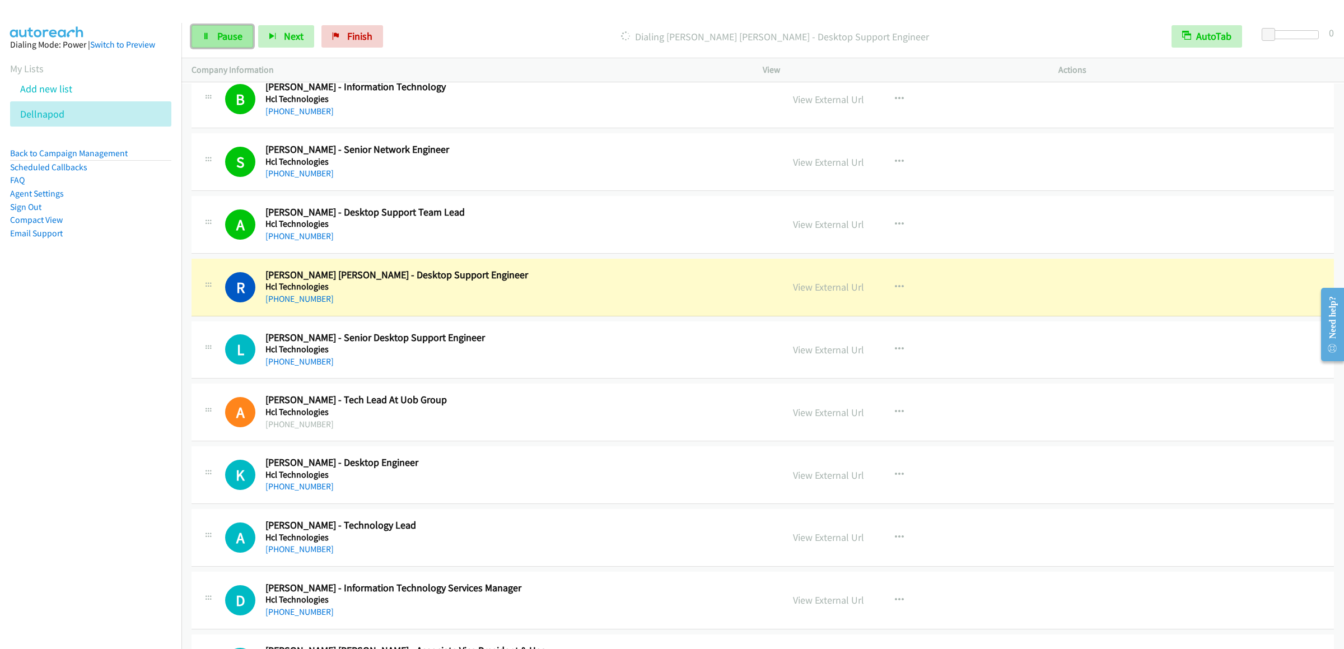
click at [216, 39] on link "Pause" at bounding box center [223, 36] width 62 height 22
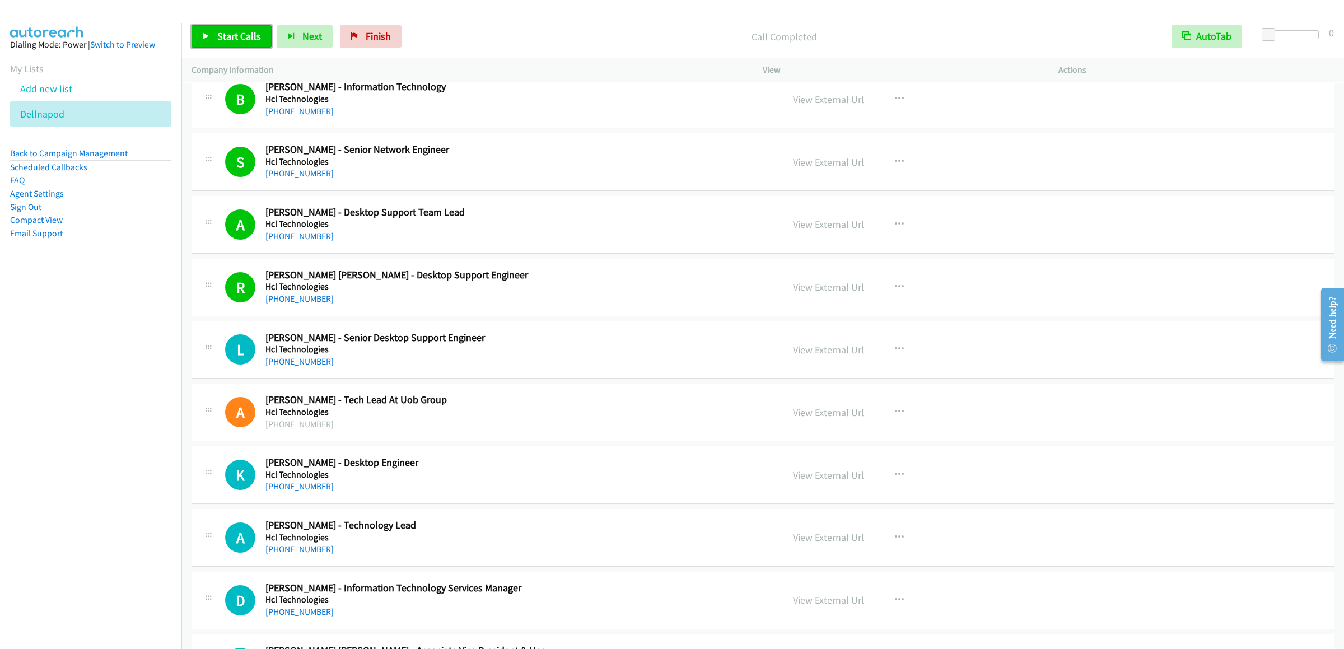
click at [221, 47] on link "Start Calls" at bounding box center [232, 36] width 80 height 22
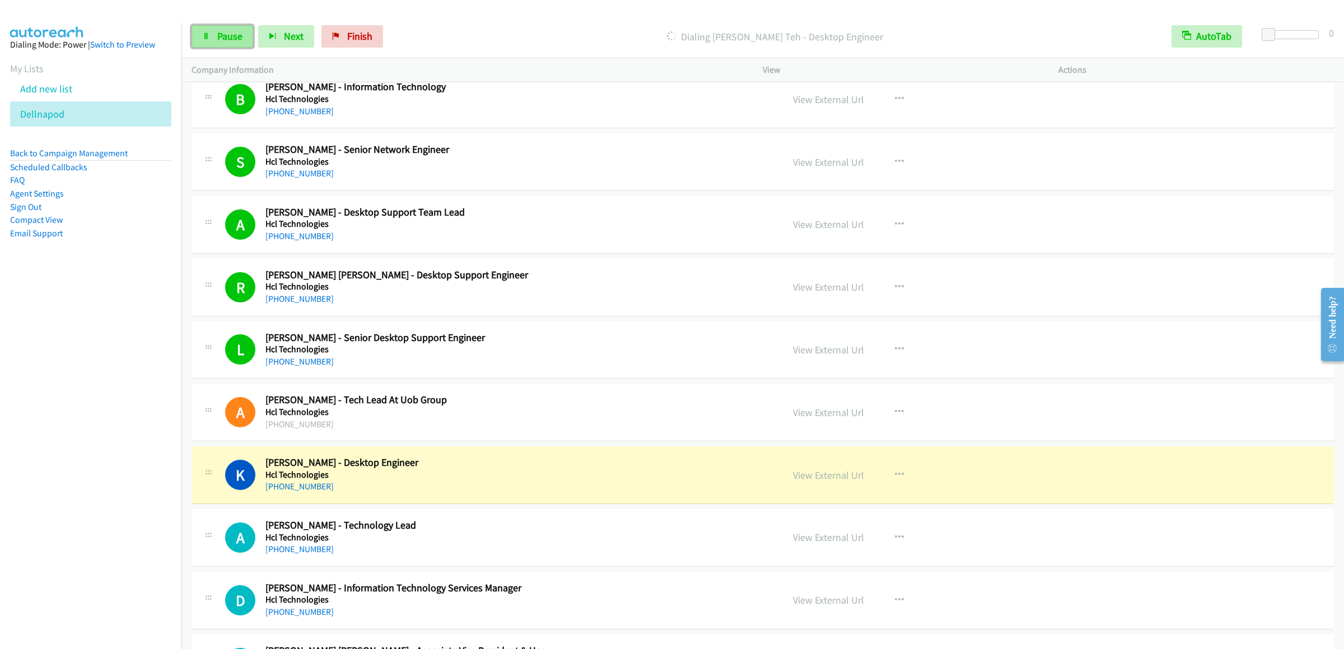
click at [222, 31] on span "Pause" at bounding box center [229, 36] width 25 height 13
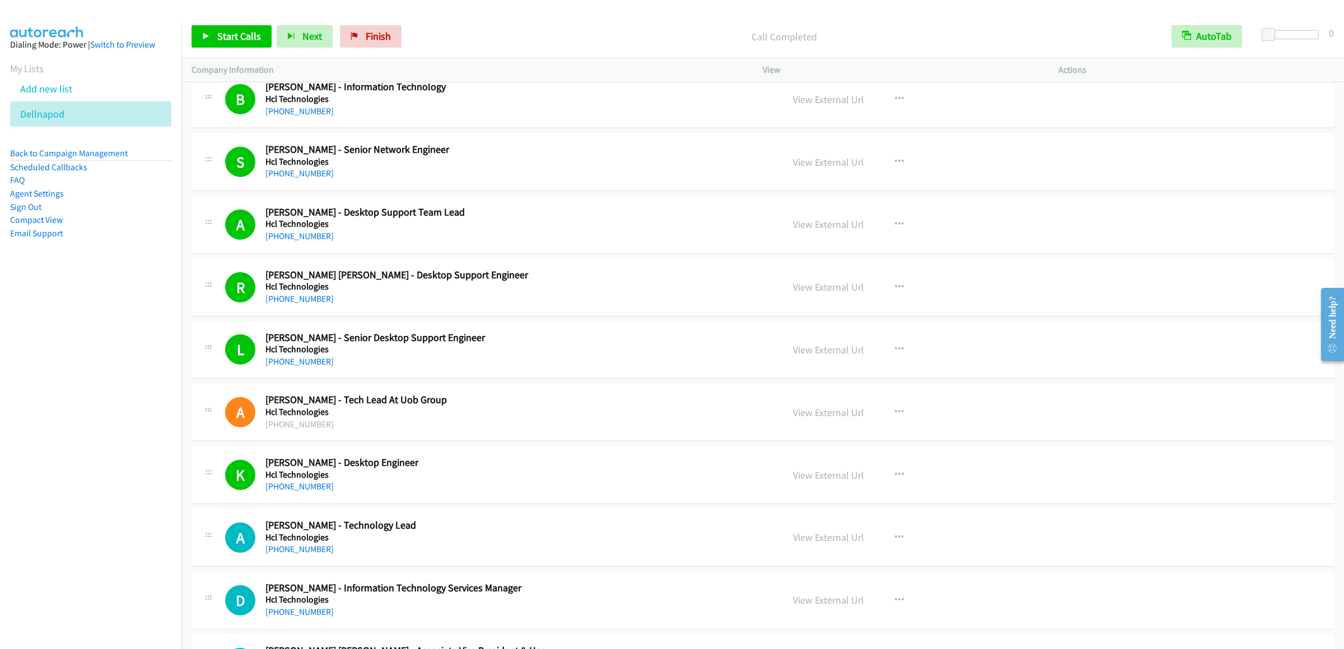
click at [230, 17] on div "Start Calls Pause Next Finish Call Completed AutoTab AutoTab 0" at bounding box center [762, 36] width 1162 height 43
click at [227, 44] on link "Start Calls" at bounding box center [232, 36] width 80 height 22
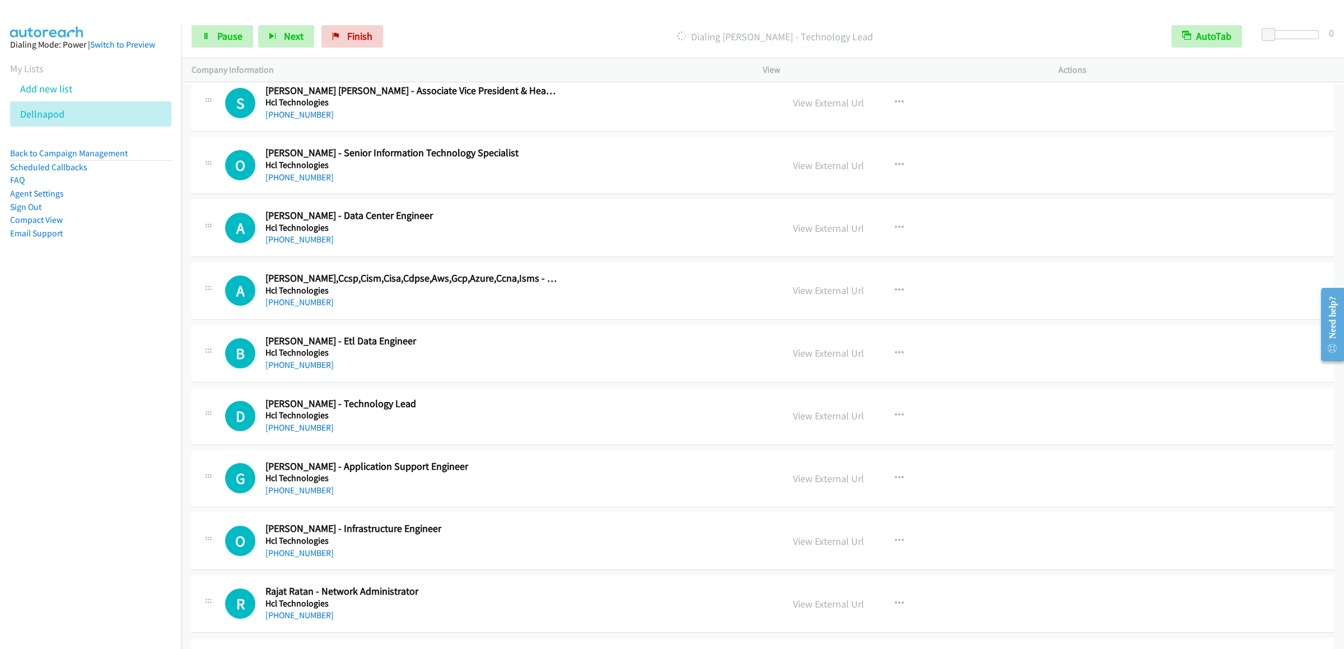
scroll to position [12207, 0]
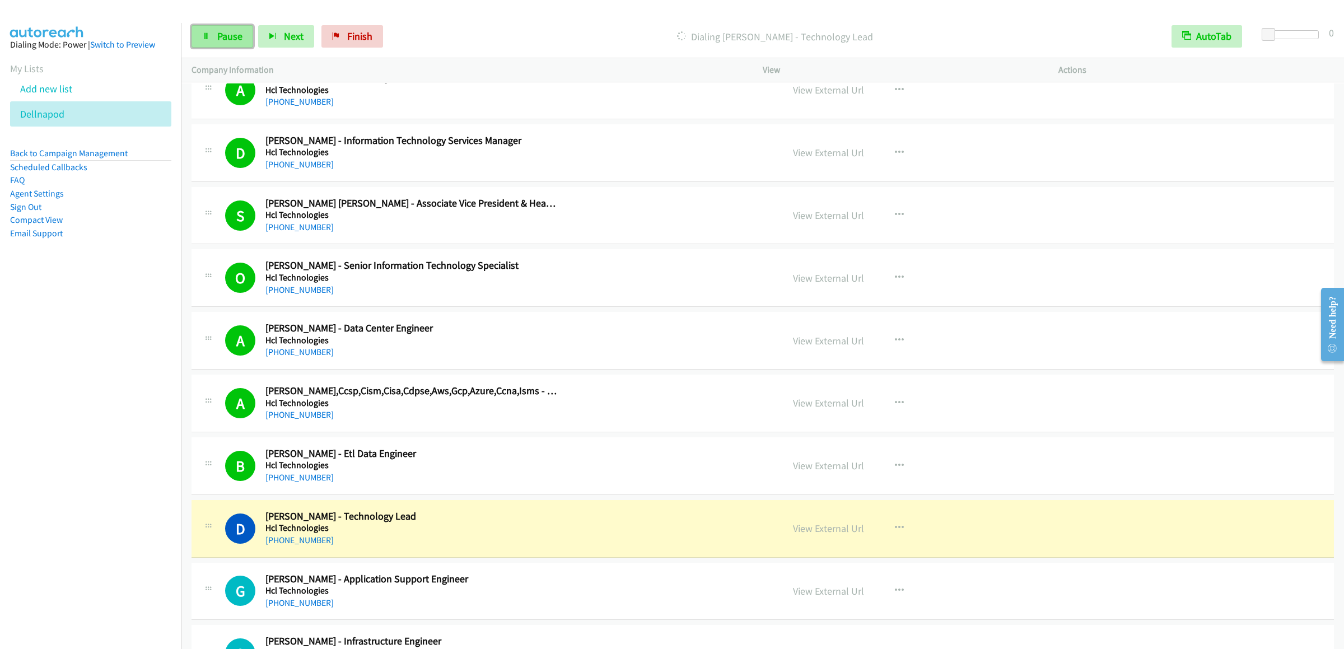
click at [225, 40] on span "Pause" at bounding box center [229, 36] width 25 height 13
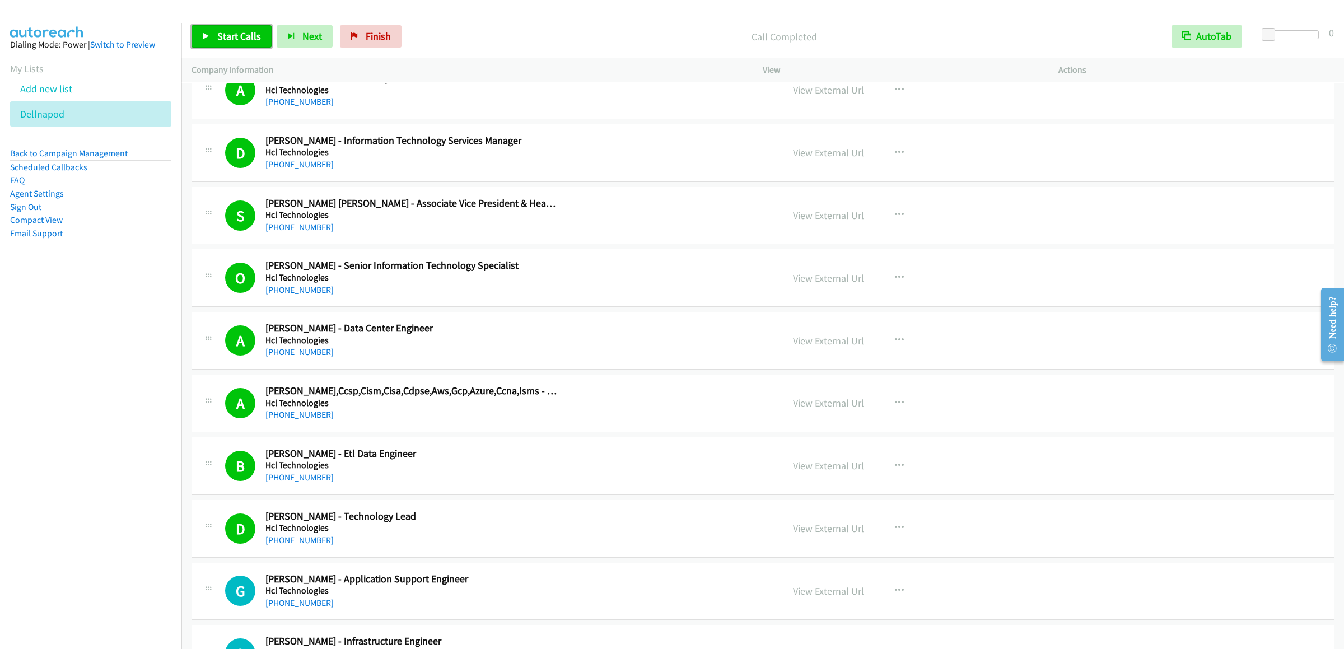
click at [245, 40] on span "Start Calls" at bounding box center [239, 36] width 44 height 13
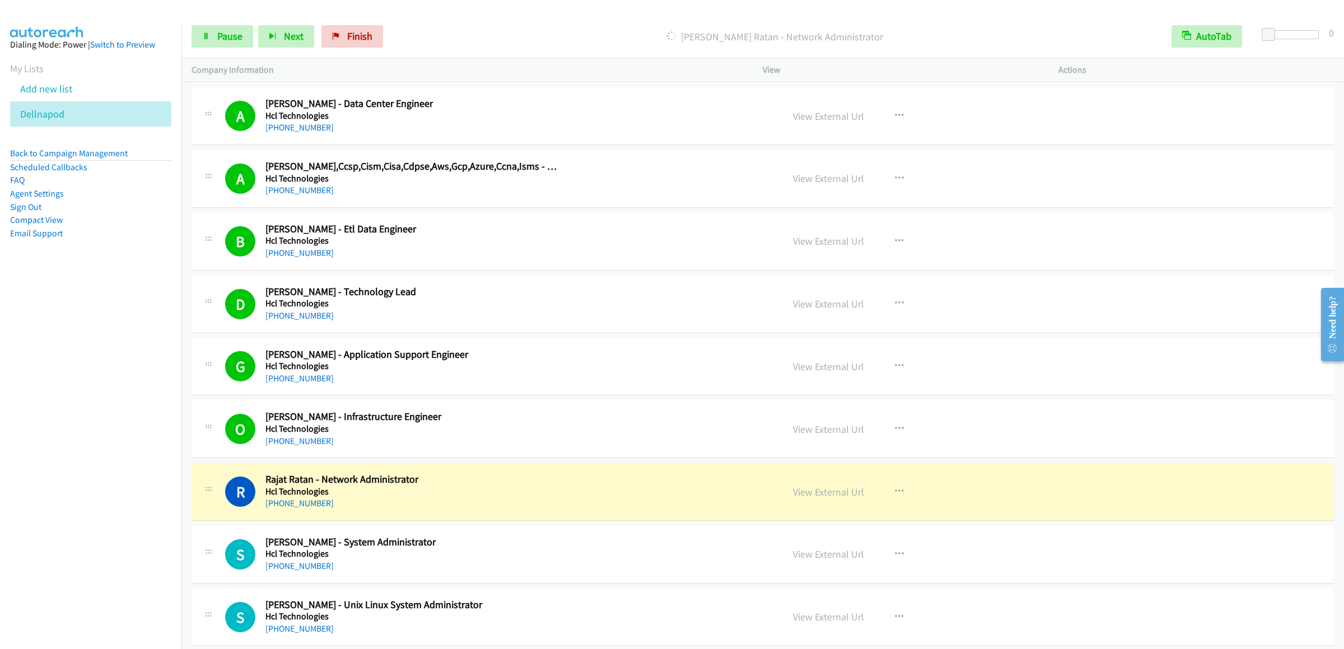
scroll to position [12767, 0]
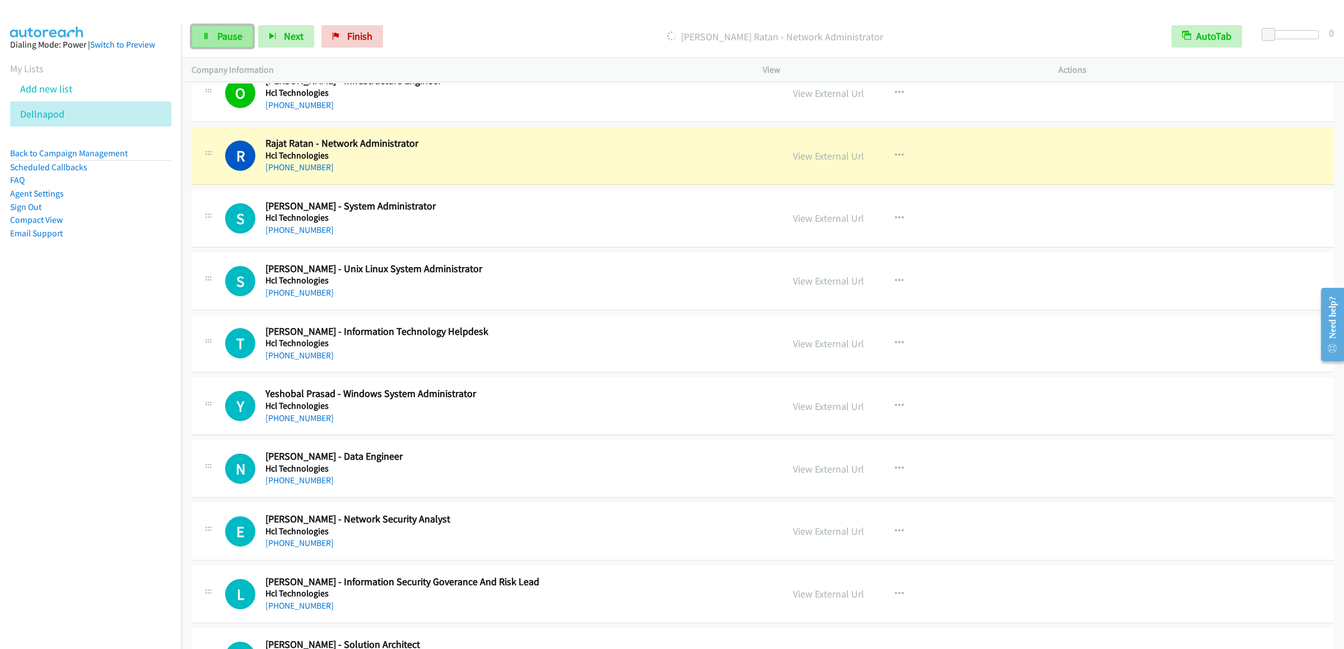
click at [234, 34] on span "Pause" at bounding box center [229, 36] width 25 height 13
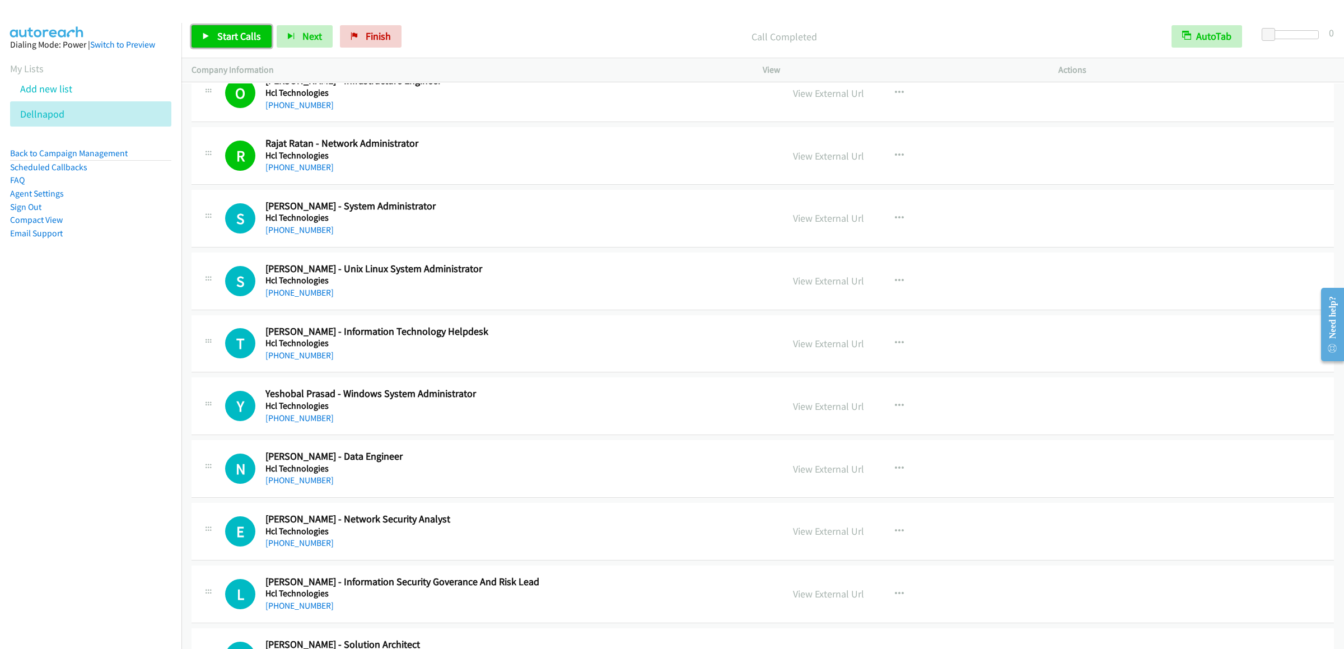
click at [222, 34] on span "Start Calls" at bounding box center [239, 36] width 44 height 13
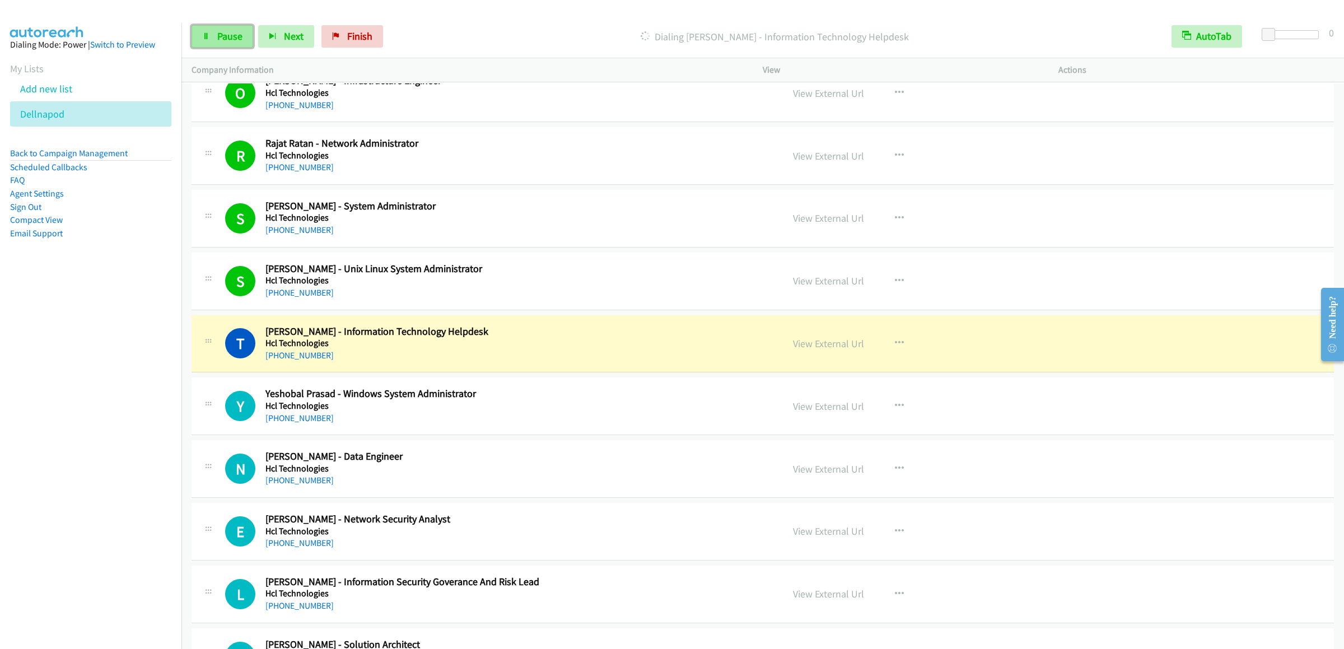
click at [214, 37] on link "Pause" at bounding box center [223, 36] width 62 height 22
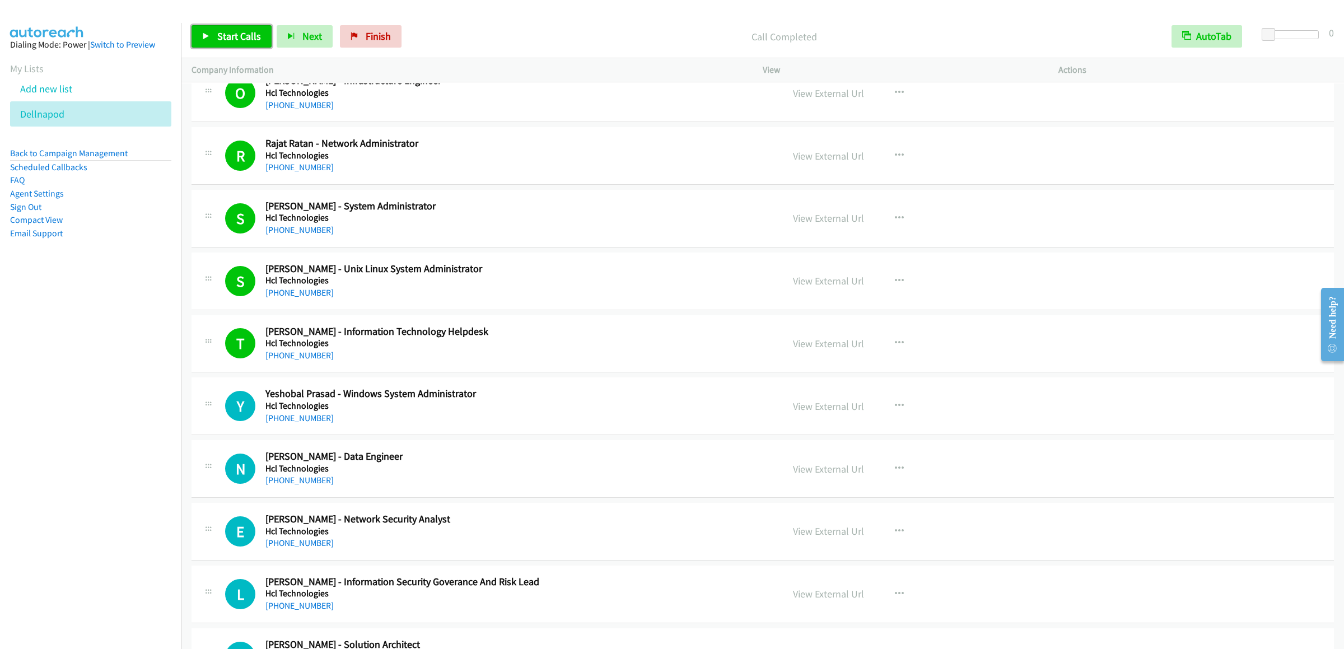
click at [228, 27] on link "Start Calls" at bounding box center [232, 36] width 80 height 22
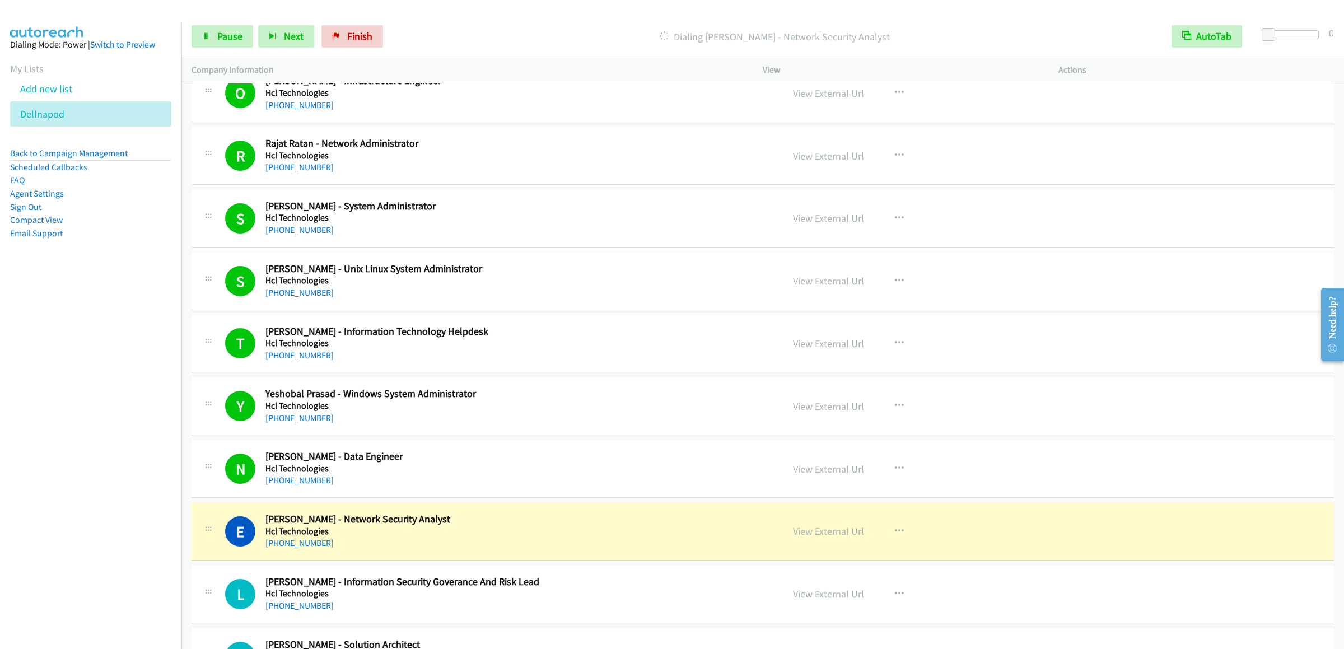
scroll to position [13103, 0]
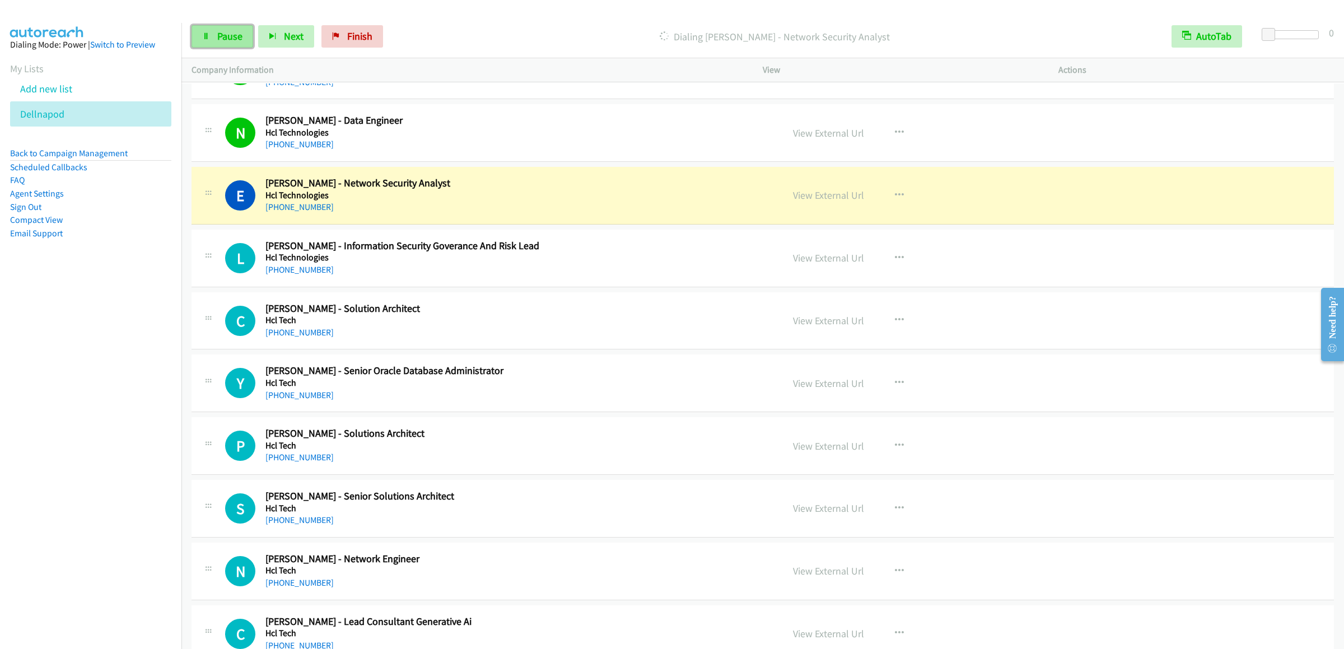
click at [227, 39] on span "Pause" at bounding box center [229, 36] width 25 height 13
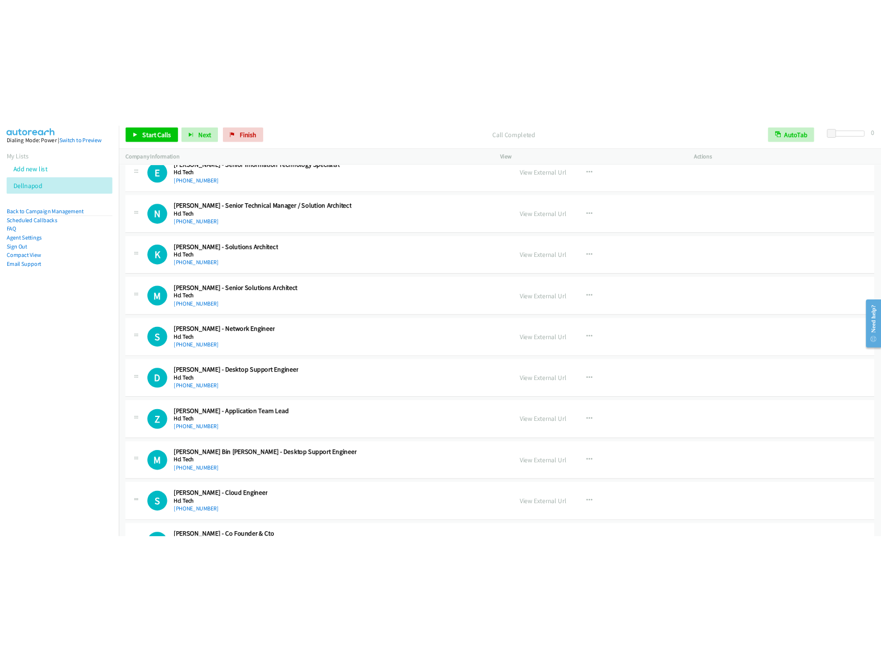
scroll to position [15455, 0]
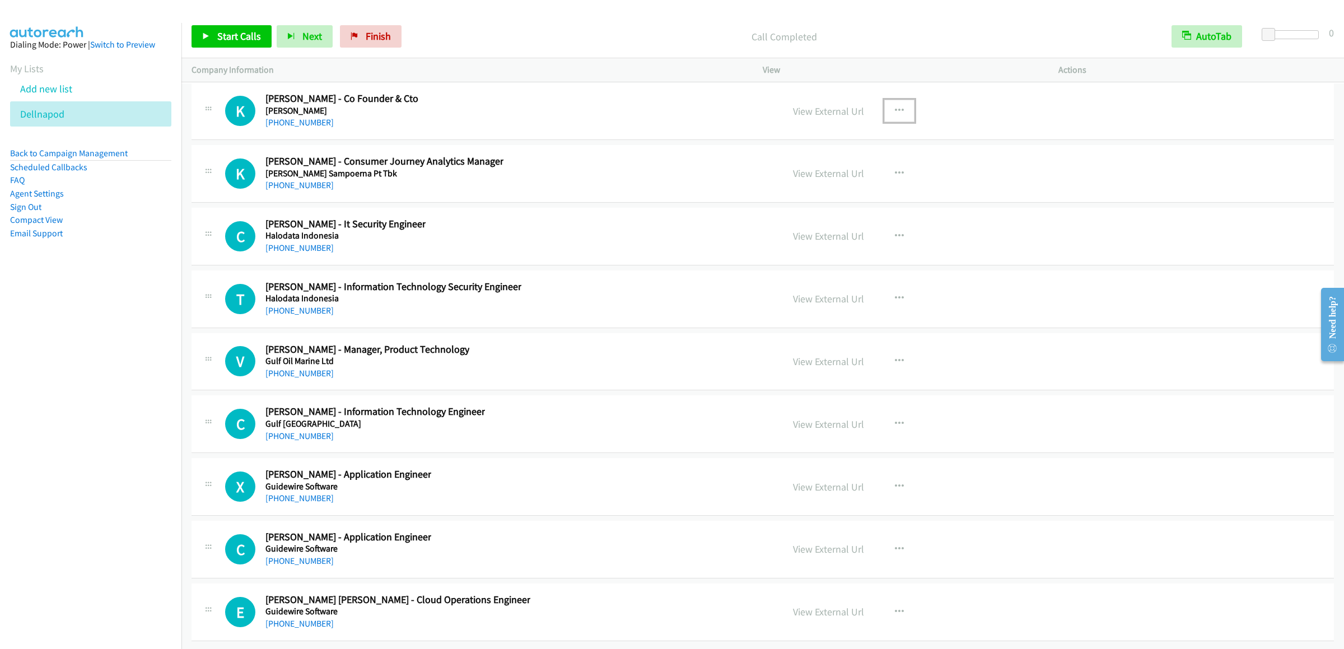
click at [880, 115] on icon "button" at bounding box center [899, 110] width 9 height 9
click at [798, 195] on link "Start Calls Here" at bounding box center [839, 184] width 149 height 22
click at [222, 30] on span "Start Calls" at bounding box center [239, 36] width 44 height 13
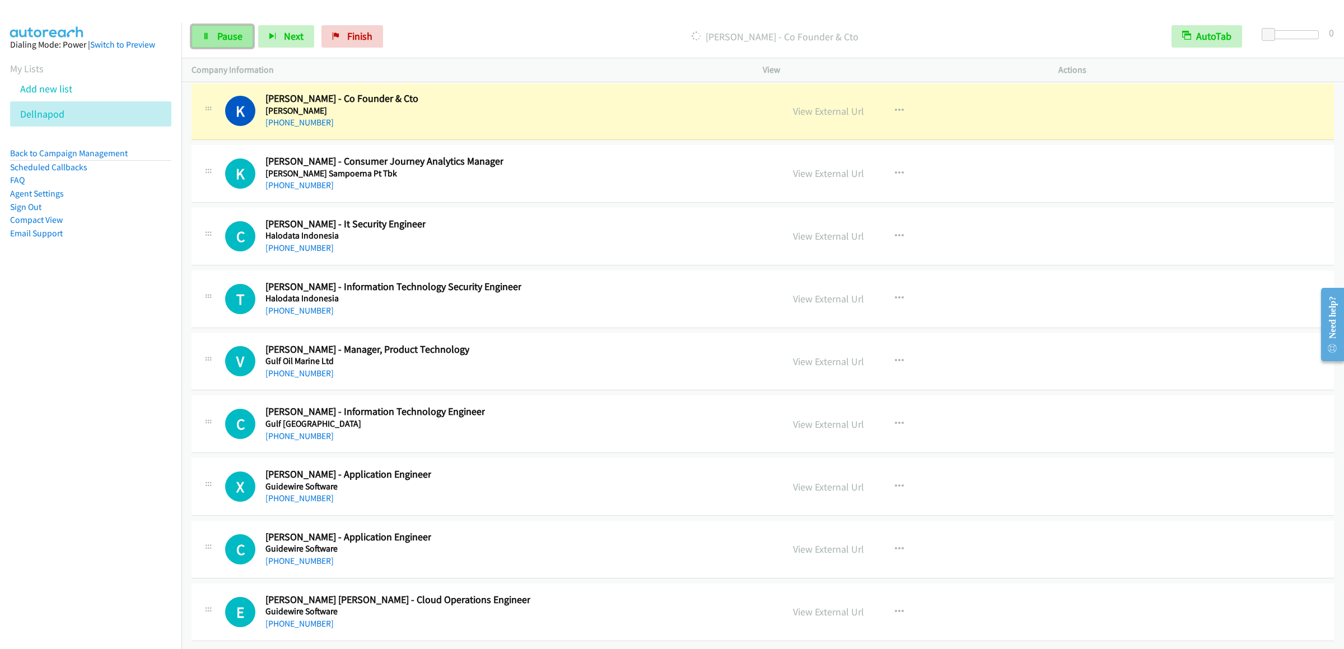
click at [217, 38] on span "Pause" at bounding box center [229, 36] width 25 height 13
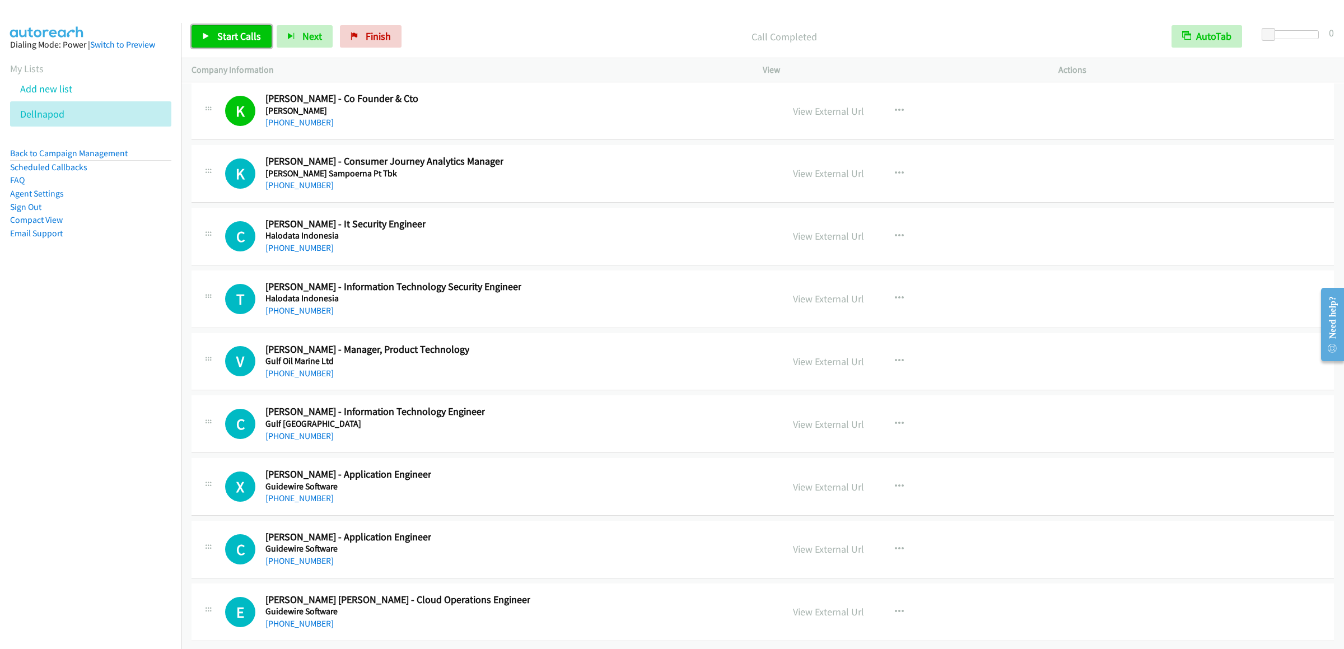
click at [229, 32] on span "Start Calls" at bounding box center [239, 36] width 44 height 13
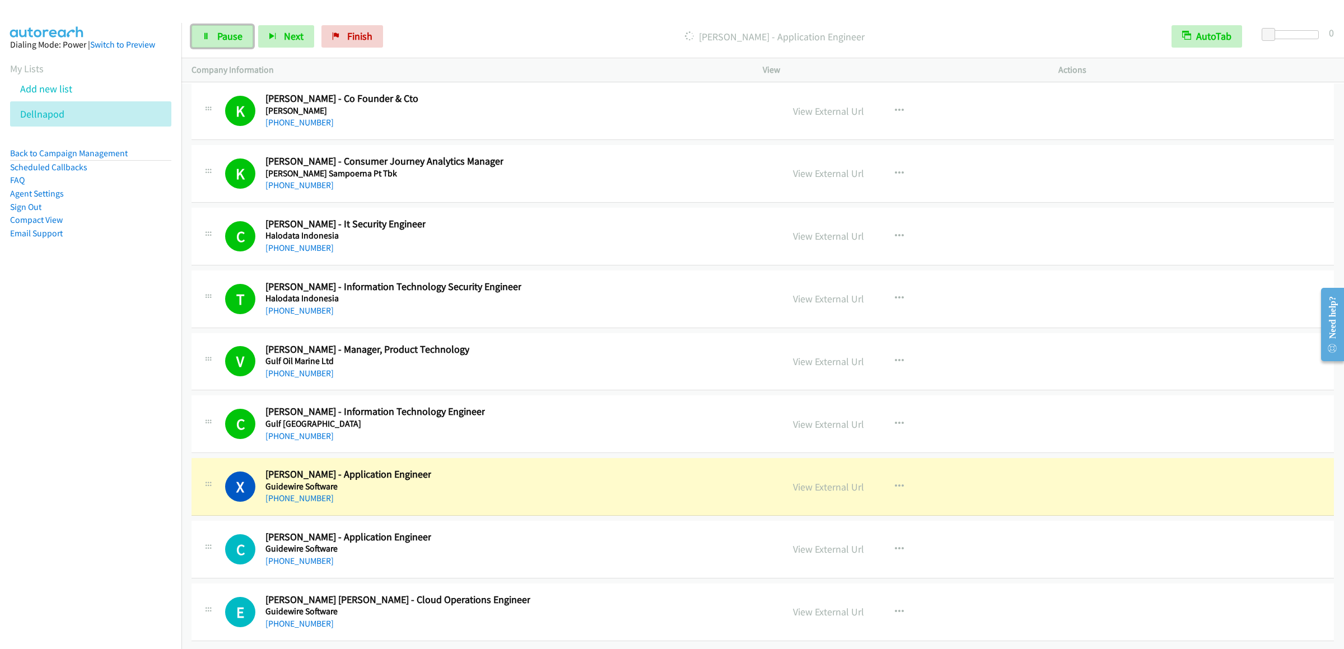
drag, startPoint x: 207, startPoint y: 37, endPoint x: 566, endPoint y: 79, distance: 361.9
click at [207, 37] on icon at bounding box center [206, 37] width 8 height 8
